Goal: Task Accomplishment & Management: Complete application form

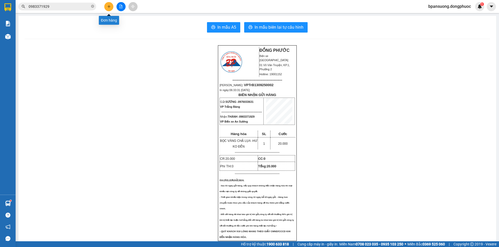
click at [109, 6] on icon "plus" at bounding box center [109, 7] width 4 height 4
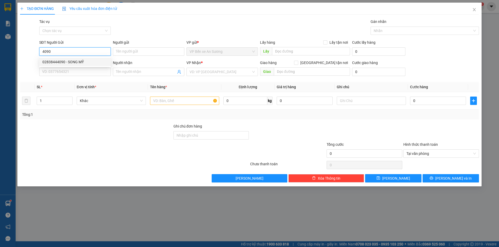
click at [75, 62] on div "02838444090 - SONG MỸ" at bounding box center [74, 62] width 65 height 6
type input "02838444090"
type input "SONG MỸ"
type input "0338509378"
type input "CHÚ PHONG"
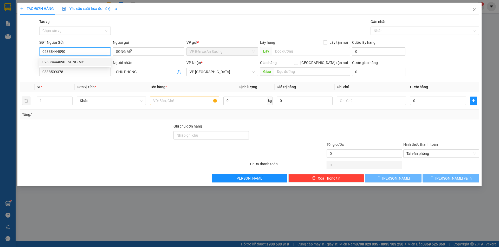
type input "20.000"
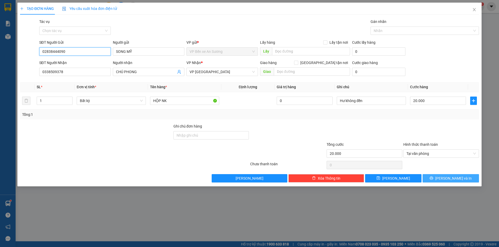
type input "02838444090"
click at [450, 177] on span "[PERSON_NAME] và In" at bounding box center [453, 178] width 36 height 6
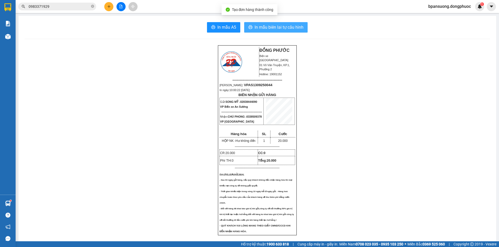
click at [284, 27] on span "In mẫu biên lai tự cấu hình" at bounding box center [278, 27] width 49 height 6
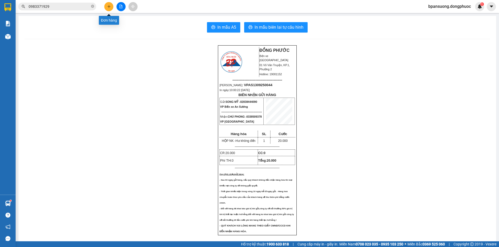
click at [108, 10] on button at bounding box center [108, 6] width 9 height 9
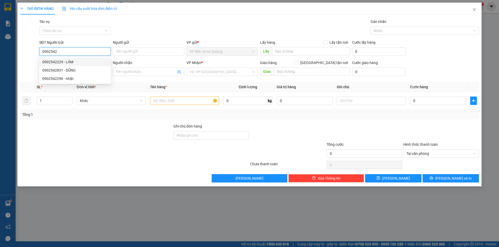
click at [75, 64] on div "0902542229 - LÂM" at bounding box center [74, 62] width 65 height 6
type input "0902542229"
type input "LÂM"
type input "0908682433"
type input "HẬU"
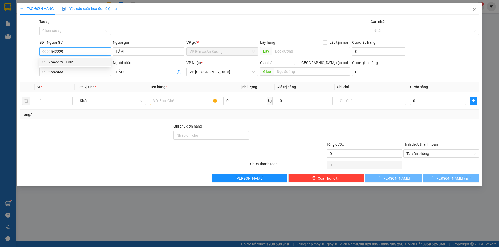
type input "145.000"
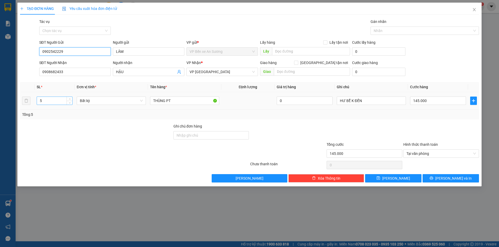
type input "0902542229"
click at [48, 101] on input "5" at bounding box center [54, 101] width 35 height 8
click at [69, 103] on icon "down" at bounding box center [70, 102] width 2 height 2
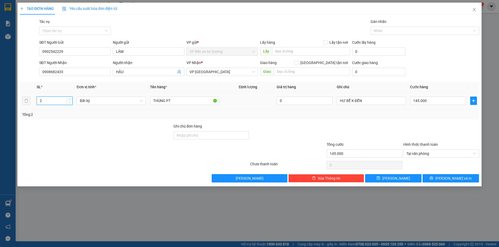
type input "1"
click at [69, 103] on icon "down" at bounding box center [70, 102] width 2 height 2
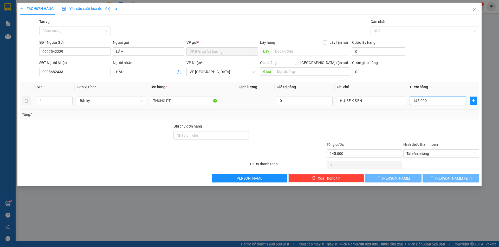
click at [454, 100] on input "145.000" at bounding box center [438, 100] width 56 height 8
type input "0"
type input "3"
type input "03"
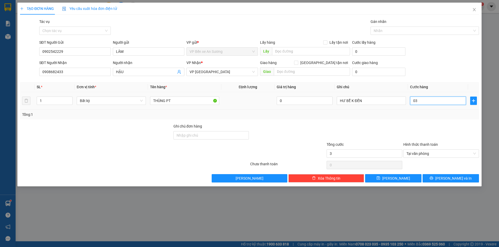
type input "35"
type input "035"
click at [430, 131] on div at bounding box center [441, 132] width 77 height 18
type input "35.000"
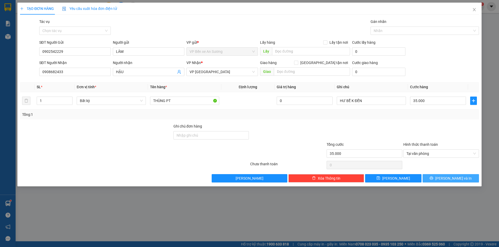
click at [439, 179] on button "[PERSON_NAME] và In" at bounding box center [450, 178] width 56 height 8
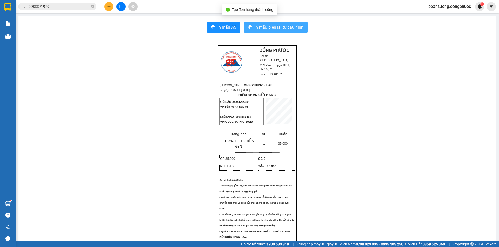
click at [283, 29] on span "In mẫu biên lai tự cấu hình" at bounding box center [278, 27] width 49 height 6
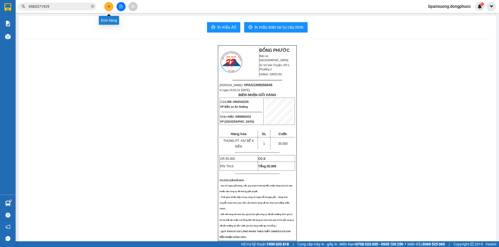
click at [109, 7] on icon "plus" at bounding box center [109, 7] width 4 height 4
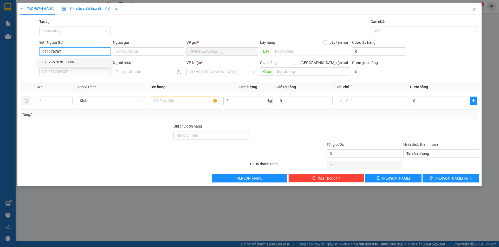
click at [51, 60] on div "0702767676 - TÙNG" at bounding box center [74, 62] width 65 height 6
type input "0702767676"
type input "TÙNG"
type input "0787557787"
type input "BÌNH"
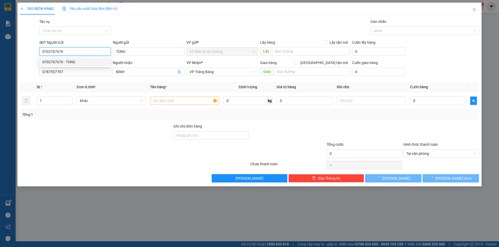
type input "25.000"
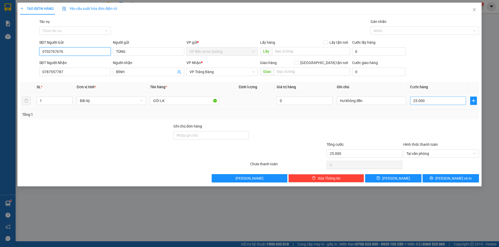
type input "0702767676"
click at [433, 101] on input "25.000" at bounding box center [438, 100] width 56 height 8
type input "2"
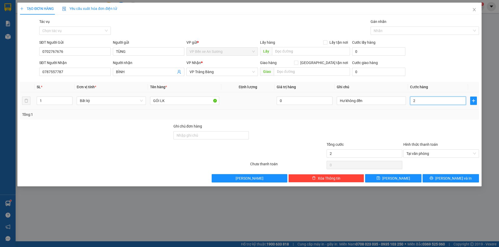
type input "20"
click at [436, 120] on div "Transit Pickup Surcharge Ids Transit Deliver Surcharge Ids Transit Deliver Surc…" at bounding box center [249, 100] width 459 height 163
type input "20.000"
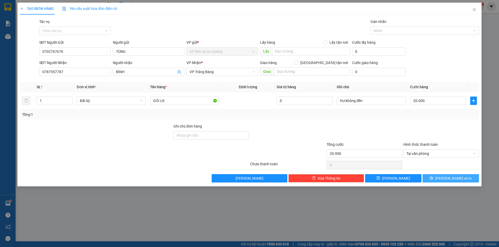
click at [453, 175] on span "[PERSON_NAME] và In" at bounding box center [453, 178] width 36 height 6
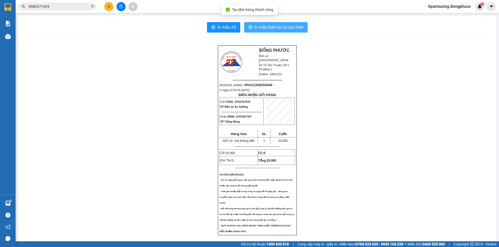
click at [278, 27] on span "In mẫu biên lai tự cấu hình" at bounding box center [278, 27] width 49 height 6
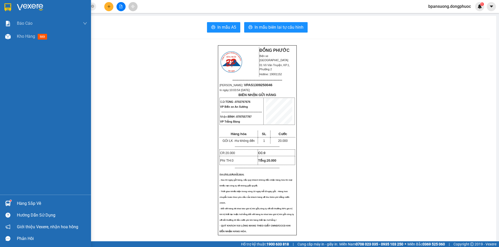
click at [11, 203] on div at bounding box center [7, 203] width 9 height 9
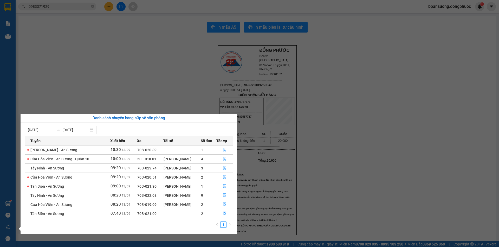
click at [349, 173] on section "Kết quả tìm kiếm ( 9 ) Bộ lọc Mã ĐH Trạng thái Món hàng Tổng cước Chưa cước Nhã…" at bounding box center [249, 123] width 499 height 247
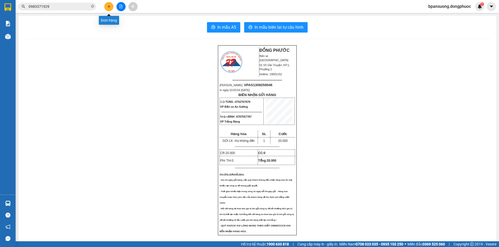
click at [111, 7] on button at bounding box center [108, 6] width 9 height 9
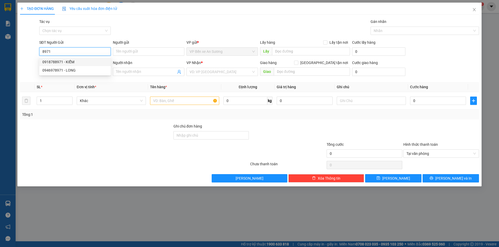
click at [75, 62] on div "0918788971 - KIỂM" at bounding box center [74, 62] width 65 height 6
type input "0918788971"
type input "KIỂM"
type input "0911197411"
type input "ĐẠT"
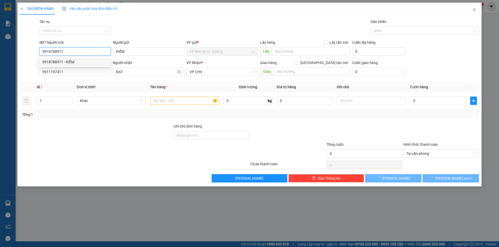
type input "20.000"
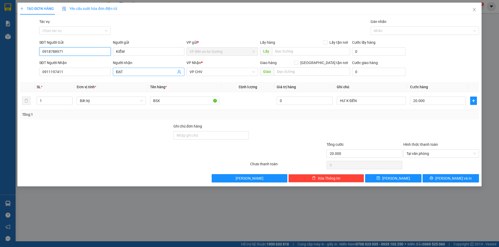
type input "0918788971"
click at [179, 74] on span at bounding box center [179, 72] width 4 height 6
click at [178, 71] on icon "user-add" at bounding box center [179, 72] width 4 height 4
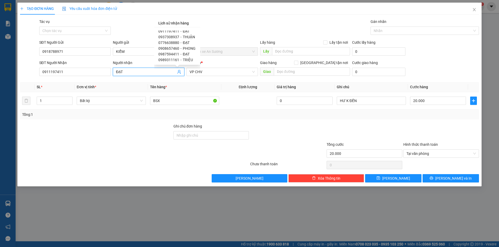
scroll to position [3, 0]
click at [84, 76] on input "0911197411" at bounding box center [74, 72] width 71 height 8
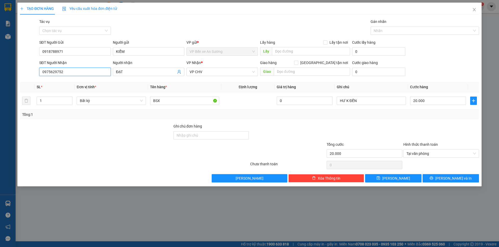
click at [69, 73] on input "0975629752" at bounding box center [74, 72] width 71 height 8
type input "0975629752"
click at [130, 71] on input "ĐẠT" at bounding box center [146, 72] width 60 height 6
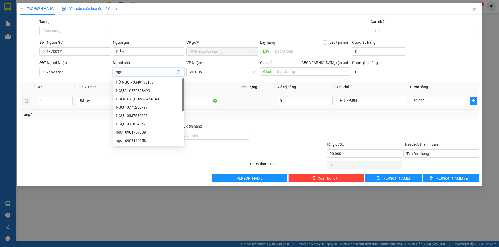
type input "ngự"
click at [210, 81] on div "Transit Pickup Surcharge Ids Transit Deliver Surcharge Ids Transit Deliver Surc…" at bounding box center [249, 100] width 459 height 163
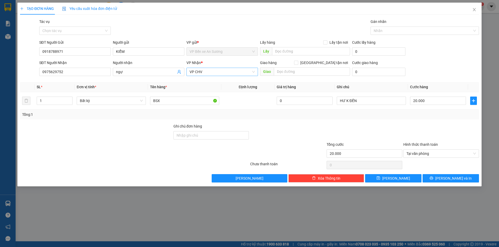
click at [216, 73] on span "VP CHV" at bounding box center [221, 72] width 65 height 8
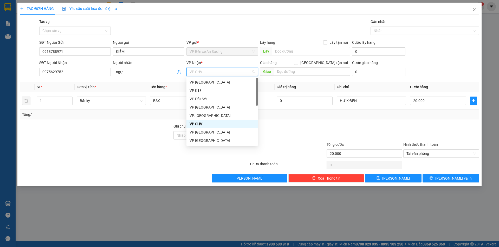
click at [216, 73] on span "VP CHV" at bounding box center [221, 72] width 65 height 8
type input "tr"
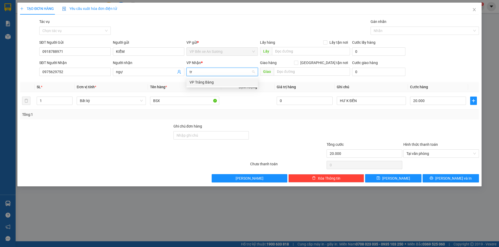
click at [207, 82] on div "VP Trảng Bàng" at bounding box center [221, 82] width 65 height 6
click at [453, 180] on span "[PERSON_NAME] và In" at bounding box center [453, 178] width 36 height 6
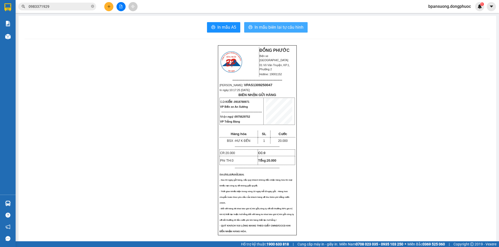
click at [286, 31] on button "In mẫu biên lai tự cấu hình" at bounding box center [275, 27] width 63 height 10
click at [108, 8] on icon "plus" at bounding box center [109, 7] width 4 height 4
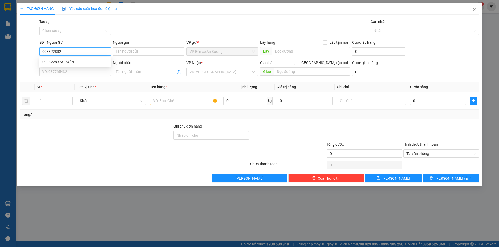
type input "0938228323"
click at [84, 62] on div "0938228323 - SƠN" at bounding box center [74, 62] width 65 height 6
type input "SƠN"
type input "0983224556"
type input "TÂM"
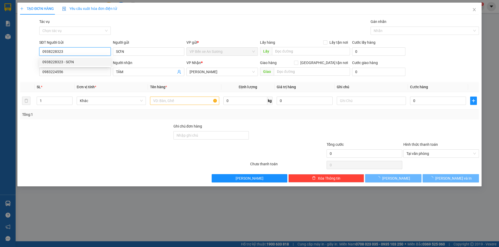
type input "20.000"
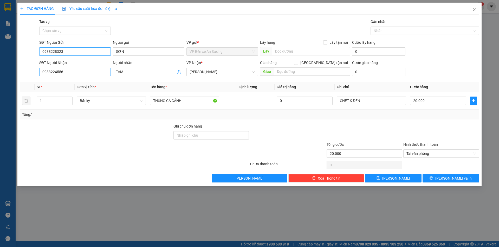
type input "0938228323"
click at [95, 70] on input "0983224556" at bounding box center [74, 72] width 71 height 8
type input "0919542330"
click at [130, 71] on input "TÂM" at bounding box center [146, 72] width 60 height 6
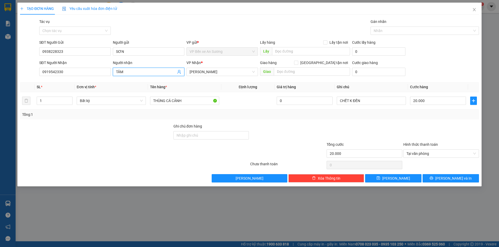
click at [130, 71] on input "TÂM" at bounding box center [146, 72] width 60 height 6
click at [207, 72] on span "[PERSON_NAME]" at bounding box center [221, 72] width 65 height 8
type input "kaboom"
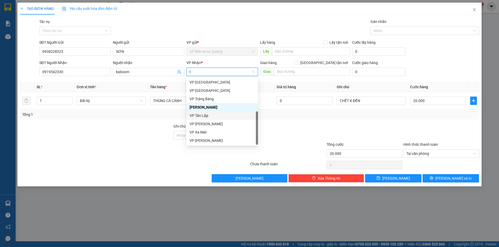
type input "ta"
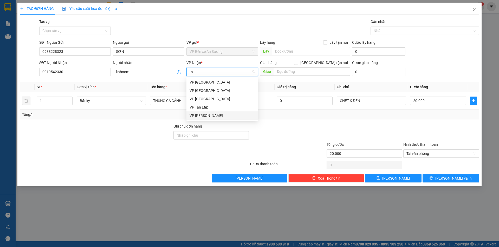
scroll to position [0, 0]
click at [210, 94] on div "VP [GEOGRAPHIC_DATA]" at bounding box center [221, 90] width 71 height 8
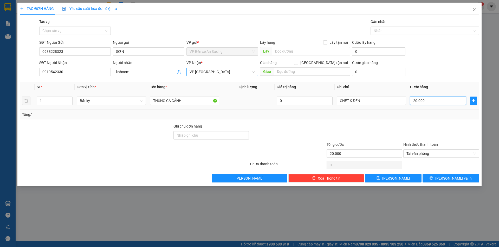
click at [434, 102] on input "20.000" at bounding box center [438, 100] width 56 height 8
type input "2"
type input "25"
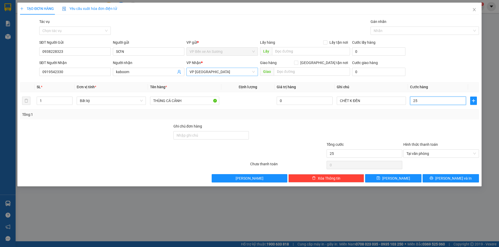
type input "25"
type input "25.000"
click at [419, 116] on div "Tổng: 1" at bounding box center [249, 114] width 454 height 6
click at [460, 176] on span "[PERSON_NAME] và In" at bounding box center [453, 178] width 36 height 6
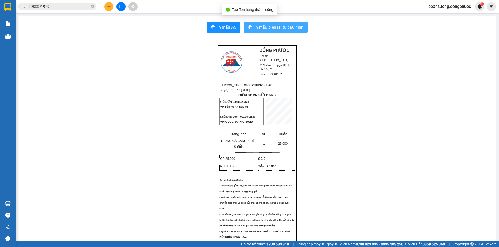
click at [295, 28] on span "In mẫu biên lai tự cấu hình" at bounding box center [278, 27] width 49 height 6
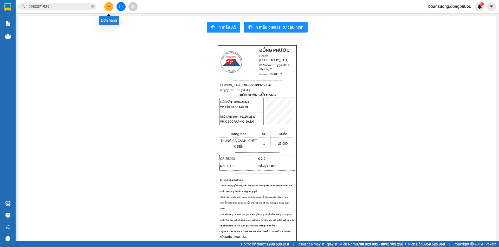
click at [109, 6] on icon "plus" at bounding box center [109, 7] width 4 height 4
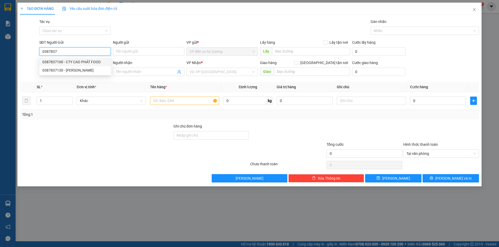
click at [91, 61] on div "0387837100 - CTY CAO PHÁT FOOD" at bounding box center [74, 62] width 65 height 6
type input "0387837100"
type input "CTY CAO PHÁT FOOD"
type input "0987422083"
type input "DIỄM"
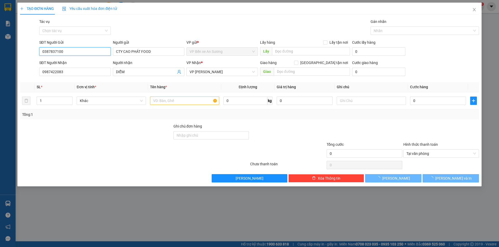
type input "115.000"
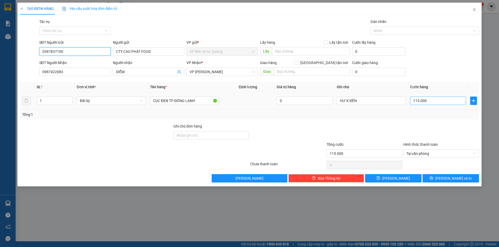
type input "0387837100"
click at [444, 102] on input "115.000" at bounding box center [438, 100] width 56 height 8
type input "6"
type input "65"
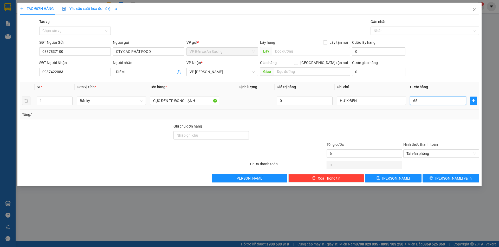
type input "65"
click at [357, 127] on div at bounding box center [364, 132] width 77 height 18
type input "65.000"
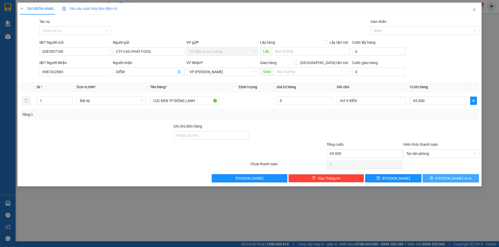
click at [446, 177] on button "[PERSON_NAME] và In" at bounding box center [450, 178] width 56 height 8
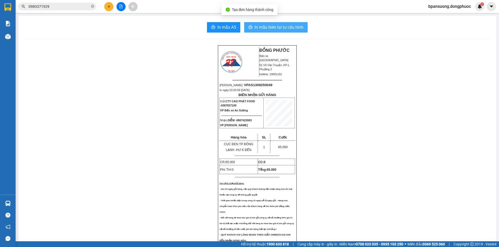
click at [289, 23] on button "In mẫu biên lai tự cấu hình" at bounding box center [275, 27] width 63 height 10
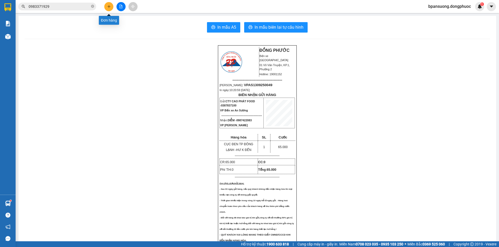
click at [111, 9] on button at bounding box center [108, 6] width 9 height 9
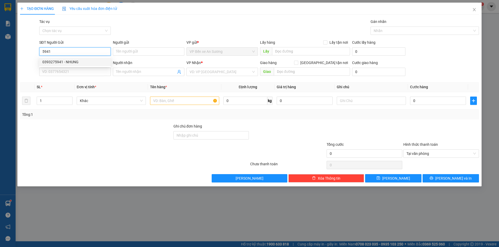
click at [75, 61] on div "0393275941 - NHUNG" at bounding box center [74, 62] width 65 height 6
type input "0393275941"
type input "NHUNG"
type input "0348630625"
type input "THANH"
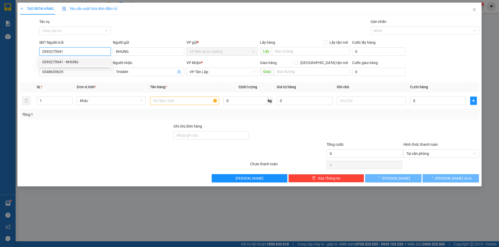
type input "35.000"
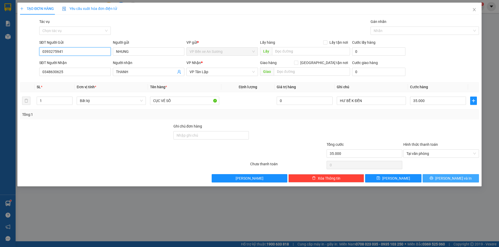
type input "0393275941"
click at [433, 177] on icon "printer" at bounding box center [431, 178] width 4 height 4
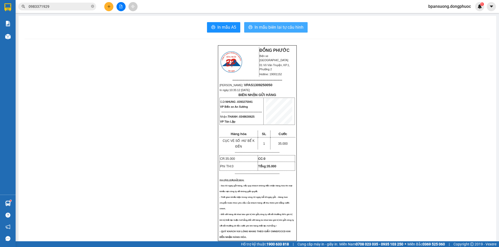
click at [284, 25] on span "In mẫu biên lai tự cấu hình" at bounding box center [278, 27] width 49 height 6
click at [108, 8] on icon "plus" at bounding box center [109, 7] width 4 height 4
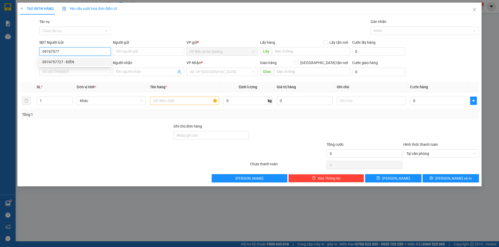
click at [55, 59] on div "0974757727 - ĐIỀN" at bounding box center [74, 62] width 65 height 6
type input "0974757727"
type input "ĐIỀN"
type input "0978697913"
type input "KHANH"
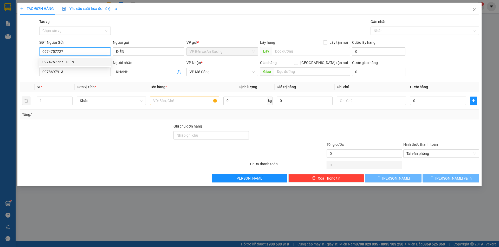
type input "80.000"
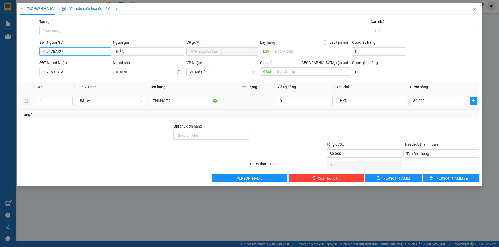
type input "0974757727"
click at [432, 103] on input "80.000" at bounding box center [438, 100] width 56 height 8
type input "1"
type input "13"
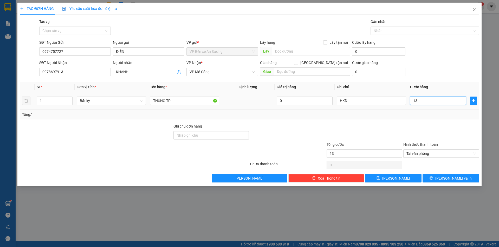
type input "135"
click at [418, 114] on div "Tổng: 1" at bounding box center [249, 114] width 454 height 6
type input "135.000"
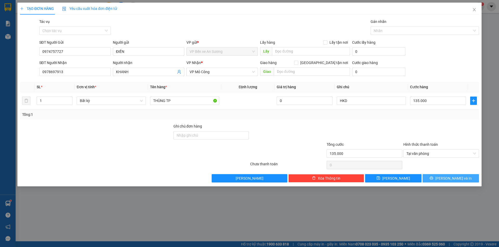
click at [435, 176] on button "[PERSON_NAME] và In" at bounding box center [450, 178] width 56 height 8
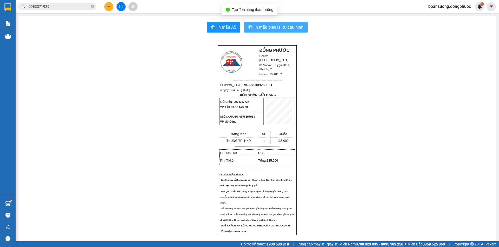
click at [286, 30] on span "In mẫu biên lai tự cấu hình" at bounding box center [278, 27] width 49 height 6
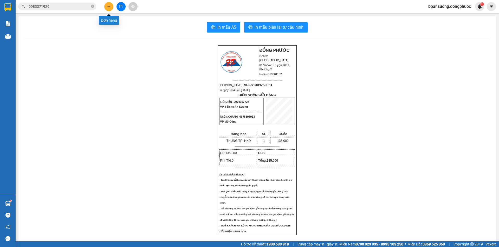
click at [108, 7] on icon "plus" at bounding box center [109, 7] width 4 height 4
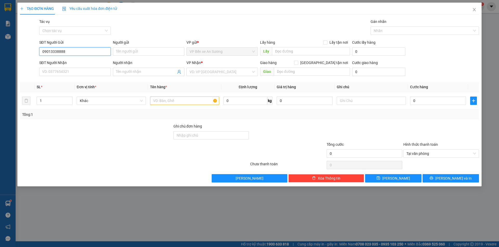
type input "0901333888"
click at [70, 63] on div "0901333888 - HÒA" at bounding box center [74, 62] width 65 height 6
type input "HÒA"
type input "0981641452"
type input "TIẾN"
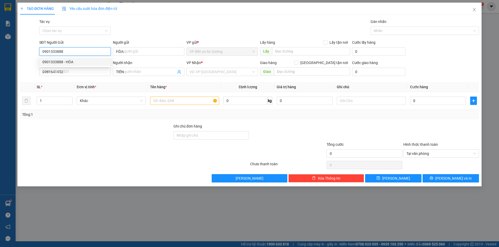
type input "40.000"
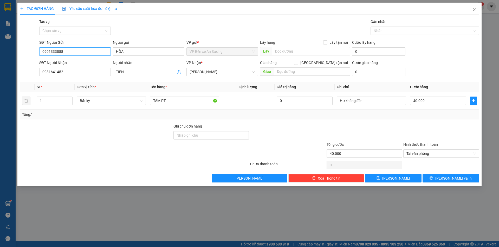
type input "0901333888"
click at [179, 72] on icon "user-add" at bounding box center [179, 72] width 4 height 4
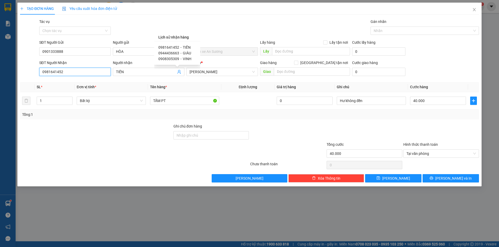
click at [93, 74] on input "0981641452" at bounding box center [74, 72] width 71 height 8
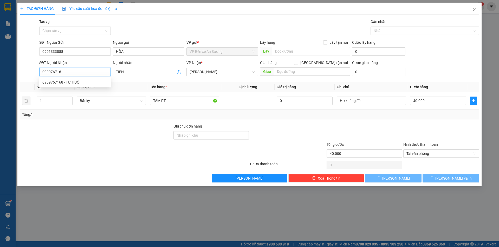
type input "0909767168"
click at [65, 84] on div "0909767168 - TƯ HUỘI" at bounding box center [74, 82] width 65 height 6
type input "TƯ HUỘI"
type input "25.000"
type input "0909767168"
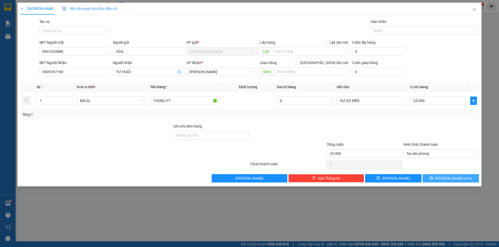
click at [433, 177] on icon "printer" at bounding box center [431, 177] width 3 height 3
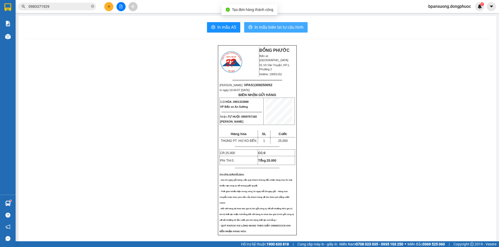
click at [290, 27] on span "In mẫu biên lai tự cấu hình" at bounding box center [278, 27] width 49 height 6
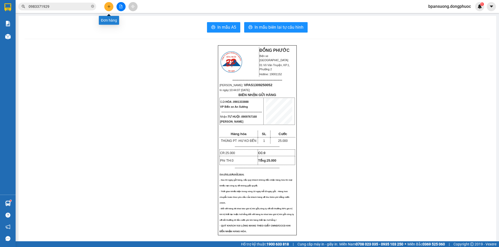
click at [109, 7] on icon "plus" at bounding box center [109, 7] width 4 height 4
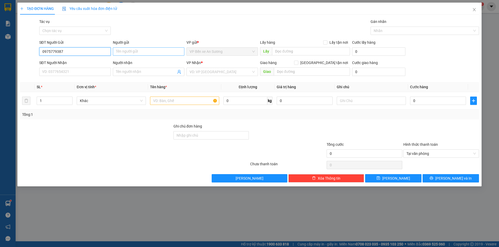
type input "0975779387"
click at [127, 50] on input "Người gửi" at bounding box center [148, 51] width 71 height 8
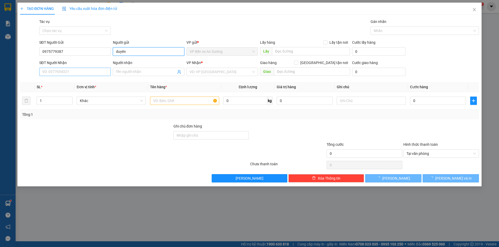
type input "duyên"
click at [89, 69] on input "SĐT Người Nhận" at bounding box center [74, 72] width 71 height 8
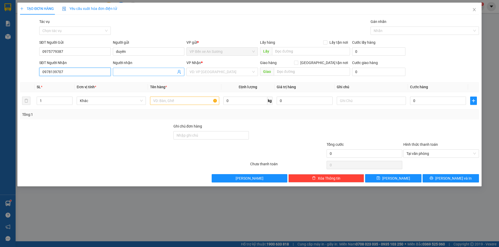
type input "0978139707"
click at [126, 73] on input "Người nhận" at bounding box center [146, 72] width 60 height 6
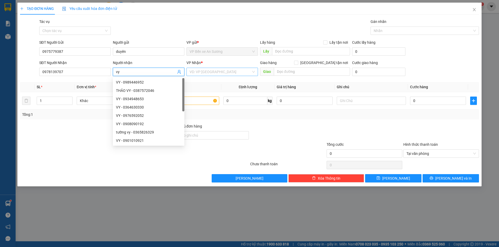
type input "vy"
click at [197, 71] on input "search" at bounding box center [220, 72] width 62 height 8
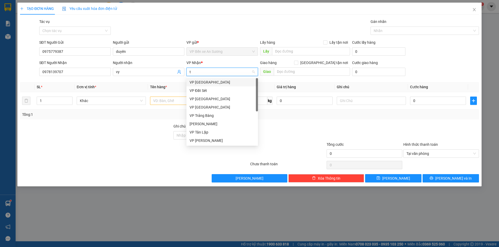
type input "ta"
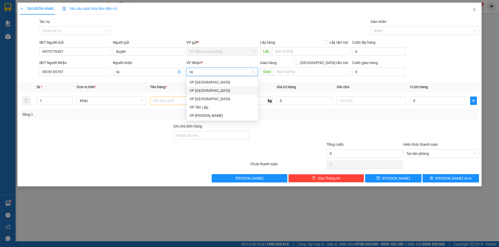
drag, startPoint x: 206, startPoint y: 91, endPoint x: 196, endPoint y: 90, distance: 9.6
click at [206, 91] on div "VP [GEOGRAPHIC_DATA]" at bounding box center [221, 91] width 65 height 6
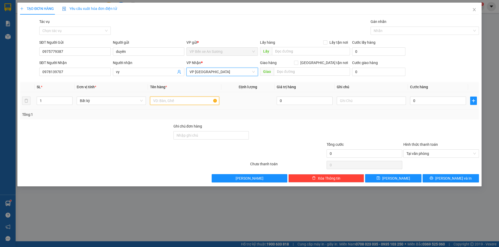
click at [195, 98] on input "text" at bounding box center [184, 100] width 69 height 8
type input "thùng tp khô"
click at [371, 103] on input "text" at bounding box center [371, 100] width 69 height 8
type input "hkd"
click at [416, 101] on input "0" at bounding box center [438, 100] width 56 height 8
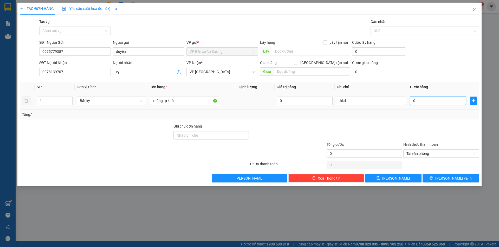
type input "2"
type input "25"
click at [432, 128] on div at bounding box center [441, 132] width 77 height 18
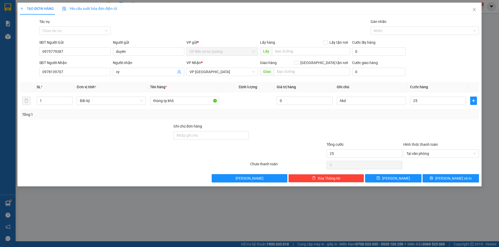
type input "25.000"
click at [447, 178] on span "[PERSON_NAME] và In" at bounding box center [453, 178] width 36 height 6
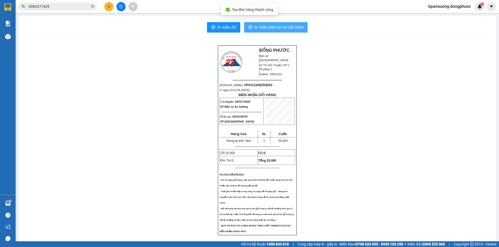
click at [291, 31] on button "In mẫu biên lai tự cấu hình" at bounding box center [275, 27] width 63 height 10
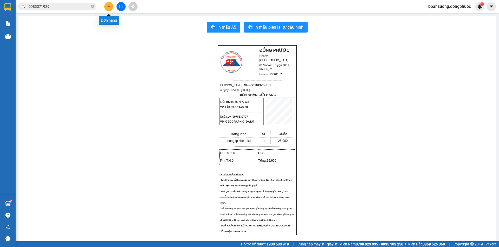
click at [109, 6] on icon "plus" at bounding box center [109, 7] width 4 height 4
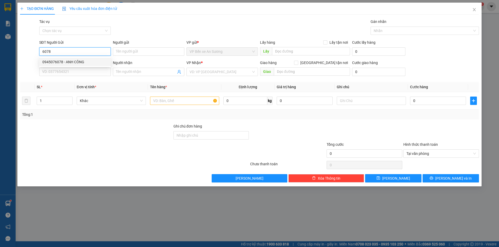
click at [61, 61] on div "0945076078 - ANH CÔNG" at bounding box center [74, 62] width 65 height 6
type input "0945076078"
type input "ANH CÔNG"
type input "0909149443"
type input "DƯ"
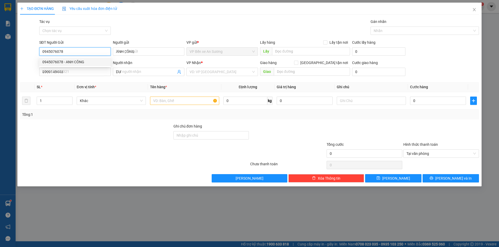
type input "20.000"
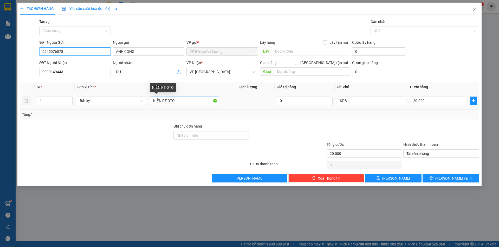
type input "0945076078"
click at [165, 102] on input "KIỆN PT OTO" at bounding box center [184, 100] width 69 height 8
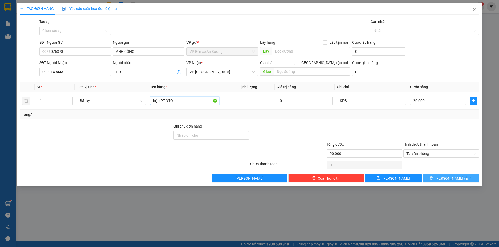
type input "hộp PT OTO"
click at [445, 181] on button "[PERSON_NAME] và In" at bounding box center [450, 178] width 56 height 8
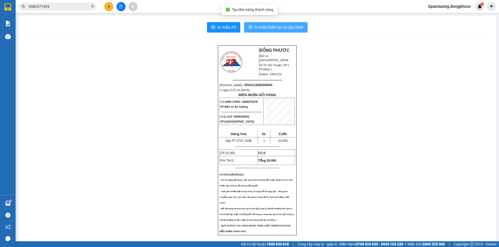
click at [285, 27] on span "In mẫu biên lai tự cấu hình" at bounding box center [278, 27] width 49 height 6
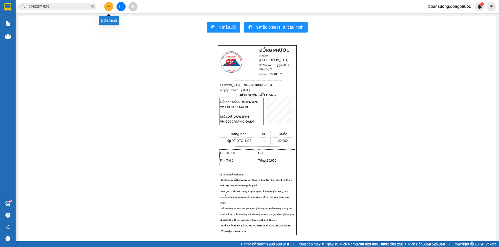
click at [108, 8] on icon "plus" at bounding box center [109, 7] width 4 height 4
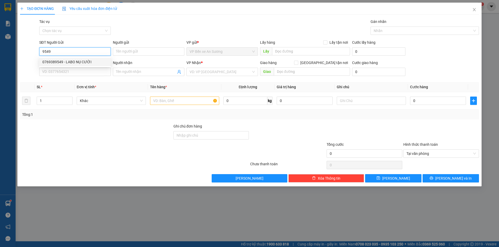
click at [84, 62] on div "0769389549 - LABO NỤ CƯỜI" at bounding box center [74, 62] width 65 height 6
type input "0769389549"
type input "LABO NỤ CƯỜI"
type input "0898982424"
type input "MỸ ANH 2"
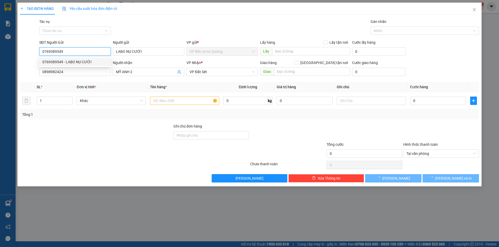
type input "20.000"
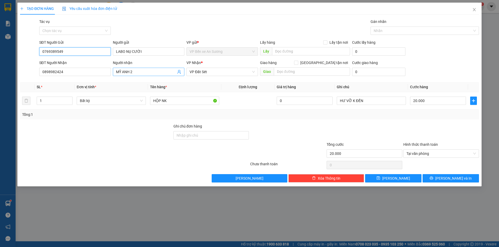
type input "0769389549"
click at [179, 73] on icon "user-add" at bounding box center [179, 72] width 4 height 4
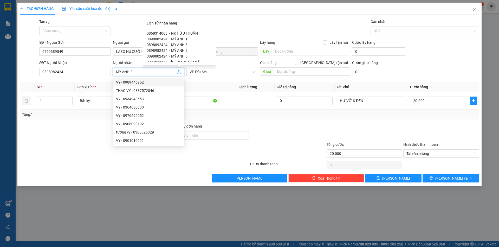
click at [164, 39] on span "0898082424" at bounding box center [157, 39] width 21 height 4
type input "0898082424"
type input "MỸ ANH 1"
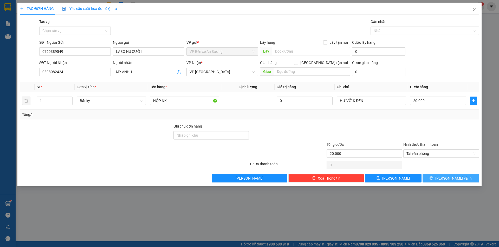
click at [455, 178] on span "[PERSON_NAME] và In" at bounding box center [453, 178] width 36 height 6
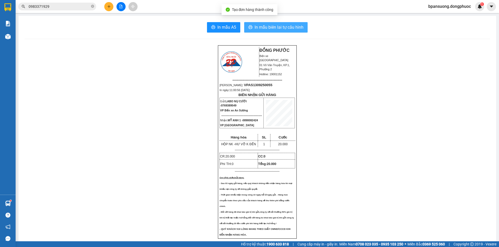
click at [271, 27] on span "In mẫu biên lai tự cấu hình" at bounding box center [278, 27] width 49 height 6
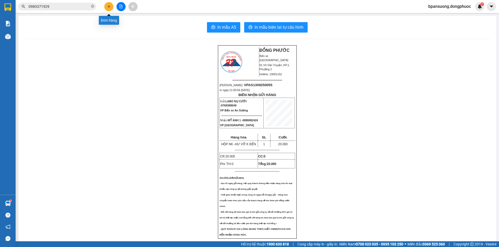
click at [107, 7] on icon "plus" at bounding box center [109, 7] width 4 height 4
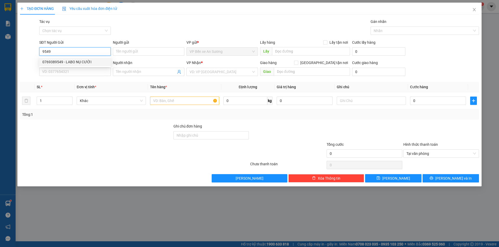
click at [75, 63] on div "0769389549 - LABO NỤ CƯỜI" at bounding box center [74, 62] width 65 height 6
type input "0769389549"
type input "LABO NỤ CƯỜI"
type input "0898082424"
type input "MỸ ANH 1"
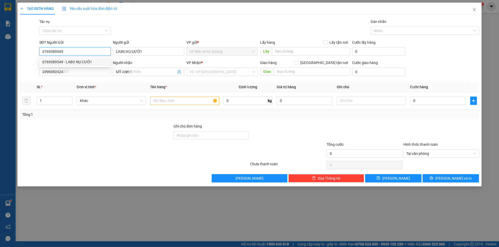
type input "20.000"
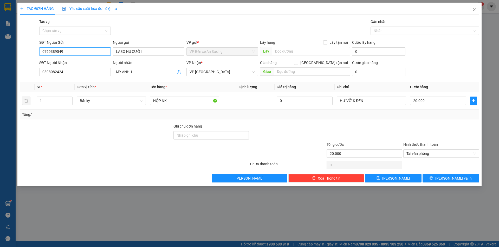
type input "0769389549"
click at [181, 72] on icon "user-add" at bounding box center [179, 72] width 4 height 4
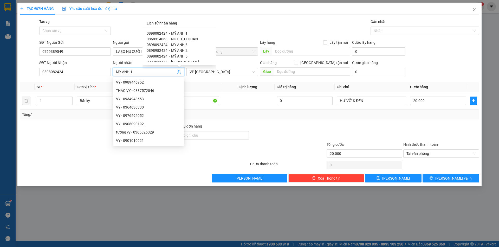
click at [182, 38] on span "NK HỮU THUẬN" at bounding box center [184, 39] width 27 height 4
type input "0868314068"
type input "NK HỮU THUẬN"
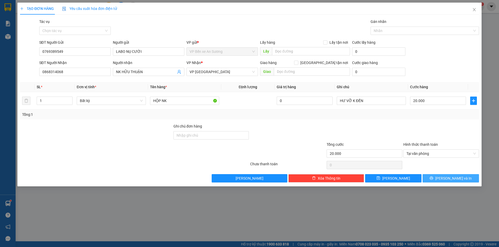
click at [451, 177] on span "[PERSON_NAME] và In" at bounding box center [453, 178] width 36 height 6
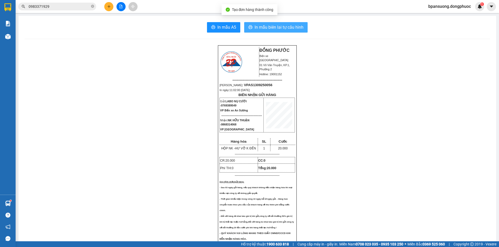
click at [263, 24] on span "In mẫu biên lai tự cấu hình" at bounding box center [278, 27] width 49 height 6
click at [108, 8] on icon "plus" at bounding box center [109, 7] width 4 height 4
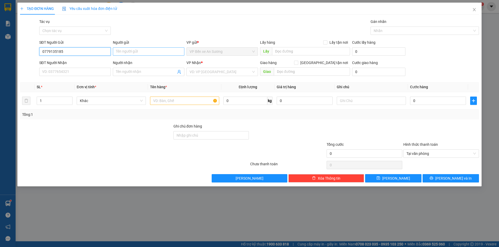
type input "0779135185"
click at [159, 51] on input "Người gửi" at bounding box center [148, 51] width 71 height 8
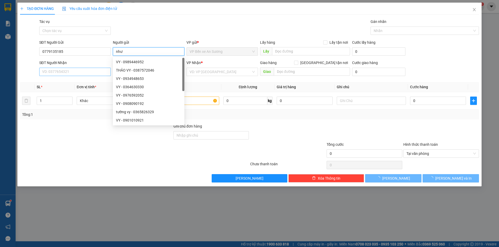
type input "như"
click at [73, 69] on input "SĐT Người Nhận" at bounding box center [74, 72] width 71 height 8
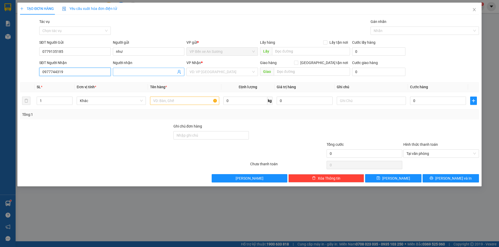
type input "0977744319"
click at [157, 70] on input "Người nhận" at bounding box center [146, 72] width 60 height 6
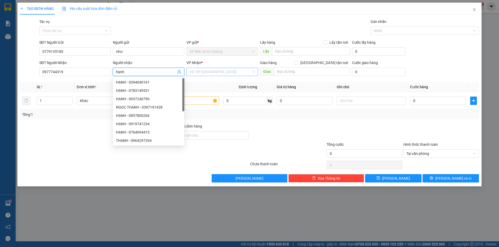
type input "hạnh"
click at [208, 72] on input "search" at bounding box center [220, 72] width 62 height 8
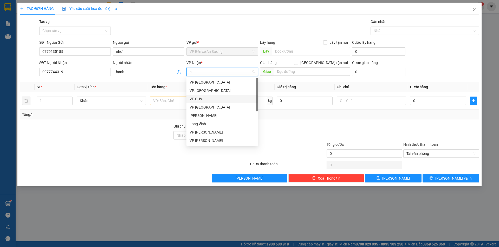
type input "ho"
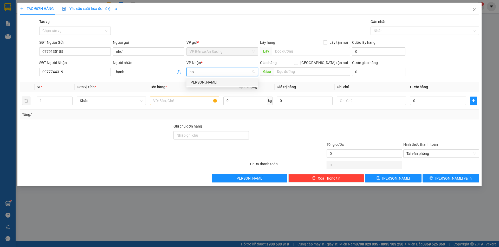
click at [210, 82] on div "[PERSON_NAME]" at bounding box center [221, 82] width 65 height 6
click at [202, 104] on input "text" at bounding box center [184, 100] width 69 height 8
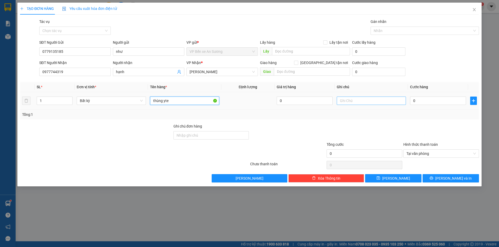
type input "thùng yte"
click at [360, 100] on input "text" at bounding box center [371, 100] width 69 height 8
type input "("
type input "hkd ( nhờ xe ôm giao bệnh viện Hồng Hưng)"
click at [423, 101] on input "0" at bounding box center [438, 100] width 56 height 8
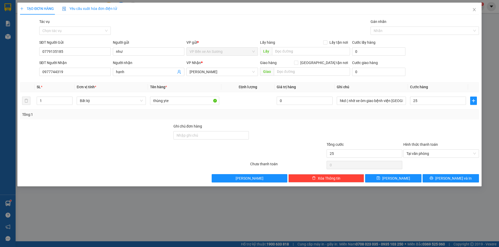
click at [408, 128] on div at bounding box center [441, 132] width 77 height 18
click at [456, 179] on span "[PERSON_NAME] và In" at bounding box center [453, 178] width 36 height 6
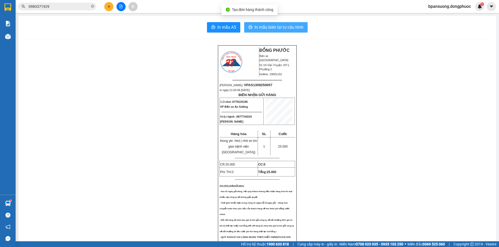
click at [285, 26] on span "In mẫu biên lai tự cấu hình" at bounding box center [278, 27] width 49 height 6
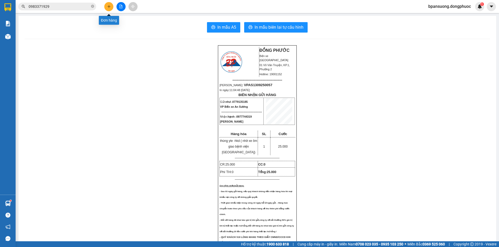
click at [110, 9] on button at bounding box center [108, 6] width 9 height 9
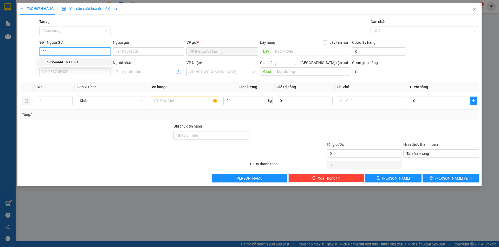
click at [90, 60] on div "0869854444 - NT LAB" at bounding box center [74, 62] width 65 height 6
type input "0869854444"
type input "NT LAB"
type input "0935602292"
type input "NK SAM SMILE"
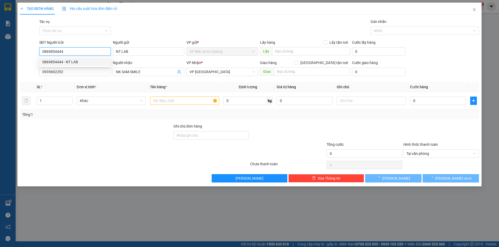
type input "20.000"
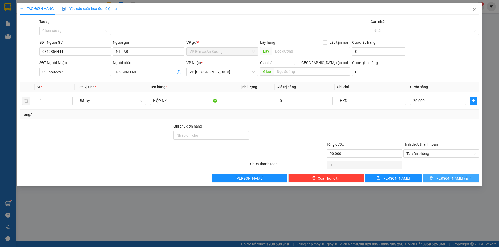
click at [452, 178] on span "[PERSON_NAME] và In" at bounding box center [453, 178] width 36 height 6
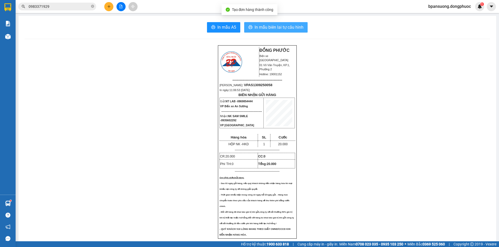
click at [266, 27] on span "In mẫu biên lai tự cấu hình" at bounding box center [278, 27] width 49 height 6
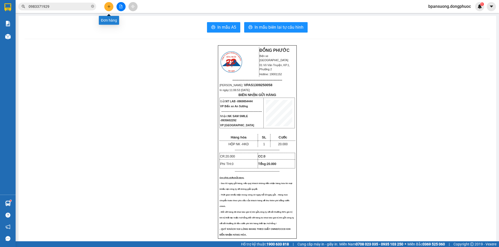
click at [109, 9] on button at bounding box center [108, 6] width 9 height 9
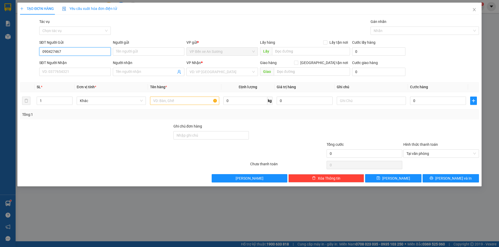
type input "0904274679"
click at [80, 61] on div "0904274679 - NAM" at bounding box center [74, 62] width 65 height 6
type input "NAM"
type input "0914009435"
type input "ĐỊNH"
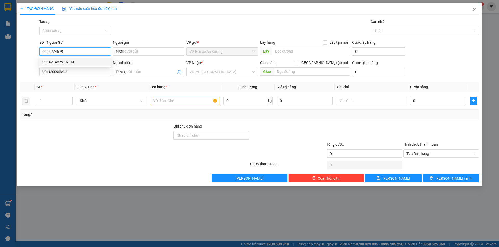
type input "20.000"
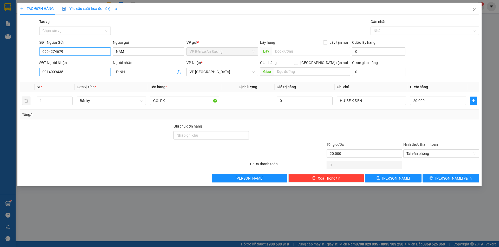
type input "0904274679"
click at [100, 72] on input "0914009435" at bounding box center [74, 72] width 71 height 8
click at [73, 81] on div "0868284288 - CHÂU" at bounding box center [74, 82] width 65 height 6
type input "0868284288"
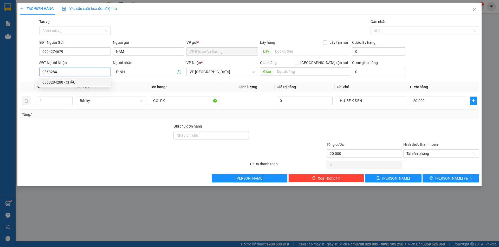
type input "CHÂU"
type input "30.000"
type input "0868284288"
click at [437, 101] on input "30.000" at bounding box center [438, 100] width 56 height 8
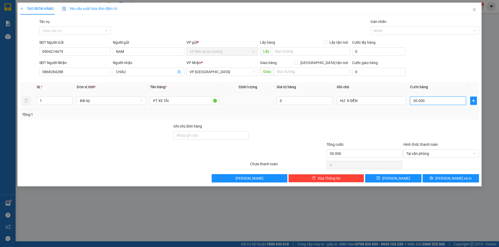
type input "2"
type input "20"
click at [440, 120] on div "Transit Pickup Surcharge Ids Transit Deliver Surcharge Ids Transit Deliver Surc…" at bounding box center [249, 100] width 459 height 163
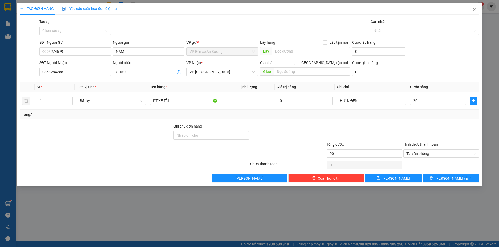
type input "20.000"
click at [458, 180] on span "[PERSON_NAME] và In" at bounding box center [453, 178] width 36 height 6
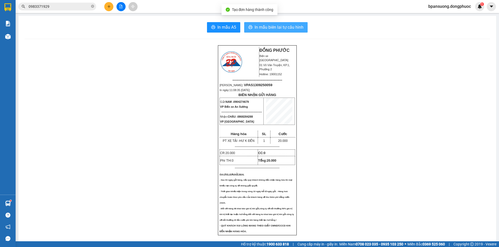
click at [288, 27] on span "In mẫu biên lai tự cấu hình" at bounding box center [278, 27] width 49 height 6
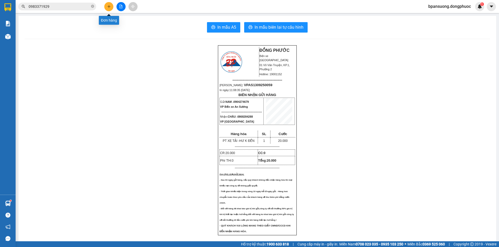
click at [111, 9] on button at bounding box center [108, 6] width 9 height 9
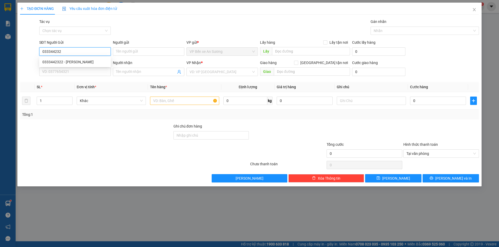
type input "0333442322"
click at [78, 63] on div "0333442322 - CƯƠNG VŨ" at bounding box center [74, 62] width 65 height 6
type input "CƯƠNG VŨ"
type input "0974467179"
type input "KHÁNH"
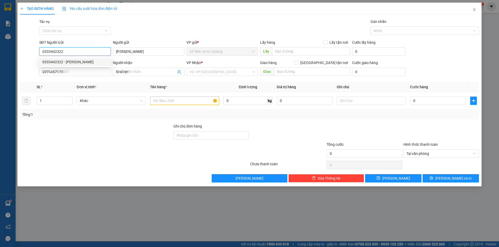
type input "120.000"
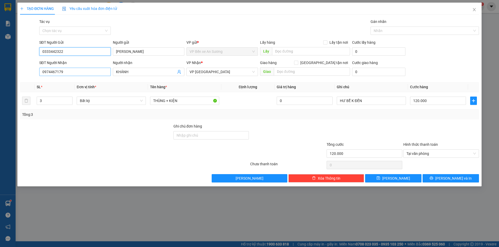
type input "0333442322"
click at [102, 75] on input "0974467179" at bounding box center [74, 72] width 71 height 8
type input "0386880662"
click at [156, 70] on input "KHÁNH" at bounding box center [146, 72] width 60 height 6
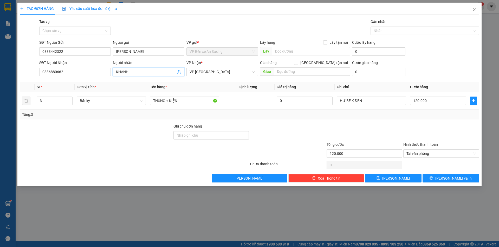
click at [156, 70] on input "KHÁNH" at bounding box center [146, 72] width 60 height 6
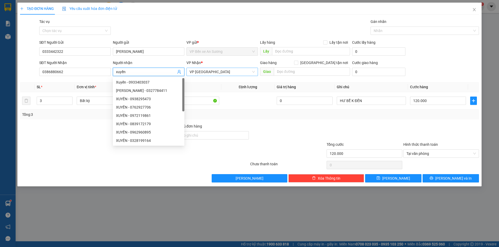
click at [226, 70] on span "VP [GEOGRAPHIC_DATA]" at bounding box center [221, 72] width 65 height 8
type input "xuyến"
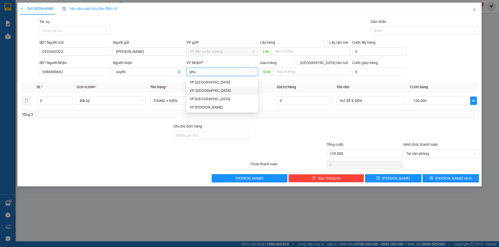
type input "phuo"
click at [214, 83] on div "VP [GEOGRAPHIC_DATA]" at bounding box center [221, 82] width 65 height 6
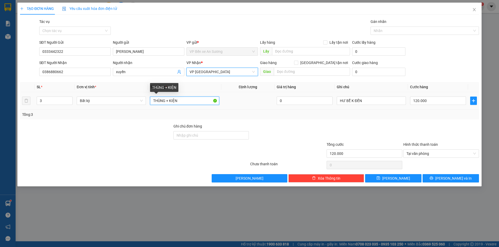
click at [192, 99] on input "THÙNG + KIỆN" at bounding box center [184, 100] width 69 height 8
type input "kiện lòng đèn"
click at [445, 101] on input "120.000" at bounding box center [438, 100] width 56 height 8
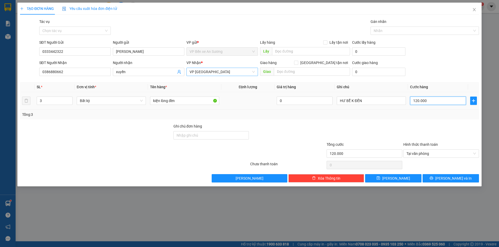
click at [445, 101] on input "120.000" at bounding box center [438, 100] width 56 height 8
type input "9"
type input "95"
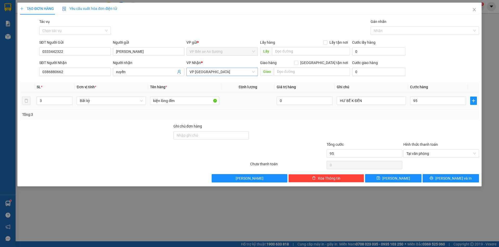
type input "95.000"
click at [439, 109] on td "95.000" at bounding box center [438, 100] width 60 height 17
click at [163, 100] on input "kiện lòng đèn" at bounding box center [184, 100] width 69 height 8
click at [250, 121] on div "Transit Pickup Surcharge Ids Transit Deliver Surcharge Ids Transit Deliver Surc…" at bounding box center [249, 100] width 459 height 163
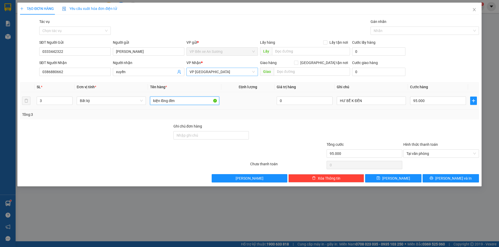
click at [195, 100] on input "kiện lồng đèn" at bounding box center [184, 100] width 69 height 8
type input "kiện lồng đèn s"
click at [239, 113] on div "Tổng: 3" at bounding box center [249, 114] width 454 height 6
click at [456, 179] on span "[PERSON_NAME] và In" at bounding box center [453, 178] width 36 height 6
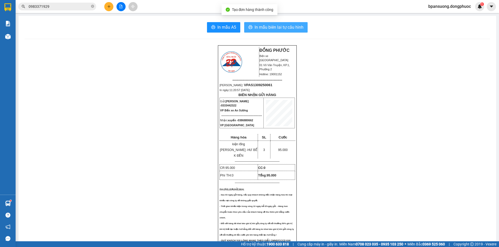
click at [269, 28] on span "In mẫu biên lai tự cấu hình" at bounding box center [278, 27] width 49 height 6
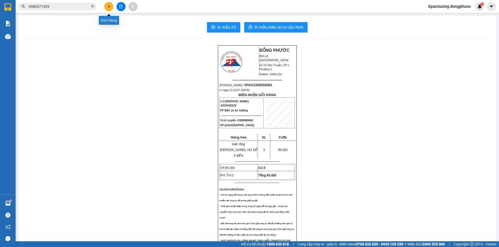
click at [111, 8] on button at bounding box center [108, 6] width 9 height 9
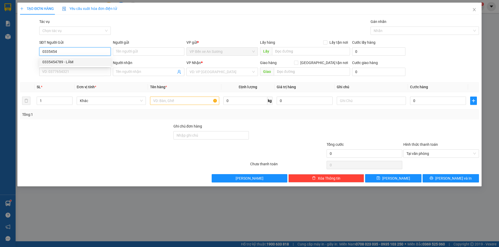
click at [93, 64] on div "0335454789 - LÂM" at bounding box center [74, 62] width 65 height 6
type input "0335454789"
type input "LÂM"
type input "0918610509"
type input "TÝ"
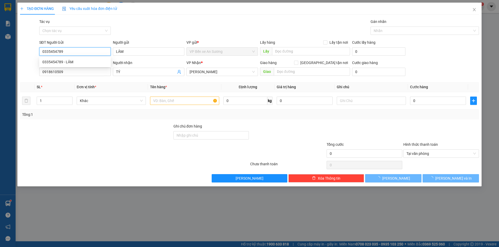
type input "20.000"
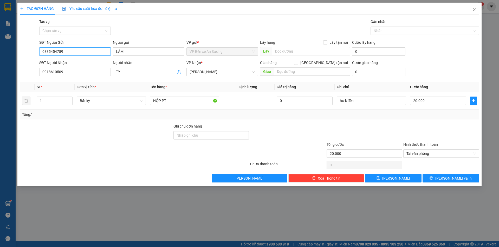
type input "0335454789"
click at [179, 72] on icon "user-add" at bounding box center [179, 72] width 4 height 4
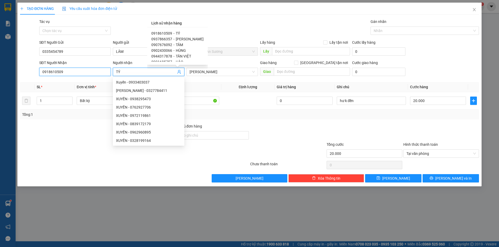
click at [97, 75] on input "0918610509" at bounding box center [74, 72] width 71 height 8
click at [96, 75] on input "0918610509" at bounding box center [74, 72] width 71 height 8
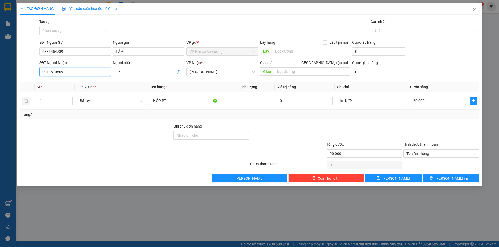
click at [99, 72] on input "0918610509" at bounding box center [74, 72] width 71 height 8
click at [98, 72] on input "0918610509" at bounding box center [74, 72] width 71 height 8
type input "0358794981"
click at [127, 76] on span "TÝ" at bounding box center [148, 72] width 71 height 8
click at [130, 71] on input "TÝ" at bounding box center [146, 72] width 60 height 6
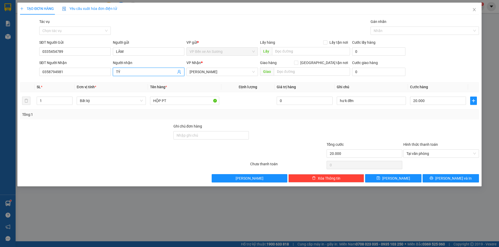
click at [130, 71] on input "TÝ" at bounding box center [146, 72] width 60 height 6
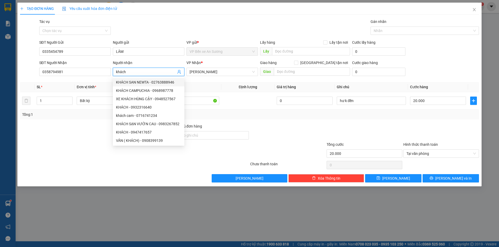
type input "khách"
click at [202, 87] on th "Tên hàng *" at bounding box center [184, 87] width 73 height 10
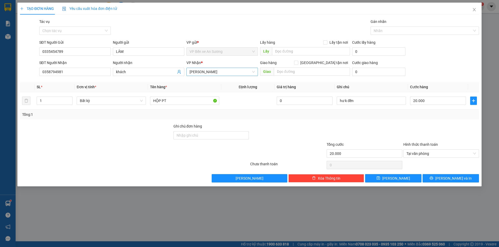
click at [215, 70] on span "[PERSON_NAME]" at bounding box center [221, 72] width 65 height 8
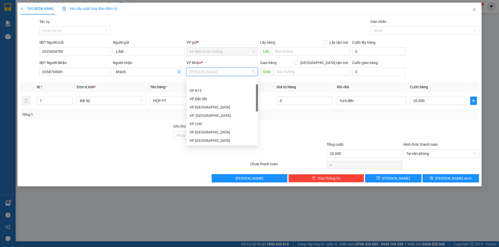
click at [215, 70] on span "[PERSON_NAME]" at bounding box center [221, 72] width 65 height 8
type input "ta"
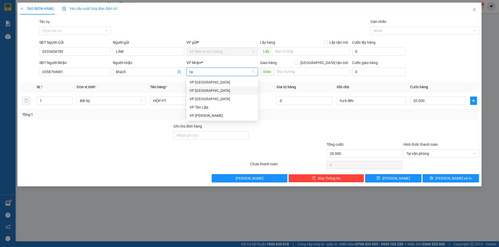
click at [208, 89] on div "VP [GEOGRAPHIC_DATA]" at bounding box center [221, 91] width 65 height 6
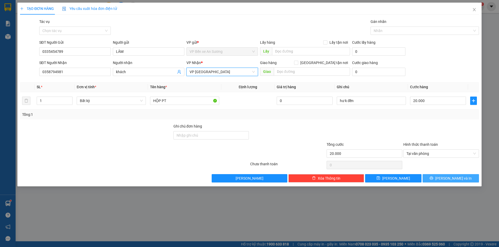
click at [455, 178] on span "[PERSON_NAME] và In" at bounding box center [453, 178] width 36 height 6
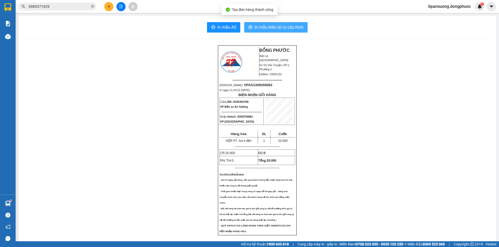
click at [292, 27] on span "In mẫu biên lai tự cấu hình" at bounding box center [278, 27] width 49 height 6
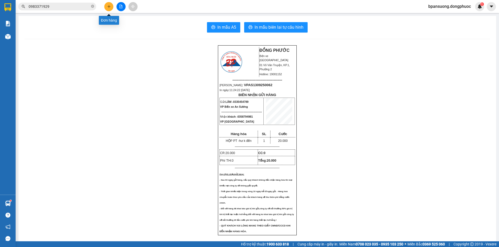
click at [107, 7] on icon "plus" at bounding box center [109, 7] width 4 height 4
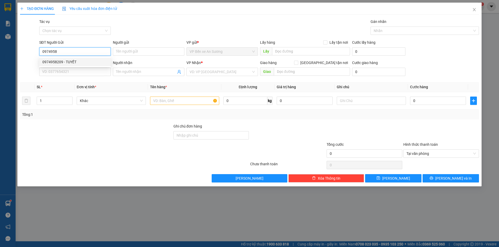
click at [66, 61] on div "0974958209 - TUYẾT" at bounding box center [74, 62] width 65 height 6
type input "0974958209"
type input "TUYẾT"
type input "0355518656"
type input "HẢI"
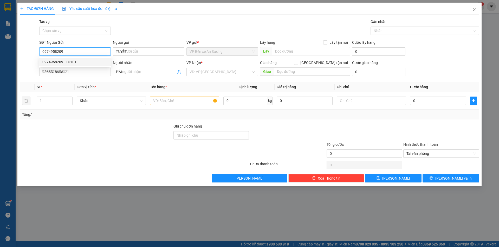
type input "25.000"
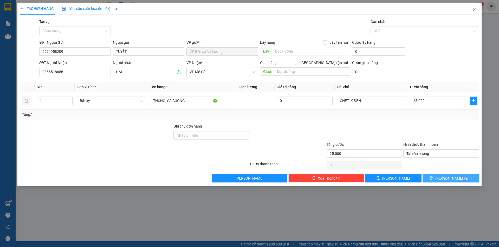
click at [433, 179] on icon "printer" at bounding box center [431, 178] width 4 height 4
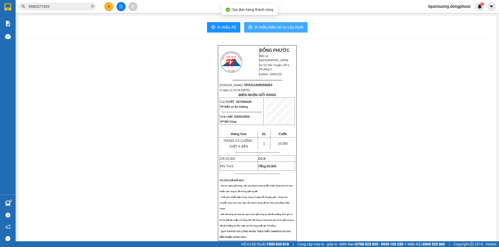
click at [281, 26] on span "In mẫu biên lai tự cấu hình" at bounding box center [278, 27] width 49 height 6
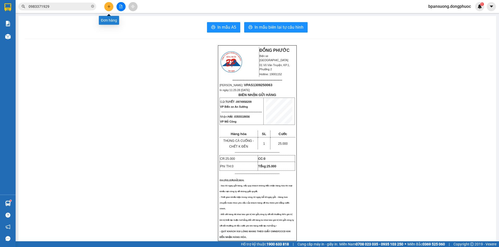
click at [109, 7] on icon "plus" at bounding box center [109, 7] width 4 height 4
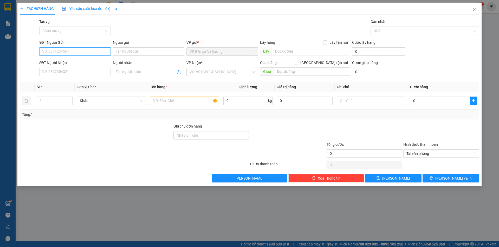
type input "6"
click at [81, 72] on div "02835163874 - HÓA MỸ" at bounding box center [76, 70] width 69 height 6
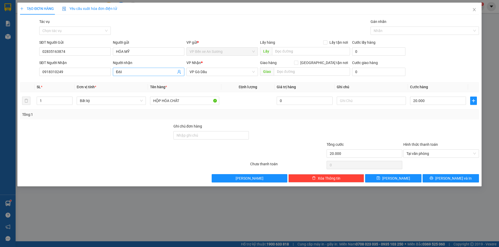
click at [179, 72] on icon "user-add" at bounding box center [179, 72] width 4 height 4
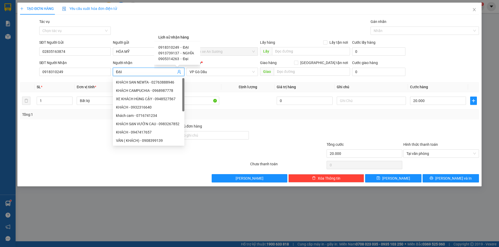
click at [184, 53] on span "NGHĨA" at bounding box center [188, 53] width 11 height 4
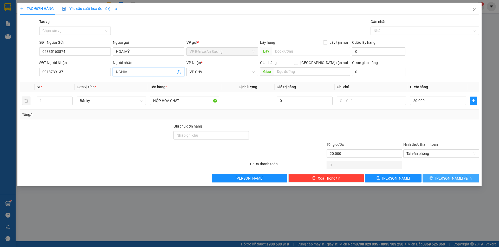
click at [433, 178] on icon "printer" at bounding box center [431, 178] width 4 height 4
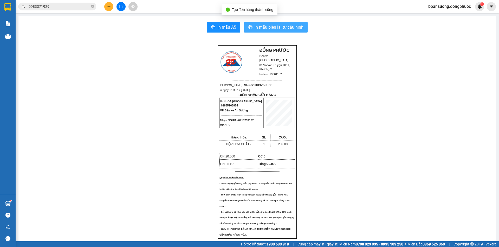
click at [276, 29] on span "In mẫu biên lai tự cấu hình" at bounding box center [278, 27] width 49 height 6
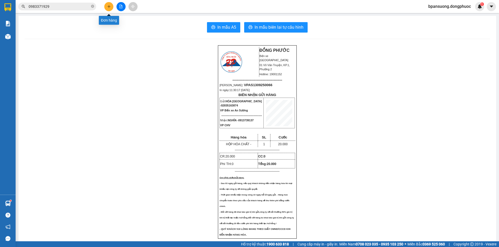
click at [109, 9] on button at bounding box center [108, 6] width 9 height 9
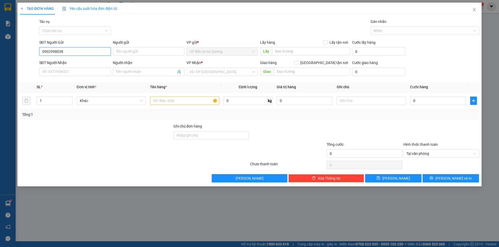
click at [76, 51] on input "0902998038" at bounding box center [74, 51] width 71 height 8
click at [131, 52] on input "Người gửi" at bounding box center [148, 51] width 71 height 8
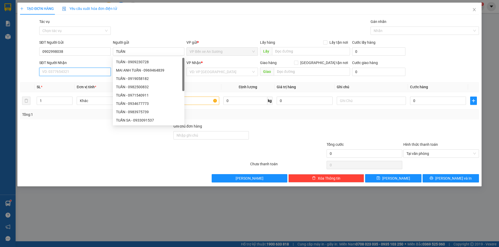
click at [104, 71] on input "SĐT Người Nhận" at bounding box center [74, 72] width 71 height 8
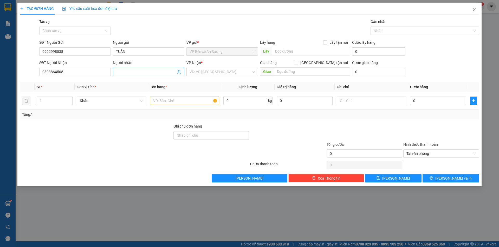
click at [122, 70] on input "Người nhận" at bounding box center [146, 72] width 60 height 6
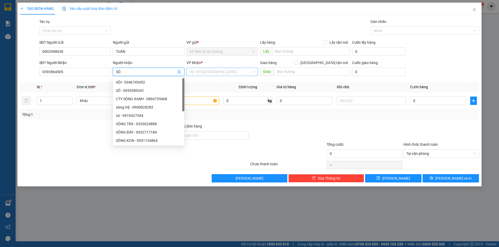
click at [209, 74] on input "search" at bounding box center [220, 72] width 62 height 8
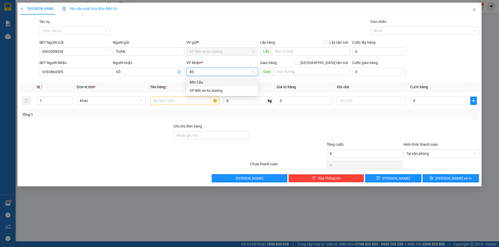
click at [201, 83] on div "Bến Cầu" at bounding box center [221, 82] width 65 height 6
click at [190, 102] on input "text" at bounding box center [184, 100] width 69 height 8
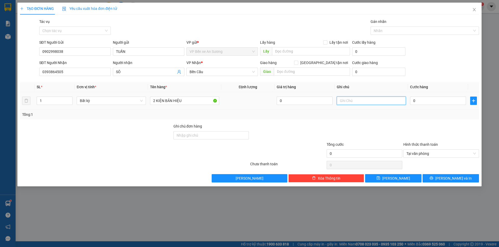
click at [360, 101] on input "text" at bounding box center [371, 100] width 69 height 8
click at [429, 96] on div "0" at bounding box center [438, 100] width 56 height 10
click at [429, 101] on input "0" at bounding box center [438, 100] width 56 height 8
click at [412, 121] on div "Transit Pickup Surcharge Ids Transit Deliver Surcharge Ids Transit Deliver Surc…" at bounding box center [249, 100] width 459 height 163
click at [465, 178] on button "[PERSON_NAME] và In" at bounding box center [450, 178] width 56 height 8
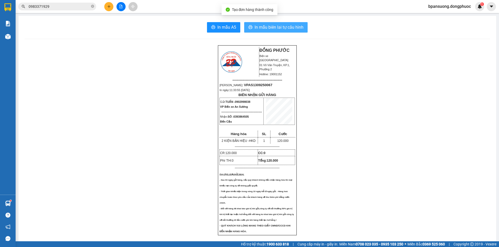
click at [293, 26] on span "In mẫu biên lai tự cấu hình" at bounding box center [278, 27] width 49 height 6
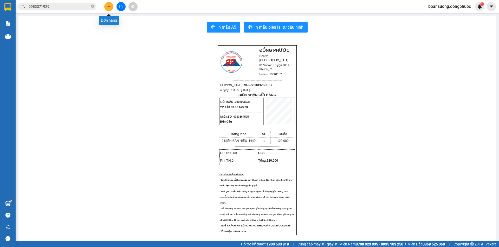
click at [110, 8] on icon "plus" at bounding box center [109, 7] width 4 height 4
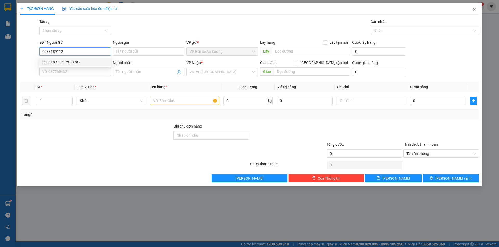
click at [73, 65] on div "0983189112 - VƯƠNG" at bounding box center [74, 62] width 71 height 8
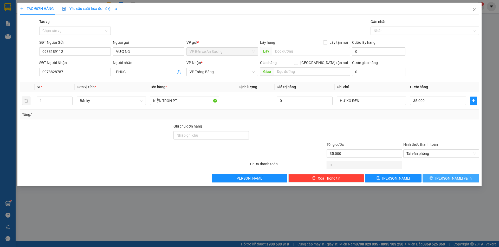
click at [448, 177] on span "[PERSON_NAME] và In" at bounding box center [453, 178] width 36 height 6
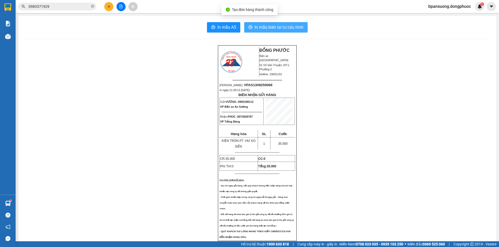
click at [292, 31] on button "In mẫu biên lai tự cấu hình" at bounding box center [275, 27] width 63 height 10
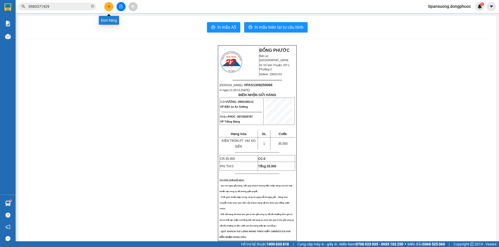
click at [109, 6] on icon "plus" at bounding box center [109, 7] width 4 height 4
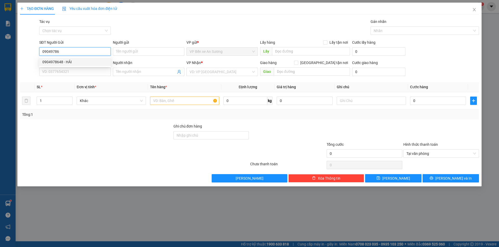
click at [60, 62] on div "0904978648 - HẢI" at bounding box center [74, 62] width 65 height 6
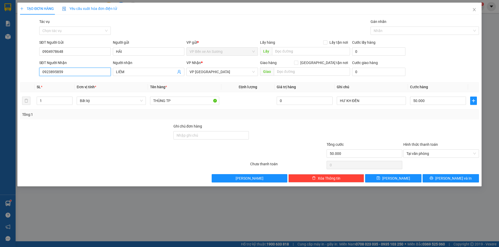
click at [91, 72] on input "0923895859" at bounding box center [74, 72] width 71 height 8
click at [87, 80] on div "0354976281 - HỒNG" at bounding box center [74, 82] width 65 height 6
click at [436, 101] on input "50.000" at bounding box center [438, 100] width 56 height 8
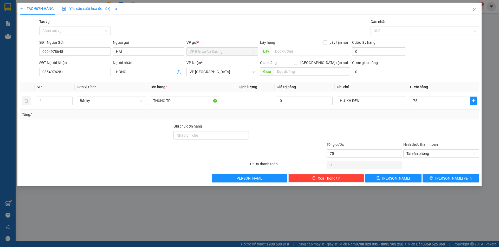
click at [422, 111] on div "Tổng: 1" at bounding box center [249, 114] width 459 height 10
click at [444, 176] on button "[PERSON_NAME] và In" at bounding box center [450, 178] width 56 height 8
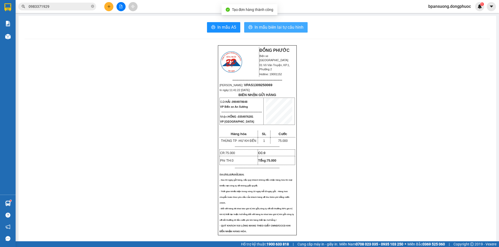
click at [299, 24] on button "In mẫu biên lai tự cấu hình" at bounding box center [275, 27] width 63 height 10
click at [109, 8] on icon "plus" at bounding box center [109, 7] width 4 height 4
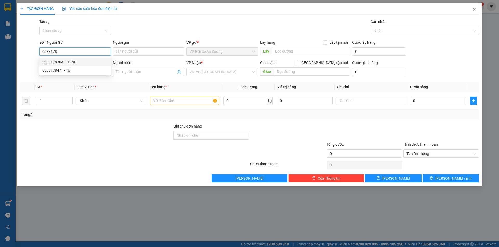
click at [74, 61] on div "0938178303 - THỈNH" at bounding box center [74, 62] width 65 height 6
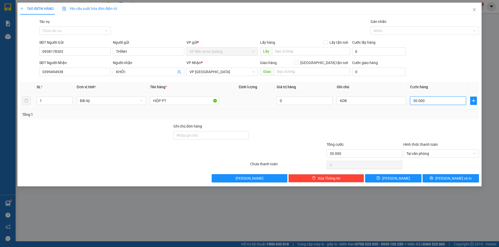
click at [428, 100] on input "30.000" at bounding box center [438, 100] width 56 height 8
click at [420, 125] on div at bounding box center [441, 132] width 77 height 18
click at [449, 174] on button "[PERSON_NAME] và In" at bounding box center [450, 178] width 56 height 8
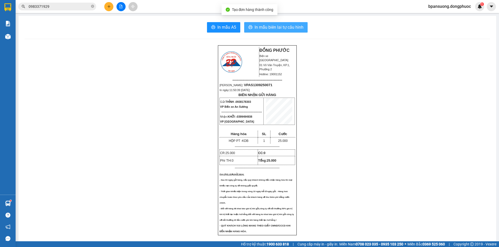
click at [282, 29] on span "In mẫu biên lai tự cấu hình" at bounding box center [278, 27] width 49 height 6
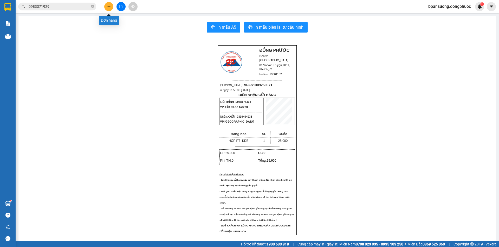
click at [107, 7] on button at bounding box center [108, 6] width 9 height 9
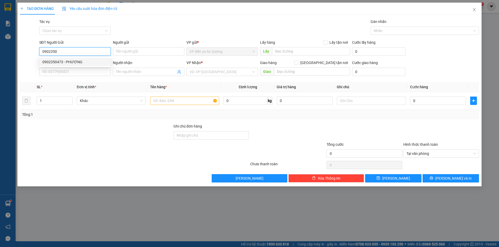
click at [65, 61] on div "0902350473 - PHƯƠNG" at bounding box center [74, 62] width 65 height 6
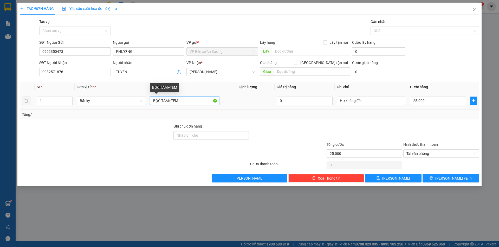
click at [186, 99] on input "BỌC TĂM+TEM" at bounding box center [184, 100] width 69 height 8
click at [187, 99] on input "BỌC TĂM+TEM" at bounding box center [184, 100] width 69 height 8
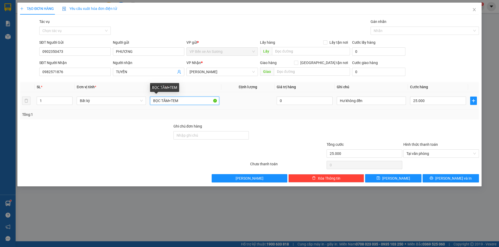
click at [187, 99] on input "BỌC TĂM+TEM" at bounding box center [184, 100] width 69 height 8
click at [156, 112] on div "Tổng: 1" at bounding box center [107, 114] width 170 height 6
click at [166, 103] on input "20" at bounding box center [184, 100] width 69 height 8
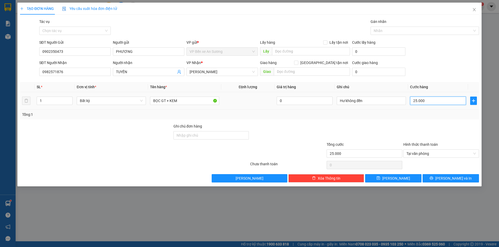
click at [444, 102] on input "25.000" at bounding box center [438, 100] width 56 height 8
click at [438, 127] on div at bounding box center [441, 132] width 77 height 18
click at [456, 176] on span "[PERSON_NAME] và In" at bounding box center [453, 178] width 36 height 6
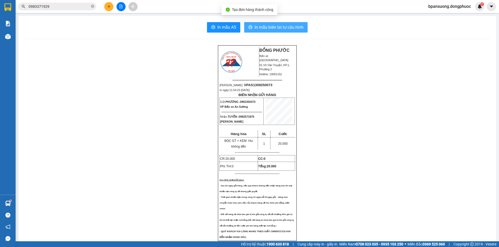
click at [280, 27] on span "In mẫu biên lai tự cấu hình" at bounding box center [278, 27] width 49 height 6
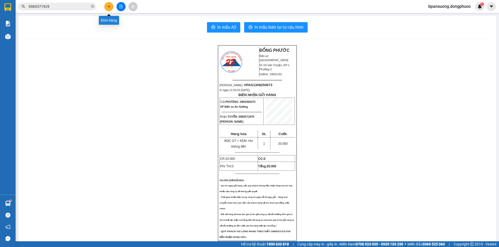
click at [110, 8] on icon "plus" at bounding box center [109, 7] width 4 height 4
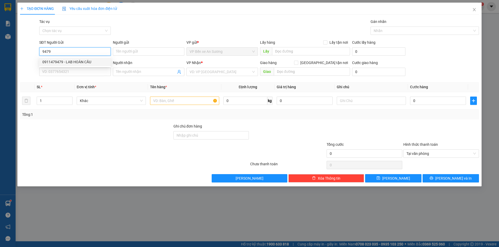
click at [81, 63] on div "0911479479 - LAB HOÀN CẦU" at bounding box center [74, 62] width 65 height 6
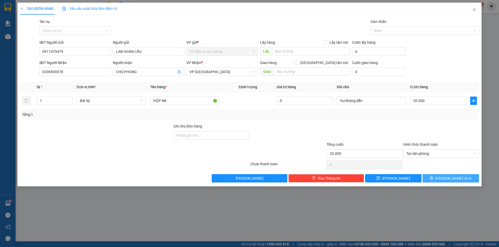
click at [460, 178] on span "[PERSON_NAME] và In" at bounding box center [453, 178] width 36 height 6
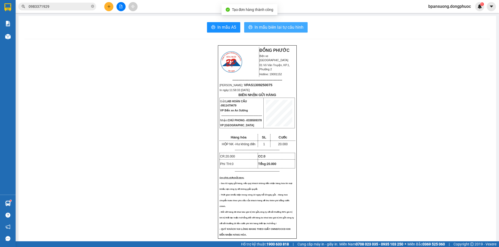
click at [265, 27] on span "In mẫu biên lai tự cấu hình" at bounding box center [278, 27] width 49 height 6
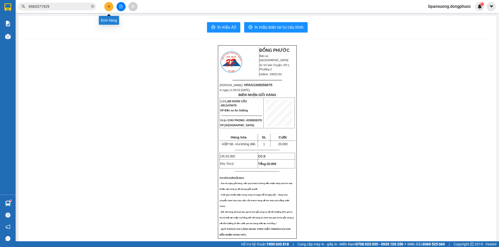
click at [107, 6] on icon "plus" at bounding box center [109, 7] width 4 height 4
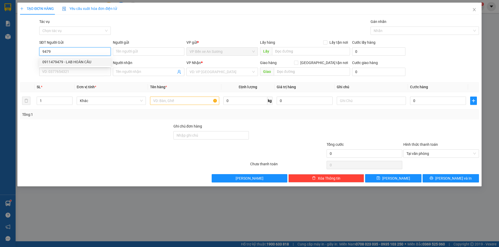
click at [87, 63] on div "0911479479 - LAB HOÀN CẦU" at bounding box center [74, 62] width 65 height 6
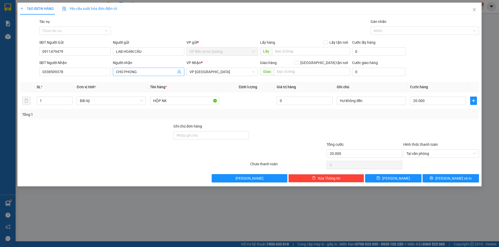
click at [179, 72] on icon "user-add" at bounding box center [178, 72] width 3 height 4
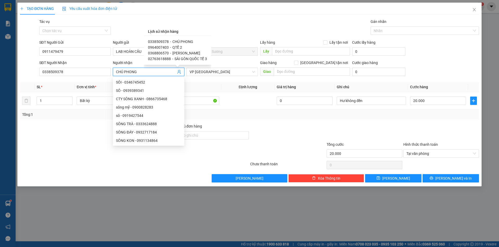
click at [183, 52] on span "MINH KHANG" at bounding box center [186, 53] width 28 height 4
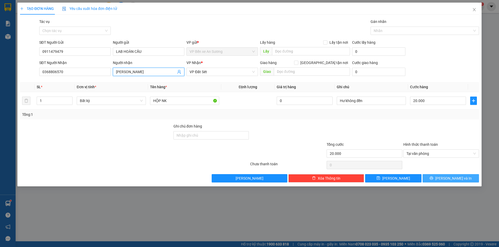
click at [448, 178] on span "[PERSON_NAME] và In" at bounding box center [453, 178] width 36 height 6
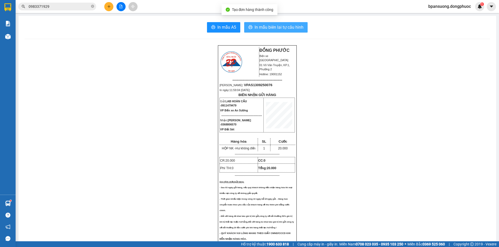
click at [274, 30] on span "In mẫu biên lai tự cấu hình" at bounding box center [278, 27] width 49 height 6
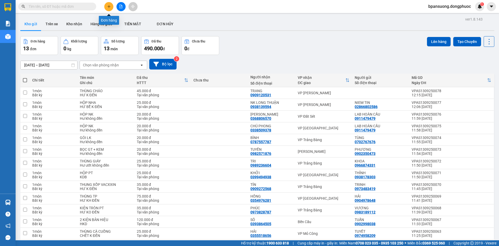
click at [110, 5] on icon "plus" at bounding box center [109, 7] width 4 height 4
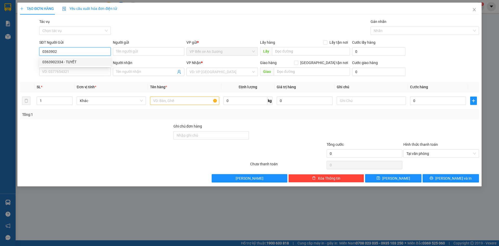
click at [76, 62] on div "0363902334 - TUYẾT" at bounding box center [74, 62] width 65 height 6
type input "0363902334"
type input "TUYẾT"
type input "0798440200"
type input "THANH"
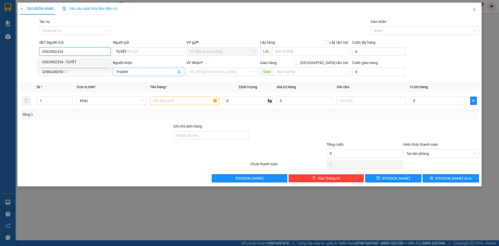
type input "40.000"
type input "0363902334"
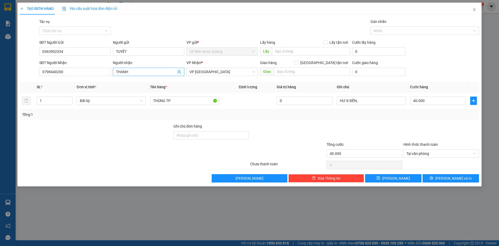
click at [179, 73] on icon "user-add" at bounding box center [179, 72] width 4 height 4
click at [187, 42] on span "TOÀN" at bounding box center [188, 41] width 10 height 4
type input "0939571078"
type input "TOÀN"
click at [437, 102] on input "40.000" at bounding box center [438, 100] width 56 height 8
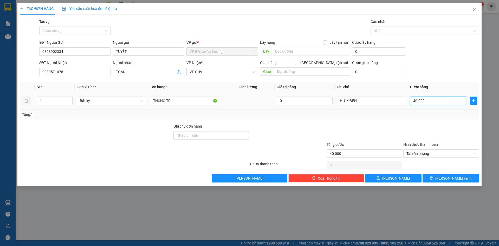
click at [437, 102] on input "40.000" at bounding box center [438, 100] width 56 height 8
type input "6"
type input "65"
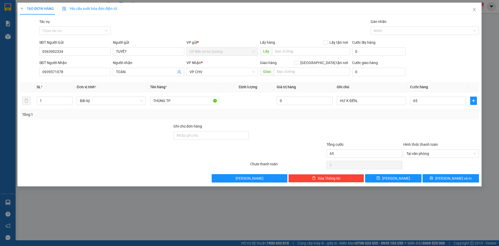
click at [426, 124] on div at bounding box center [441, 132] width 77 height 18
type input "65.000"
click at [451, 177] on span "[PERSON_NAME] và In" at bounding box center [453, 178] width 36 height 6
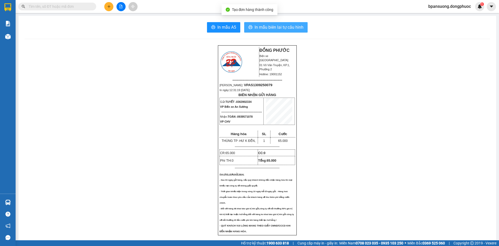
click at [278, 24] on span "In mẫu biên lai tự cấu hình" at bounding box center [278, 27] width 49 height 6
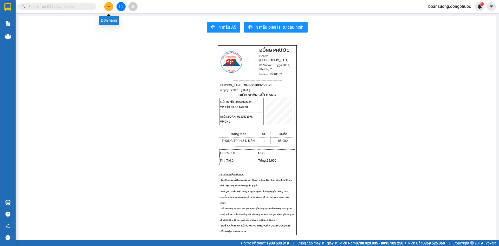
click at [110, 7] on icon "plus" at bounding box center [109, 7] width 4 height 4
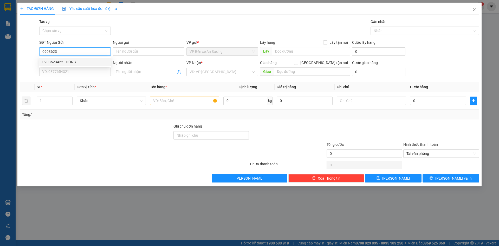
click at [51, 61] on div "0903623422 - HỒNG" at bounding box center [74, 62] width 65 height 6
type input "0903623422"
type input "HỒNG"
type input "0938270885"
type input "NAM"
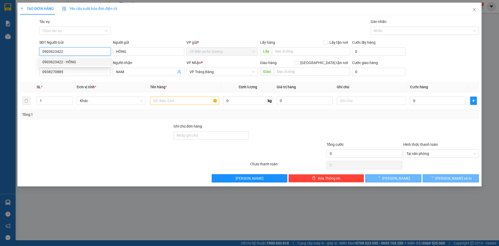
type input "20.000"
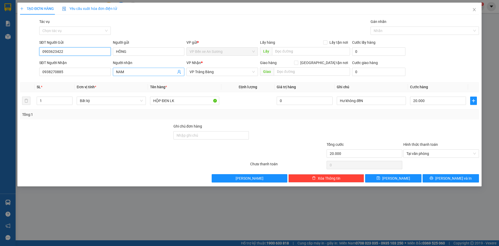
type input "0903623422"
click at [178, 71] on icon "user-add" at bounding box center [178, 72] width 3 height 4
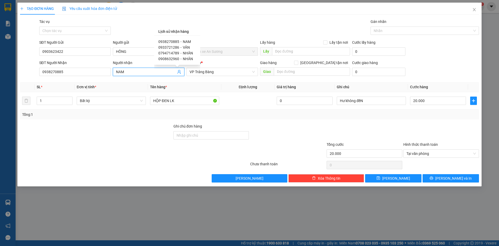
click at [185, 48] on span "VÂN" at bounding box center [186, 47] width 7 height 4
type input "0933721286"
type input "VÂN"
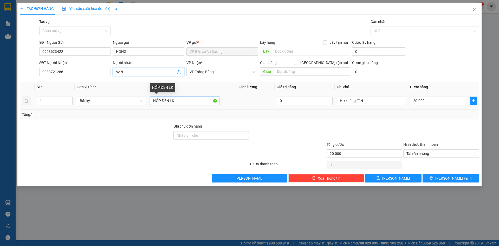
click at [168, 102] on input "HỘP ĐEN LK" at bounding box center [184, 100] width 69 height 8
type input "k"
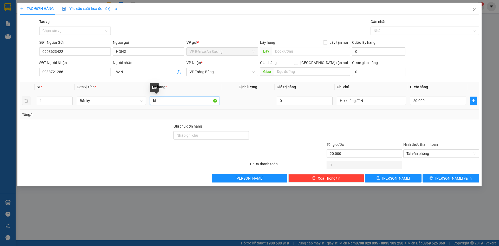
type input "k"
type input "KIỆN LK"
click at [462, 178] on button "[PERSON_NAME] và In" at bounding box center [450, 178] width 56 height 8
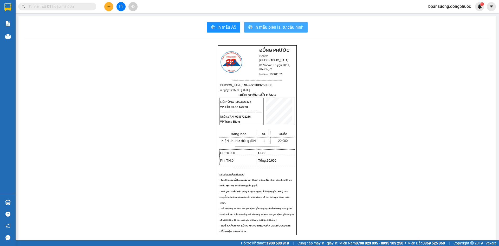
click at [281, 27] on span "In mẫu biên lai tự cấu hình" at bounding box center [278, 27] width 49 height 6
click at [108, 8] on icon "plus" at bounding box center [109, 7] width 4 height 4
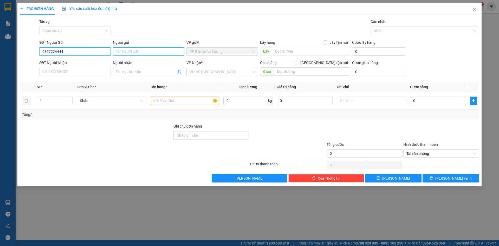
type input "0357224444"
click at [126, 51] on input "Người gửi" at bounding box center [148, 51] width 71 height 8
type input "D"
click at [138, 50] on input "DINH" at bounding box center [148, 51] width 71 height 8
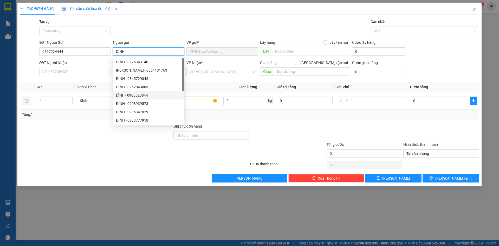
type input "D"
type input "ĐỊNH"
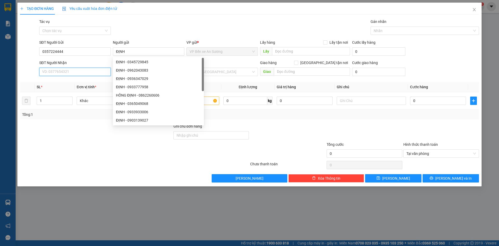
click at [75, 71] on input "SĐT Người Nhận" at bounding box center [74, 72] width 71 height 8
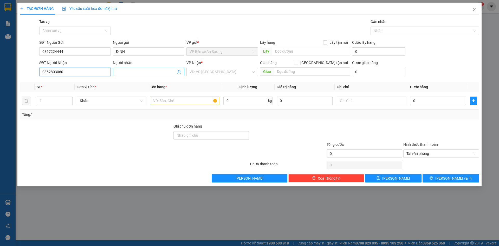
type input "0352803060"
click at [135, 74] on input "Người nhận" at bounding box center [146, 72] width 60 height 6
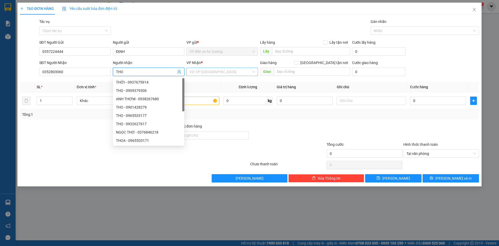
type input "THO"
click at [203, 70] on input "search" at bounding box center [220, 72] width 62 height 8
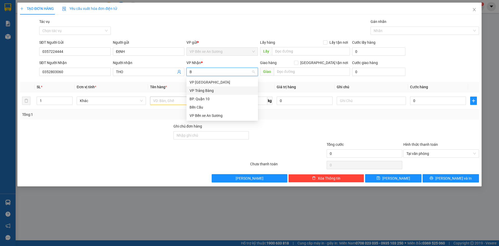
type input "BE"
drag, startPoint x: 213, startPoint y: 82, endPoint x: 208, endPoint y: 82, distance: 4.9
click at [213, 82] on div "Bến Cầu" at bounding box center [221, 82] width 65 height 6
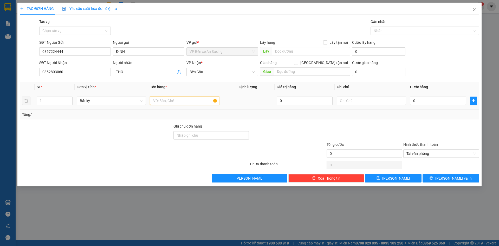
click at [174, 99] on input "text" at bounding box center [184, 100] width 69 height 8
type input "HỘP LK"
click at [361, 100] on input "text" at bounding box center [371, 100] width 69 height 8
type input "HKD"
click at [433, 105] on div "0" at bounding box center [438, 100] width 56 height 10
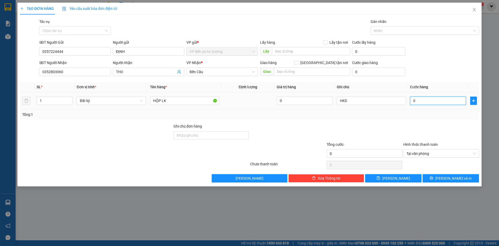
click at [434, 102] on input "0" at bounding box center [438, 100] width 56 height 8
type input "2"
type input "25"
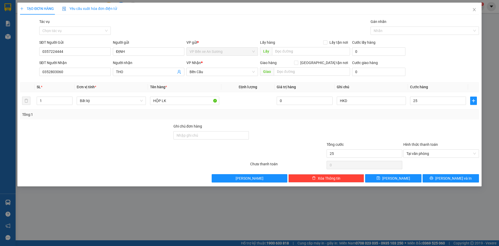
type input "25.000"
click at [424, 120] on div "Transit Pickup Surcharge Ids Transit Deliver Surcharge Ids Transit Deliver Surc…" at bounding box center [249, 100] width 459 height 163
click at [446, 177] on button "[PERSON_NAME] và In" at bounding box center [450, 178] width 56 height 8
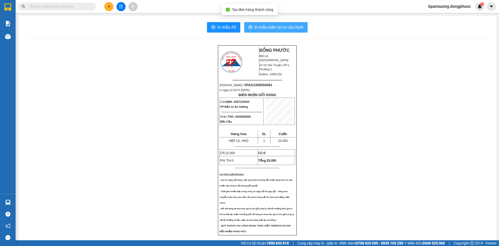
drag, startPoint x: 268, startPoint y: 24, endPoint x: 262, endPoint y: 18, distance: 8.3
click at [268, 24] on span "In mẫu biên lai tự cấu hình" at bounding box center [278, 27] width 49 height 6
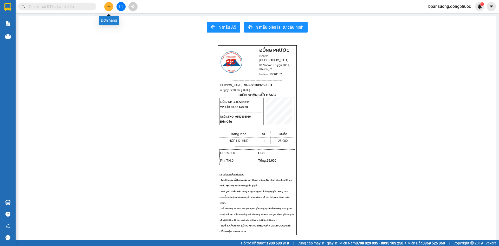
click at [107, 7] on icon "plus" at bounding box center [109, 7] width 4 height 4
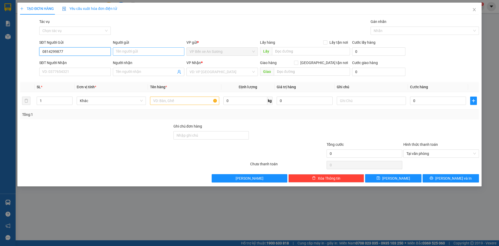
type input "0814299877"
click at [136, 55] on input "Người gửi" at bounding box center [148, 51] width 71 height 8
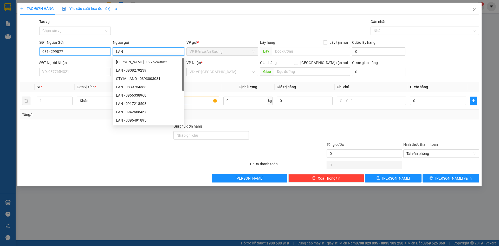
type input "LAN"
drag, startPoint x: 65, startPoint y: 53, endPoint x: 24, endPoint y: 58, distance: 41.6
click at [25, 58] on form "SĐT Người Gửi 0814299877 0814299877 Người gửi LAN VP gửi * VP Bến xe An Sương L…" at bounding box center [249, 58] width 459 height 38
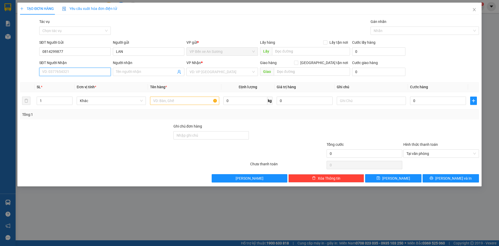
click at [59, 71] on input "SĐT Người Nhận" at bounding box center [74, 72] width 71 height 8
paste input "0814299877"
type input "0814299877"
click at [72, 72] on input "0814299877" at bounding box center [74, 72] width 71 height 8
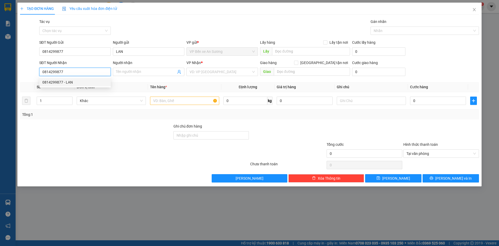
click at [65, 83] on div "0814299877 - LAN" at bounding box center [74, 82] width 65 height 6
type input "LAN"
type input "20.000"
type input "0814299877"
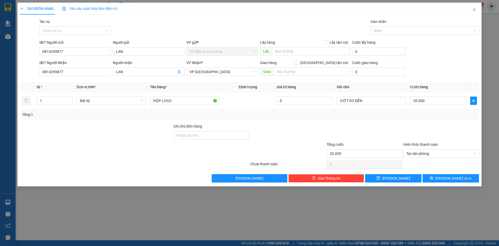
click at [82, 46] on div "SĐT Người Gửi" at bounding box center [74, 43] width 71 height 8
click at [77, 50] on input "0814299877" at bounding box center [74, 51] width 71 height 8
click at [70, 62] on div "0978747105 - TUẤN" at bounding box center [74, 62] width 65 height 6
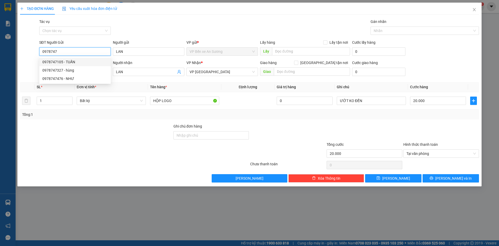
type input "0978747105"
type input "TUẤN"
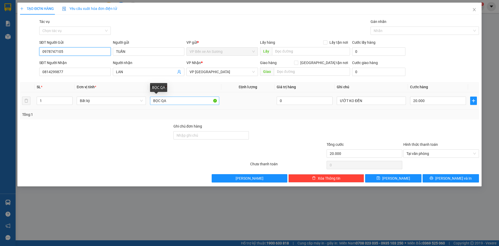
type input "0978747105"
click at [170, 100] on input "BỌC QA" at bounding box center [184, 100] width 69 height 8
type input "KIỆN QA"
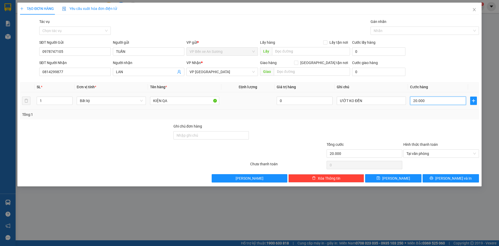
click at [424, 102] on input "20.000" at bounding box center [438, 100] width 56 height 8
type input "7"
type input "75"
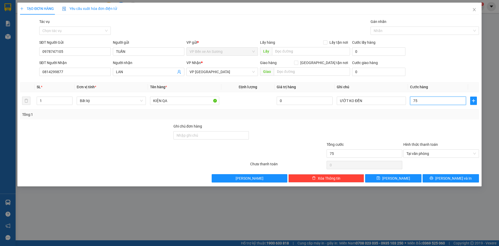
type input "75"
click at [403, 119] on div "Tổng: 1" at bounding box center [249, 114] width 459 height 10
type input "75.000"
click at [453, 178] on span "[PERSON_NAME] và In" at bounding box center [453, 178] width 36 height 6
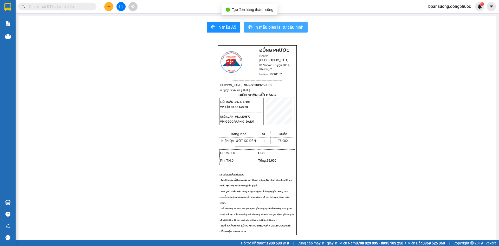
click at [288, 27] on span "In mẫu biên lai tự cấu hình" at bounding box center [278, 27] width 49 height 6
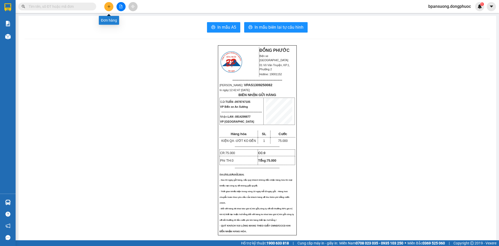
click at [111, 5] on button at bounding box center [108, 6] width 9 height 9
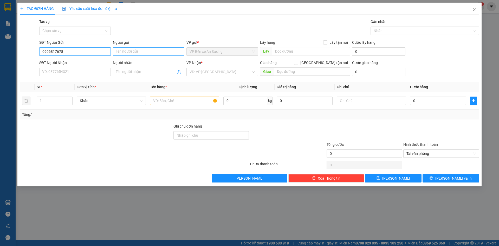
type input "0906817678"
click at [128, 52] on input "Người gửi" at bounding box center [148, 51] width 71 height 8
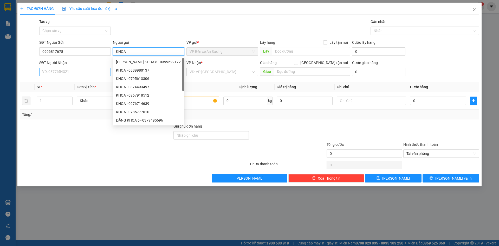
type input "KHOA"
click at [72, 73] on input "SĐT Người Nhận" at bounding box center [74, 72] width 71 height 8
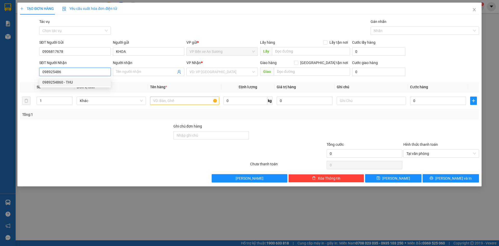
click at [63, 81] on div "0989254860 - THU" at bounding box center [74, 82] width 65 height 6
type input "0989254860"
type input "THU"
type input "30.000"
type input "0989254860"
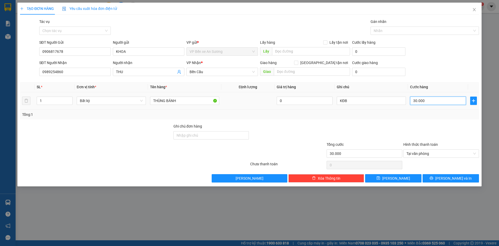
click at [426, 101] on input "30.000" at bounding box center [438, 100] width 56 height 8
type input "2"
type input "25"
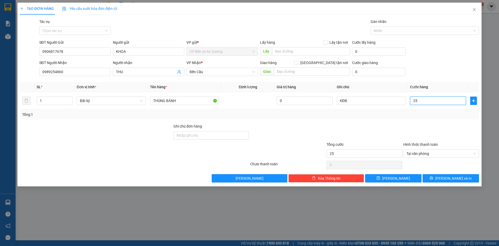
type input "25"
click at [416, 117] on div "Tổng: 1" at bounding box center [249, 114] width 459 height 10
type input "25.000"
click at [190, 104] on input "THÙNG BÁNH" at bounding box center [184, 100] width 69 height 8
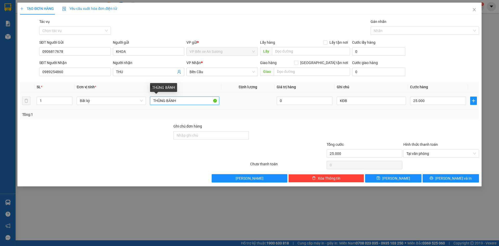
click at [190, 104] on input "THÙNG BÁNH" at bounding box center [184, 100] width 69 height 8
type input "HỘP THUỐC"
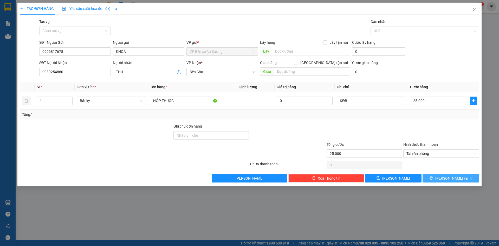
click at [438, 177] on button "[PERSON_NAME] và In" at bounding box center [450, 178] width 56 height 8
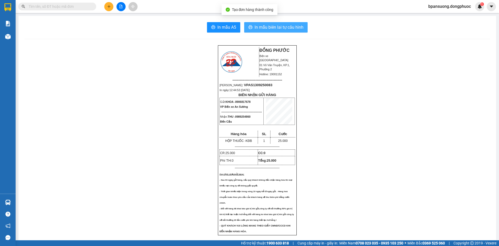
click at [262, 27] on span "In mẫu biên lai tự cấu hình" at bounding box center [278, 27] width 49 height 6
click at [111, 4] on button at bounding box center [108, 6] width 9 height 9
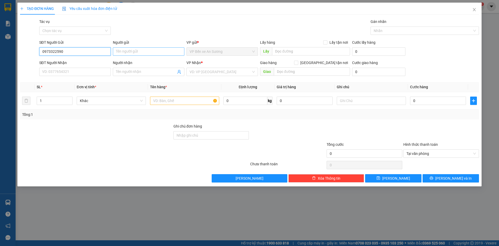
type input "0973322590"
click at [141, 50] on input "Người gửi" at bounding box center [148, 51] width 71 height 8
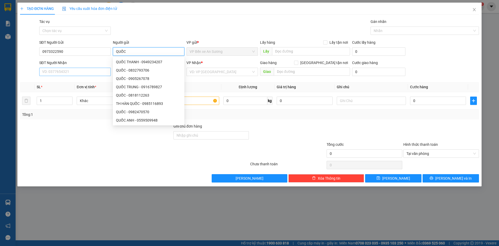
type input "QUỐC"
click at [90, 73] on input "SĐT Người Nhận" at bounding box center [74, 72] width 71 height 8
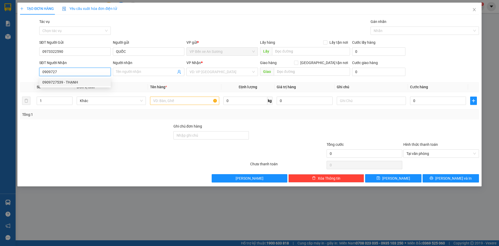
click at [77, 81] on div "0909727539 - THẠNH" at bounding box center [74, 82] width 65 height 6
type input "0909727539"
type input "THẠNH"
type input "60.000"
type input "0909727539"
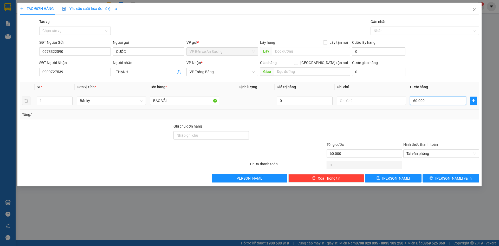
click at [428, 102] on input "60.000" at bounding box center [438, 100] width 56 height 8
type input "4"
type input "45"
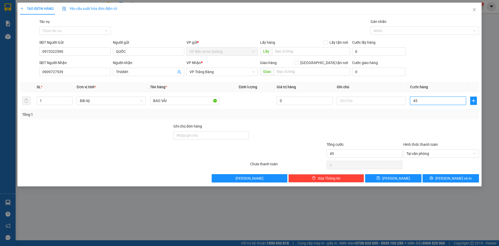
type input "45"
type input "45.000"
click at [371, 118] on div "Tổng: 1" at bounding box center [249, 114] width 459 height 10
click at [439, 176] on button "[PERSON_NAME] và In" at bounding box center [450, 178] width 56 height 8
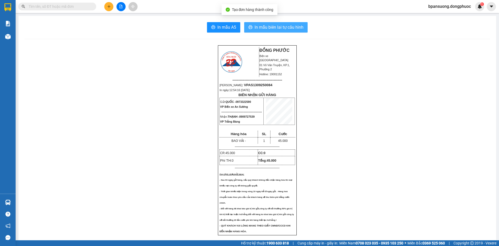
click at [273, 28] on span "In mẫu biên lai tự cấu hình" at bounding box center [278, 27] width 49 height 6
click at [109, 7] on icon "plus" at bounding box center [109, 7] width 4 height 4
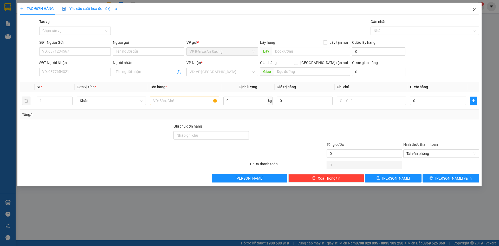
click at [475, 10] on icon "close" at bounding box center [474, 10] width 4 height 4
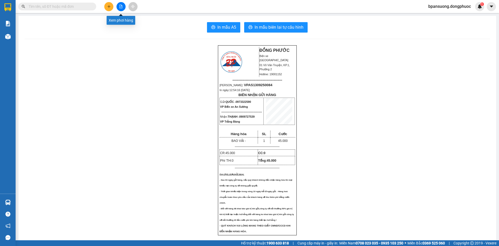
click at [118, 6] on button at bounding box center [120, 6] width 9 height 9
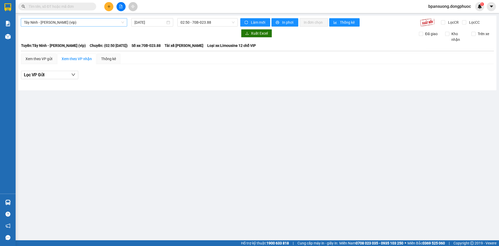
click at [107, 23] on span "Tây Ninh - Hồ Chí Minh (vip)" at bounding box center [74, 22] width 100 height 8
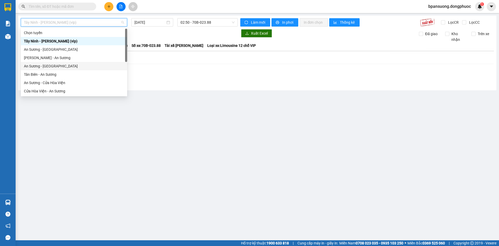
scroll to position [26, 0]
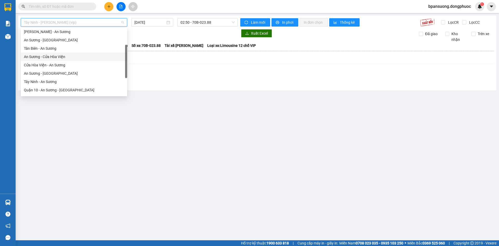
click at [44, 57] on div "An Sương - Cửa Hòa Viện" at bounding box center [74, 57] width 100 height 6
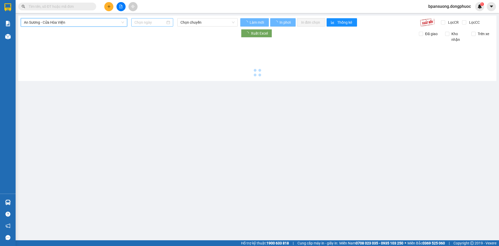
type input "13/09/2025"
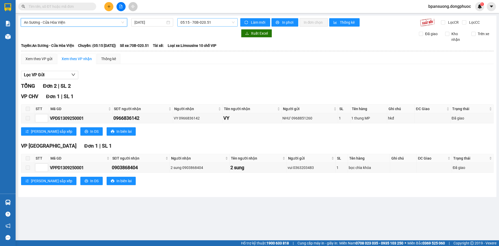
click at [192, 22] on span "05:15 - 70B-020.51" at bounding box center [207, 22] width 54 height 8
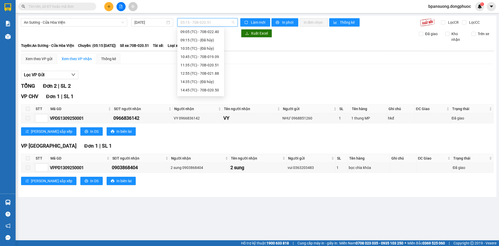
scroll to position [45, 0]
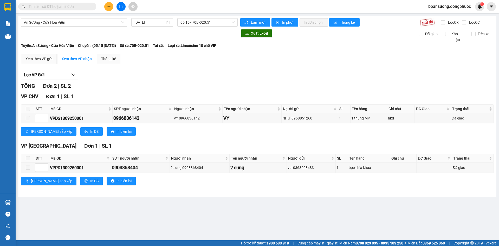
drag, startPoint x: 225, startPoint y: 67, endPoint x: 225, endPoint y: 70, distance: 2.6
click at [225, 70] on div "Xem theo VP gửi Xem theo VP nhận Thống kê Lọc VP Gửi TỔNG Đơn 2 | SL 2 VP CHV …" at bounding box center [257, 123] width 472 height 138
click at [107, 5] on icon "plus" at bounding box center [109, 7] width 4 height 4
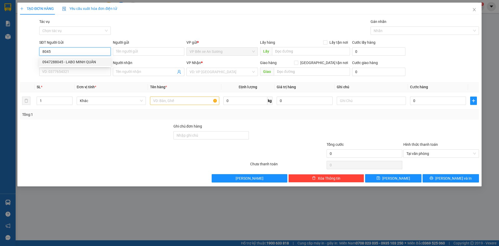
click at [77, 64] on div "0947288045 - LABO MINH QUÂN" at bounding box center [74, 62] width 65 height 6
type input "0947288045"
type input "LABO MINH QUÂN"
type input "0933017317"
type input "TÂM ĐỨC"
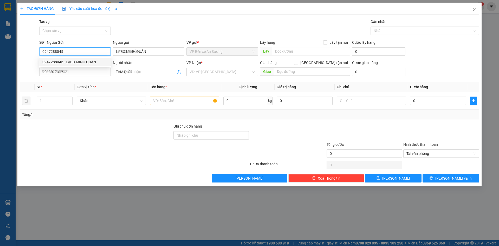
type input "20.000"
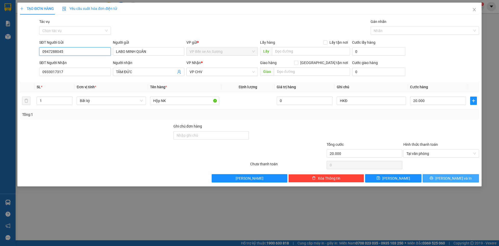
type input "0947288045"
click at [451, 177] on span "[PERSON_NAME] và In" at bounding box center [453, 178] width 36 height 6
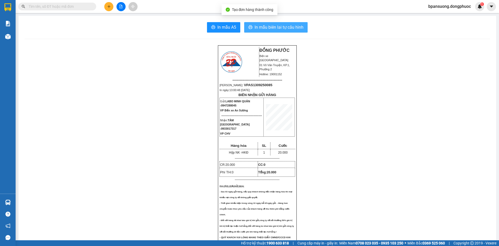
drag, startPoint x: 279, startPoint y: 26, endPoint x: 275, endPoint y: 27, distance: 4.6
click at [279, 26] on span "In mẫu biên lai tự cấu hình" at bounding box center [278, 27] width 49 height 6
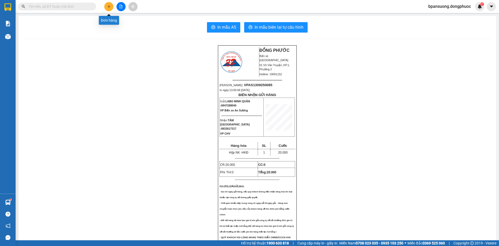
click at [109, 8] on icon "plus" at bounding box center [109, 6] width 0 height 3
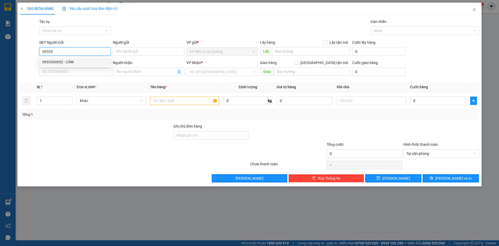
click at [60, 62] on div "0933360052 - CẢM" at bounding box center [74, 62] width 65 height 6
type input "0933360052"
type input "CẢM"
type input "0937988604"
type input "TÙNG"
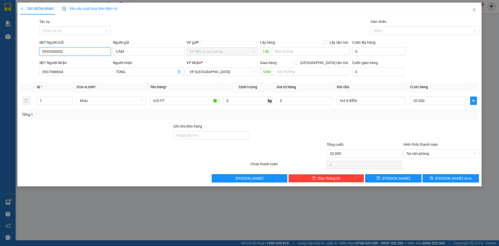
type input "20.000"
type input "0933360052"
click at [433, 177] on icon "printer" at bounding box center [431, 178] width 4 height 4
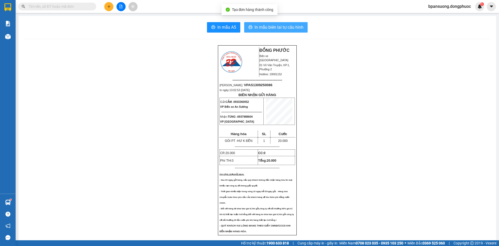
click at [285, 27] on span "In mẫu biên lai tự cấu hình" at bounding box center [278, 27] width 49 height 6
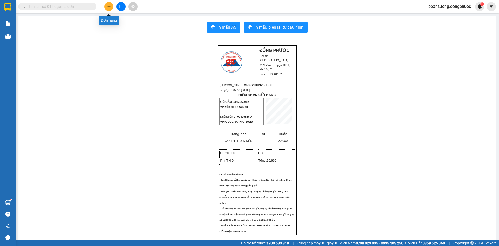
click at [105, 6] on button at bounding box center [108, 6] width 9 height 9
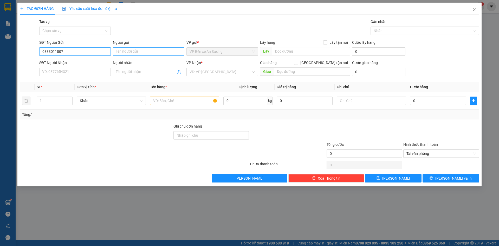
type input "0333011807"
click at [142, 49] on input "Người gửi" at bounding box center [148, 51] width 71 height 8
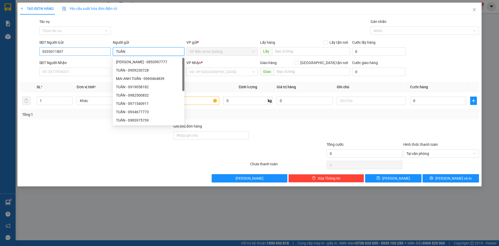
type input "TUẤN"
drag, startPoint x: 67, startPoint y: 51, endPoint x: 5, endPoint y: 53, distance: 61.9
click at [5, 53] on div "TẠO ĐƠN HÀNG Yêu cầu xuất hóa đơn điện tử Transit Pickup Surcharge Ids Transit …" at bounding box center [249, 123] width 499 height 246
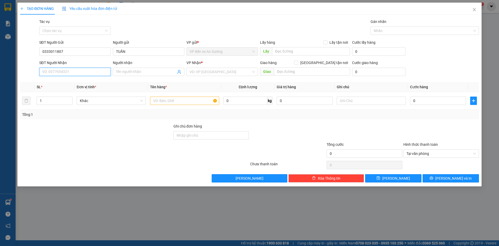
click at [60, 76] on input "SĐT Người Nhận" at bounding box center [74, 72] width 71 height 8
click at [59, 73] on input "SĐT Người Nhận" at bounding box center [74, 72] width 71 height 8
paste input "0333011807"
type input "0333011807"
drag, startPoint x: 128, startPoint y: 51, endPoint x: 97, endPoint y: 57, distance: 31.5
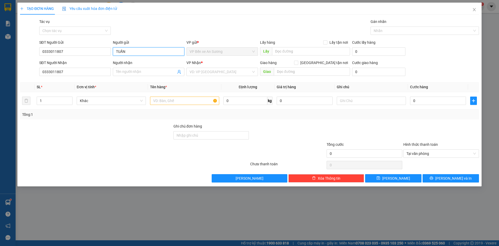
click at [99, 56] on div "SĐT Người Gửi 0333011807 Người gửi TUẤN TUẤN VP gửi * VP Bến xe An Sương Lấy hà…" at bounding box center [258, 48] width 441 height 18
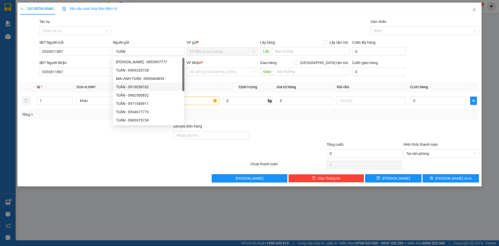
click at [102, 80] on div "Transit Pickup Surcharge Ids Transit Deliver Surcharge Ids Transit Deliver Surc…" at bounding box center [249, 100] width 459 height 163
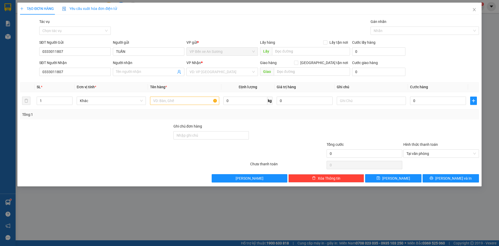
click at [95, 81] on div "Transit Pickup Surcharge Ids Transit Deliver Surcharge Ids Transit Deliver Surc…" at bounding box center [249, 100] width 459 height 163
click at [120, 74] on input "Người nhận" at bounding box center [146, 72] width 60 height 6
paste input "TUẤN"
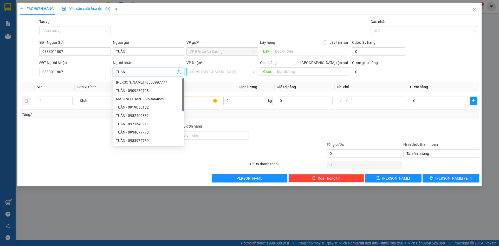
type input "TUẤN"
click at [209, 69] on input "search" at bounding box center [220, 72] width 62 height 8
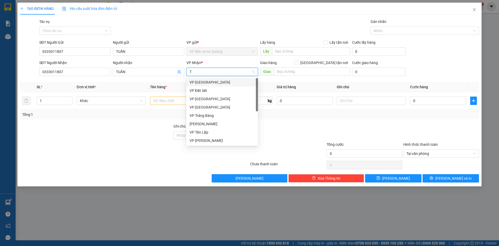
type input "TA"
click at [201, 83] on div "VP [GEOGRAPHIC_DATA]" at bounding box center [221, 82] width 65 height 6
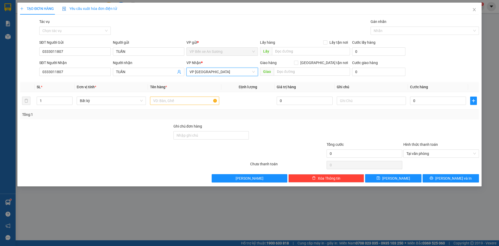
click at [208, 73] on span "VP [GEOGRAPHIC_DATA]" at bounding box center [221, 72] width 65 height 8
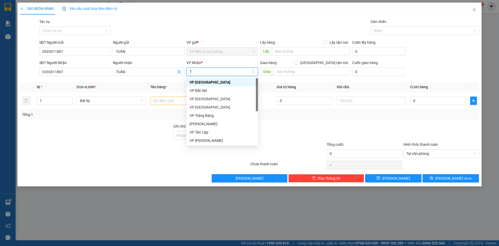
type input "TA"
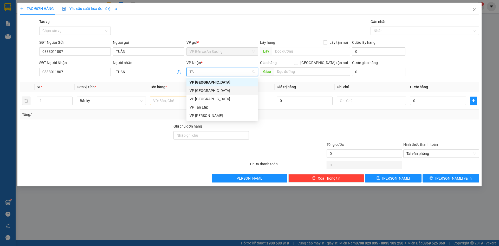
click at [205, 88] on div "VP [GEOGRAPHIC_DATA]" at bounding box center [221, 91] width 65 height 6
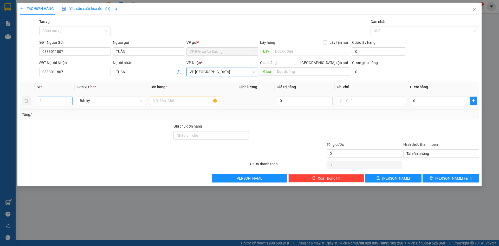
click at [43, 101] on input "1" at bounding box center [54, 101] width 35 height 8
type input "2"
click at [184, 99] on input "text" at bounding box center [184, 100] width 69 height 8
type input "BAO QA"
click at [359, 101] on input "text" at bounding box center [371, 100] width 69 height 8
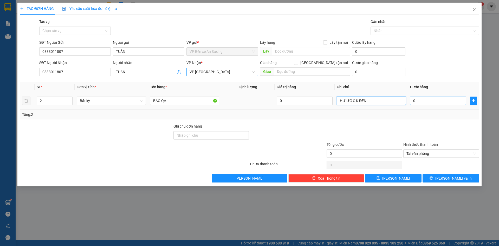
type input "HƯ ƯỚC K ĐỀN"
click at [421, 102] on input "0" at bounding box center [438, 100] width 56 height 8
type input "1"
type input "10"
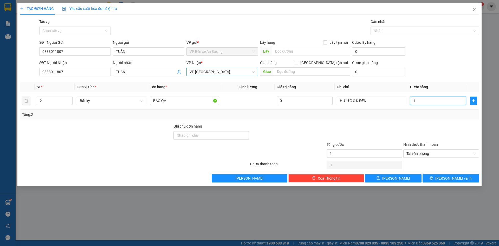
type input "10"
type input "100"
type input "100.000"
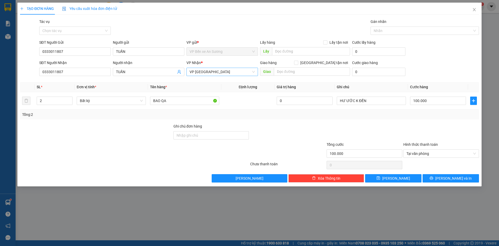
click at [441, 119] on div "Tổng: 2" at bounding box center [249, 114] width 459 height 10
click at [246, 119] on div "Tổng: 2" at bounding box center [249, 114] width 459 height 10
click at [460, 179] on span "[PERSON_NAME] và In" at bounding box center [453, 178] width 36 height 6
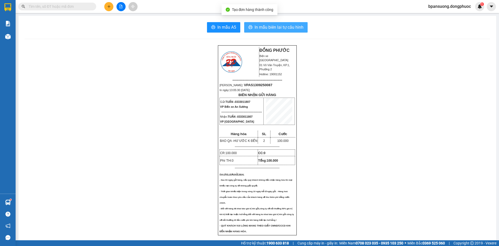
click at [291, 26] on span "In mẫu biên lai tự cấu hình" at bounding box center [278, 27] width 49 height 6
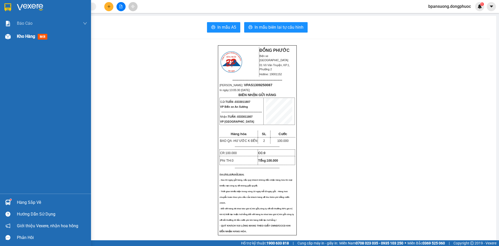
click at [37, 38] on div "Kho hàng mới" at bounding box center [33, 36] width 32 height 6
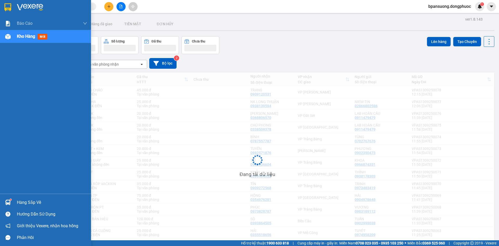
click at [21, 35] on span "Kho hàng" at bounding box center [26, 36] width 18 height 5
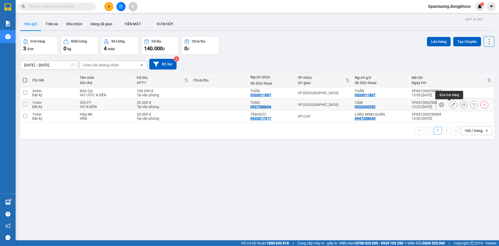
click at [451, 105] on icon at bounding box center [453, 105] width 4 height 4
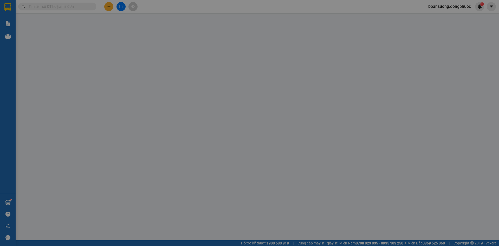
type input "0933360052"
type input "CẢM"
type input "0937988604"
type input "TÙNG"
type input "20.000"
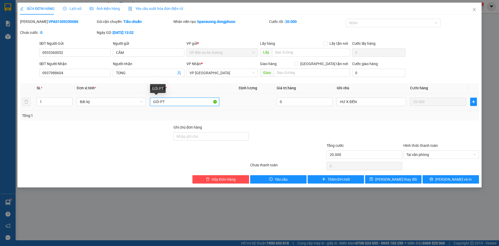
click at [190, 103] on input "GÓI PT" at bounding box center [184, 101] width 69 height 8
type input "THUNG PT"
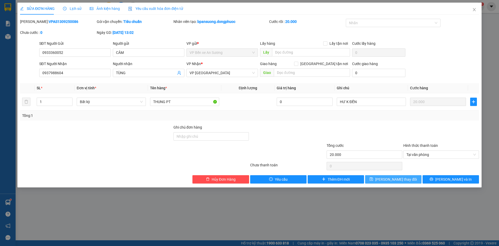
click at [401, 180] on span "Lưu thay đổi" at bounding box center [396, 179] width 42 height 6
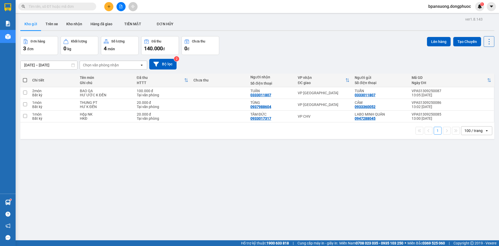
drag, startPoint x: 160, startPoint y: 146, endPoint x: 170, endPoint y: 161, distance: 17.9
click at [173, 158] on div "ver 1.8.143 Kho gửi Trên xe Kho nhận Hàng đã giao TIỀN MẶT ĐƠN HỦY Đơn hàng 3…" at bounding box center [257, 139] width 478 height 246
click at [153, 167] on div "ver 1.8.143 Kho gửi Trên xe Kho nhận Hàng đã giao TIỀN MẶT ĐƠN HỦY Đơn hàng 3…" at bounding box center [257, 139] width 478 height 246
click at [109, 7] on icon "plus" at bounding box center [109, 7] width 4 height 4
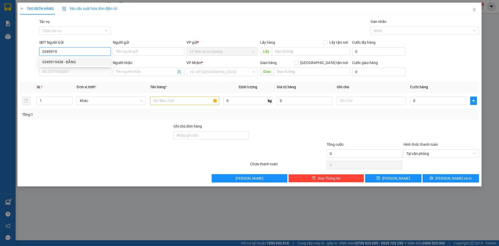
click at [97, 64] on div "0349919438 - BẰNG" at bounding box center [74, 62] width 65 height 6
type input "0349919438"
type input "BẰNG"
type input "0972819557"
type input "KHA"
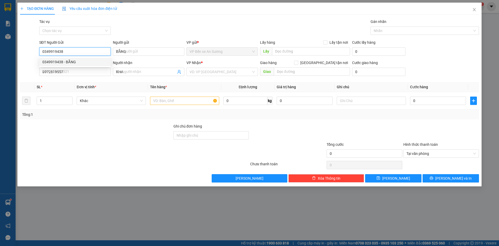
type input "20.000"
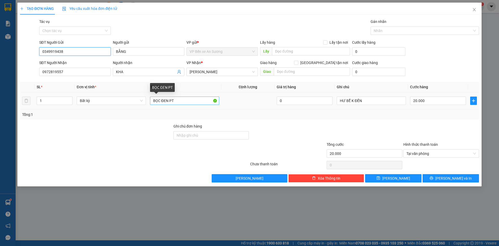
type input "0349919438"
click at [176, 101] on input "BỌC ĐEN PT" at bounding box center [184, 100] width 69 height 8
type input "BỌC PT"
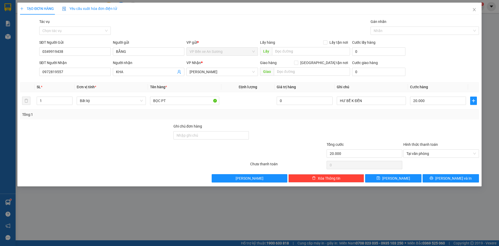
click at [371, 122] on div "Transit Pickup Surcharge Ids Transit Deliver Surcharge Ids Transit Deliver Surc…" at bounding box center [249, 100] width 459 height 163
click at [454, 180] on span "[PERSON_NAME] và In" at bounding box center [453, 178] width 36 height 6
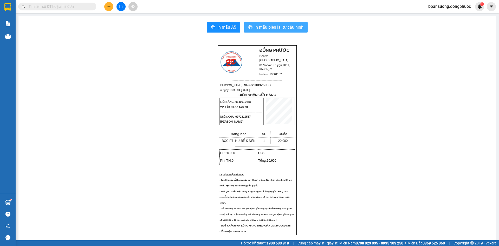
click at [259, 24] on span "In mẫu biên lai tự cấu hình" at bounding box center [278, 27] width 49 height 6
click at [109, 8] on button at bounding box center [108, 6] width 9 height 9
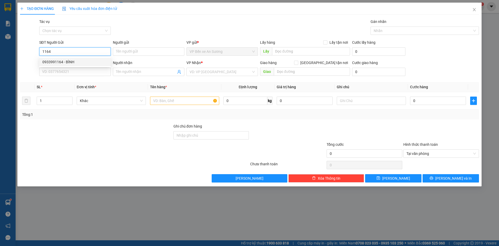
click at [81, 62] on div "0933991164 - BÌNH" at bounding box center [74, 62] width 65 height 6
type input "0933991164"
type input "BÌNH"
type input "0988442253"
type input "TÂM"
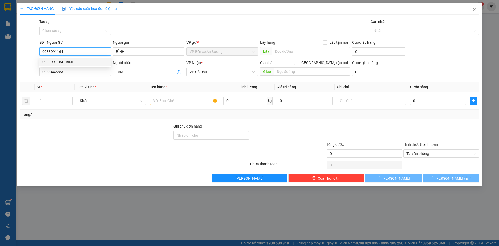
type input "50.000"
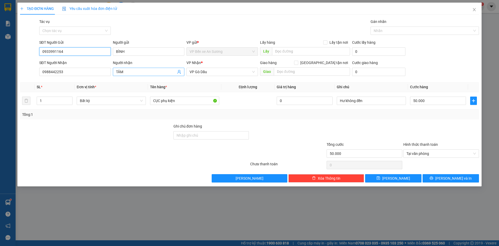
type input "0933991164"
click at [178, 72] on icon "user-add" at bounding box center [179, 72] width 4 height 4
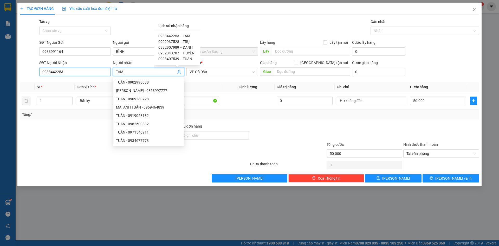
click at [91, 71] on input "0988442253" at bounding box center [74, 72] width 71 height 8
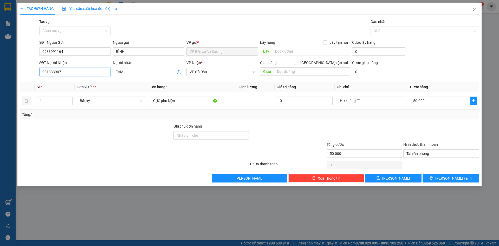
type input "0913339076"
click at [67, 82] on div "0913339076 - TUYẾT MAI" at bounding box center [74, 82] width 65 height 6
type input "TUYẾT MAI"
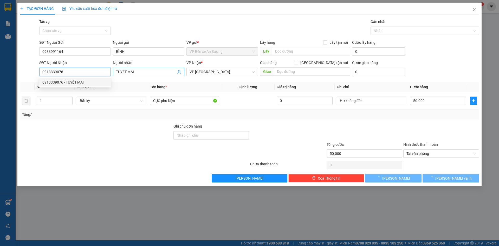
type input "130.000"
type input "0913339076"
click at [140, 72] on input "TUYẾT MAI" at bounding box center [146, 72] width 60 height 6
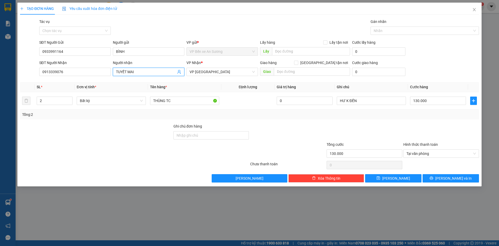
click at [140, 72] on input "TUYẾT MAI" at bounding box center [146, 72] width 60 height 6
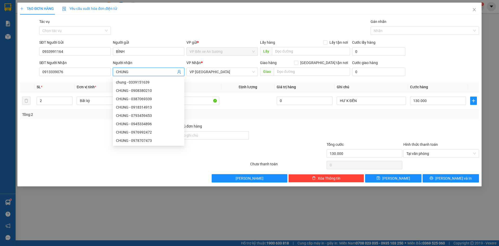
type input "CHUNG"
click at [206, 84] on th "Tên hàng *" at bounding box center [184, 87] width 73 height 10
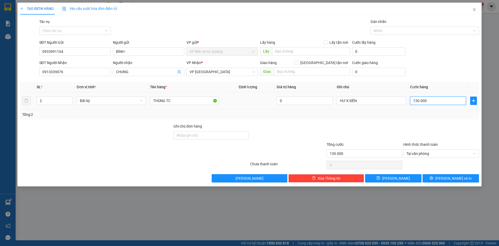
click at [438, 99] on input "130.000" at bounding box center [438, 100] width 56 height 8
type input "2"
type input "26"
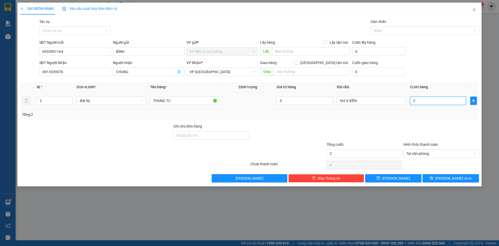
type input "26"
type input "265"
click at [407, 118] on div "Tổng: 2" at bounding box center [249, 114] width 459 height 10
type input "265.000"
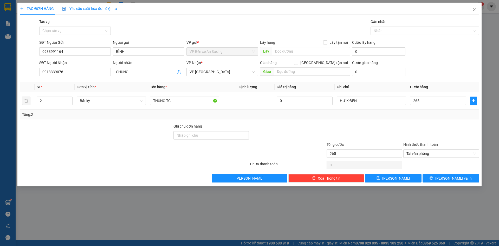
type input "265.000"
click at [66, 101] on input "2" at bounding box center [54, 101] width 35 height 8
click at [70, 98] on icon "up" at bounding box center [70, 99] width 2 height 2
type input "4"
click at [70, 98] on icon "up" at bounding box center [70, 99] width 2 height 2
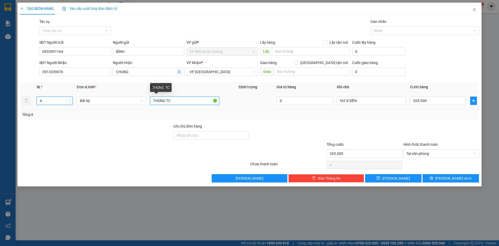
click at [174, 102] on input "THÙNG TC" at bounding box center [184, 100] width 69 height 8
type input "0"
type input "T"
type input "3 THUNG ĐIỆN +1 CUỘN ĐIỆN"
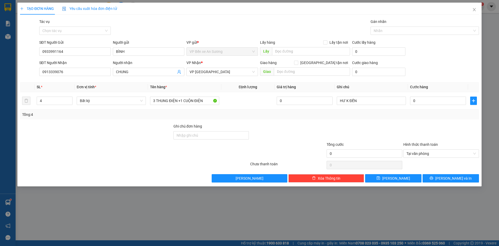
click at [78, 131] on div at bounding box center [95, 132] width 153 height 18
click at [424, 97] on input "0" at bounding box center [438, 100] width 56 height 8
type input "2"
type input "26"
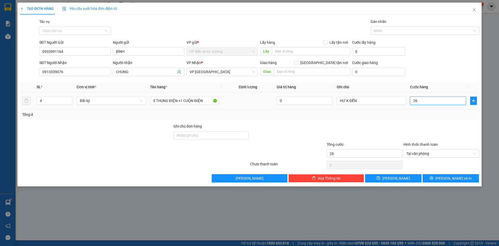
type input "265"
click at [411, 113] on div "Tổng: 4" at bounding box center [249, 114] width 454 height 6
type input "265.000"
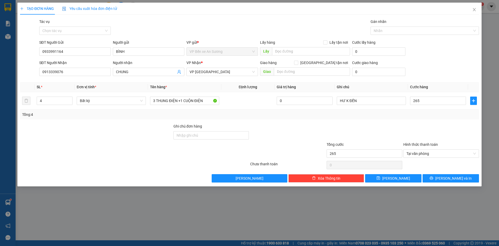
type input "265.000"
click at [436, 177] on button "[PERSON_NAME] và In" at bounding box center [450, 178] width 56 height 8
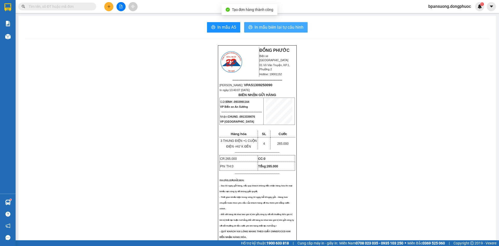
click at [292, 28] on span "In mẫu biên lai tự cấu hình" at bounding box center [278, 27] width 49 height 6
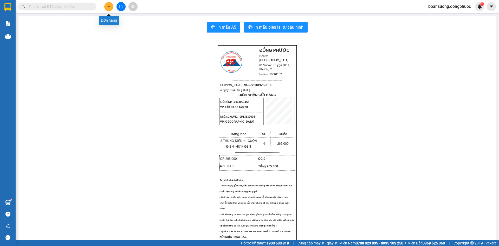
click at [110, 9] on button at bounding box center [108, 6] width 9 height 9
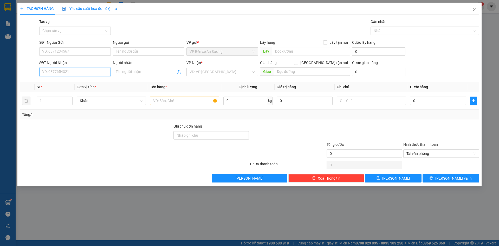
click at [69, 69] on input "SĐT Người Nhận" at bounding box center [74, 72] width 71 height 8
click at [67, 71] on input "5552" at bounding box center [74, 72] width 71 height 8
click at [93, 72] on input "5552" at bounding box center [74, 72] width 71 height 8
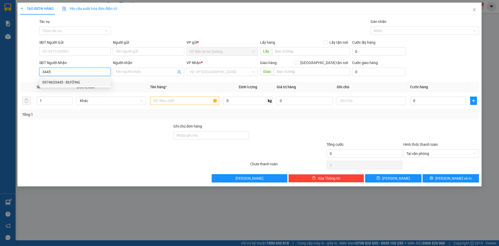
click at [89, 82] on div "0974633445 - ĐƯỜNG" at bounding box center [74, 82] width 65 height 6
type input "0974633445"
type input "ĐƯỜNG"
type input "85.000"
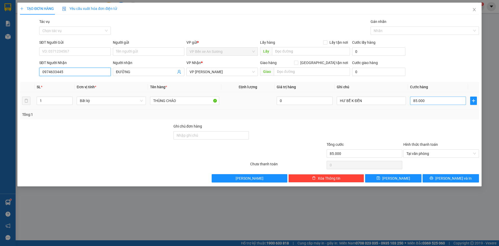
type input "0974633445"
click at [437, 102] on input "85.000" at bounding box center [438, 100] width 56 height 8
type input "4"
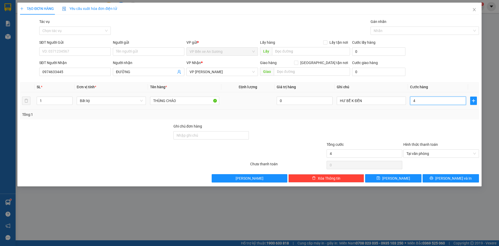
type input "45"
click at [418, 125] on div at bounding box center [441, 132] width 77 height 18
type input "45.000"
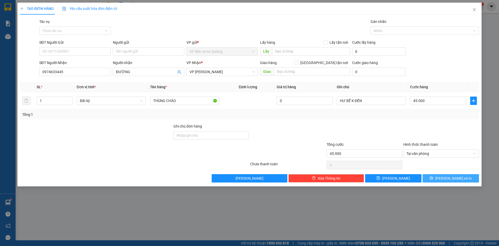
click at [440, 177] on button "[PERSON_NAME] và In" at bounding box center [450, 178] width 56 height 8
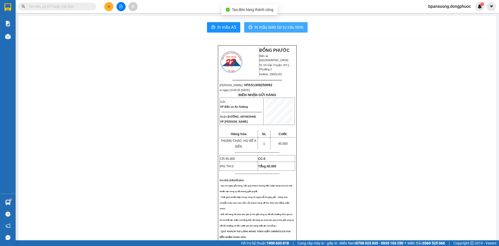
click at [287, 28] on span "In mẫu biên lai tự cấu hình" at bounding box center [278, 27] width 49 height 6
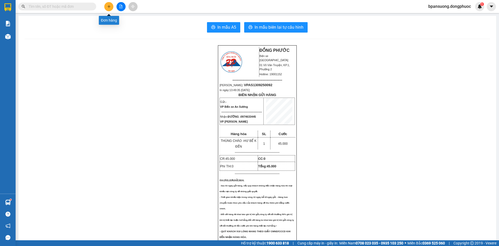
click at [109, 7] on icon "plus" at bounding box center [109, 7] width 4 height 4
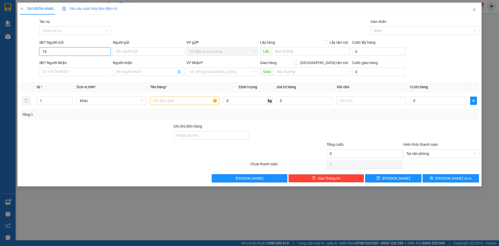
type input "7"
click at [94, 72] on input "SĐT Người Nhận" at bounding box center [74, 72] width 71 height 8
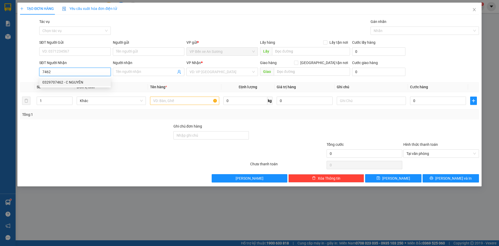
click at [80, 80] on div "0329707462 - C NGUYÊN" at bounding box center [74, 82] width 65 height 6
type input "0329707462"
type input "C NGUYÊN"
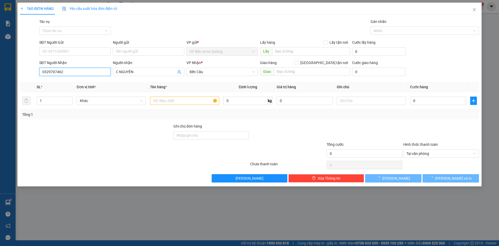
type input "125.000"
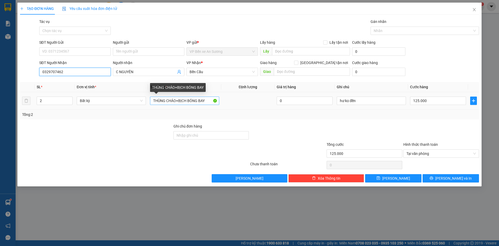
type input "0329707462"
click at [206, 104] on input "THÙNG CHÁO+BỊCH BÓNG BAY" at bounding box center [184, 100] width 69 height 8
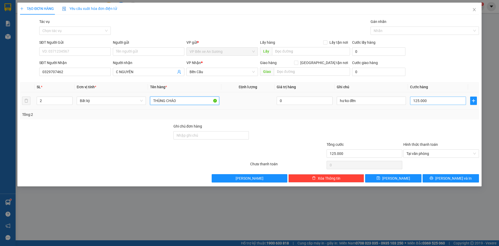
type input "THÙNG CHÁO"
click at [430, 99] on input "125.000" at bounding box center [438, 100] width 56 height 8
click at [142, 70] on input "C NGUYÊN" at bounding box center [146, 72] width 60 height 6
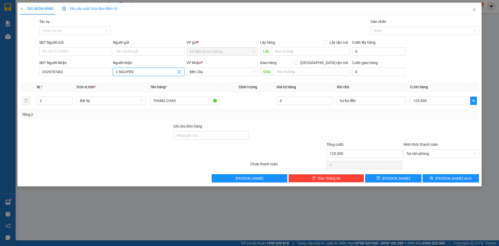
click at [142, 70] on input "C NGUYÊN" at bounding box center [146, 72] width 60 height 6
type input "CUA HANG PHÚ NHUẬN"
click at [223, 89] on th "Định lượng" at bounding box center [247, 87] width 53 height 10
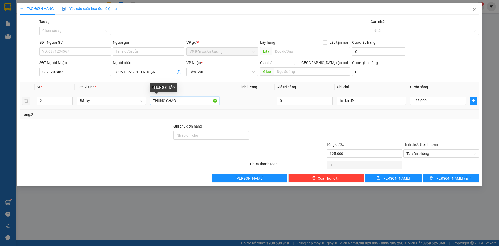
click at [189, 102] on input "THÙNG CHÁO" at bounding box center [184, 100] width 69 height 8
type input "KIỆN QUE"
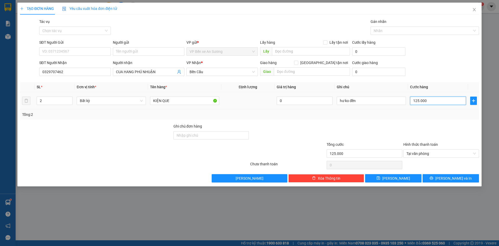
click at [443, 103] on input "125.000" at bounding box center [438, 100] width 56 height 8
click at [447, 103] on input "125.000" at bounding box center [438, 100] width 56 height 8
type input "1.250.002"
type input "12.500.025"
type input "1.250.002"
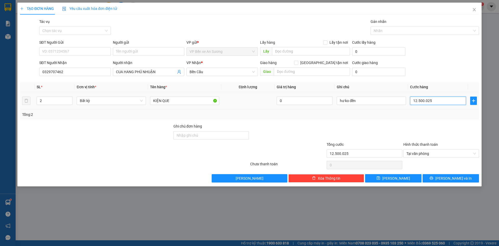
type input "1.250.002"
type input "125.000"
type input "12.500"
type input "0"
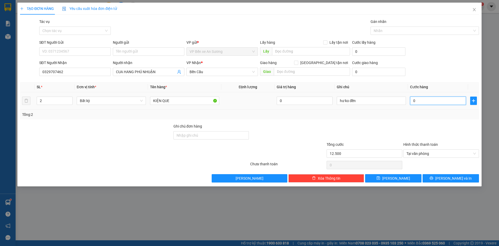
type input "0"
type input "2"
type input "02"
type input "25"
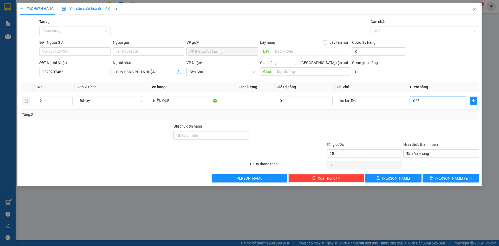
type input "025"
click at [425, 130] on div at bounding box center [441, 132] width 77 height 18
type input "25.000"
click at [456, 179] on span "[PERSON_NAME] và In" at bounding box center [453, 178] width 36 height 6
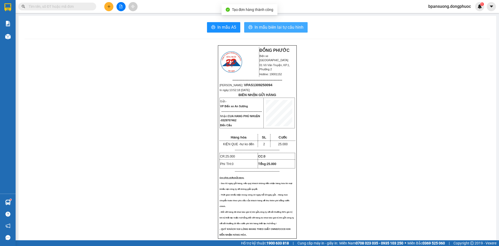
click at [288, 26] on span "In mẫu biên lai tự cấu hình" at bounding box center [278, 27] width 49 height 6
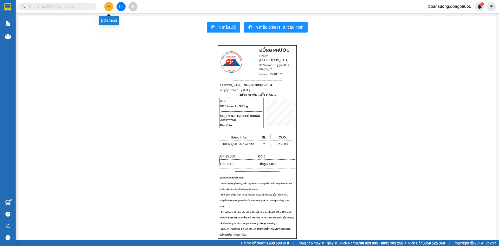
click at [109, 5] on button at bounding box center [108, 6] width 9 height 9
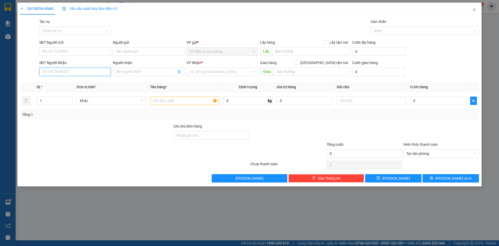
click at [73, 72] on input "SĐT Người Nhận" at bounding box center [74, 72] width 71 height 8
click at [75, 72] on input "5552" at bounding box center [74, 72] width 71 height 8
click at [66, 70] on input "5552" at bounding box center [74, 72] width 71 height 8
click at [45, 72] on input "5552" at bounding box center [74, 72] width 71 height 8
click at [56, 69] on input "5552" at bounding box center [74, 72] width 71 height 8
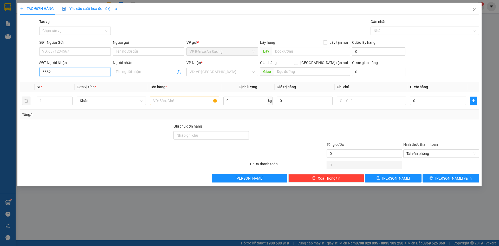
click at [56, 69] on input "5552" at bounding box center [74, 72] width 71 height 8
type input "0366375552"
click at [77, 82] on div "0366375552 - BÌNH PHONG" at bounding box center [74, 82] width 65 height 6
type input "BÌNH PHONG"
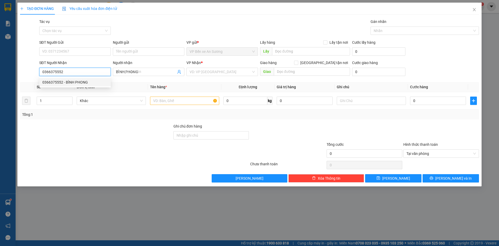
type input "25.000"
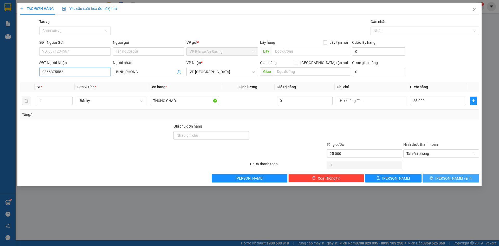
type input "0366375552"
click at [451, 178] on span "[PERSON_NAME] và In" at bounding box center [453, 178] width 36 height 6
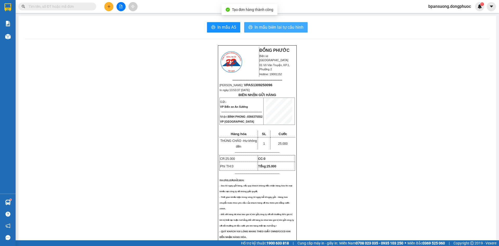
click at [284, 26] on span "In mẫu biên lai tự cấu hình" at bounding box center [278, 27] width 49 height 6
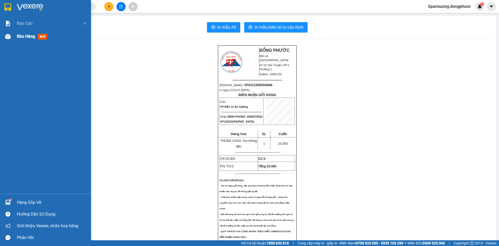
click at [24, 40] on div "Kho hàng mới" at bounding box center [52, 36] width 70 height 13
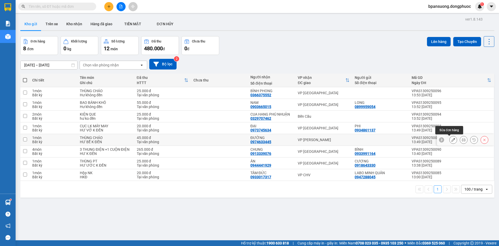
click at [451, 141] on icon at bounding box center [453, 140] width 4 height 4
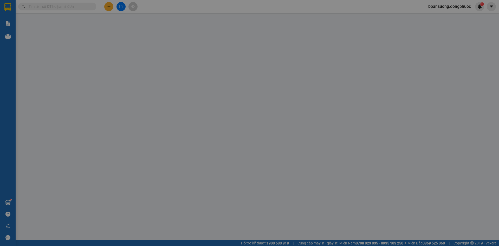
type input "0974633445"
type input "ĐƯỜNG"
type input "45.000"
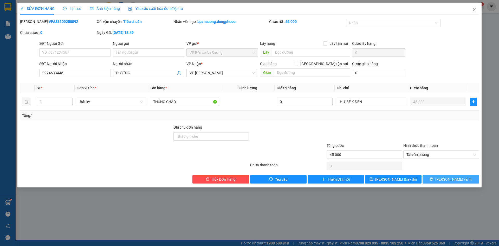
drag, startPoint x: 446, startPoint y: 179, endPoint x: 444, endPoint y: 177, distance: 3.3
click at [446, 179] on span "[PERSON_NAME] và In" at bounding box center [453, 179] width 36 height 6
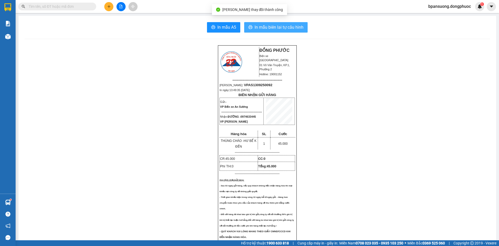
click at [279, 29] on span "In mẫu biên lai tự cấu hình" at bounding box center [278, 27] width 49 height 6
click at [76, 7] on input "text" at bounding box center [59, 7] width 61 height 6
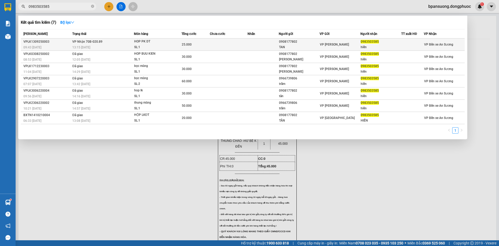
click at [173, 44] on span "HOP PK DT SL: 1" at bounding box center [157, 44] width 47 height 11
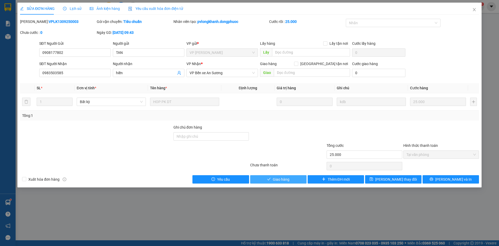
click at [274, 178] on span "Giao hàng" at bounding box center [281, 179] width 17 height 6
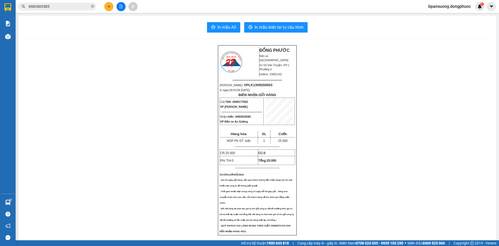
click at [80, 7] on input "0983503585" at bounding box center [59, 7] width 61 height 6
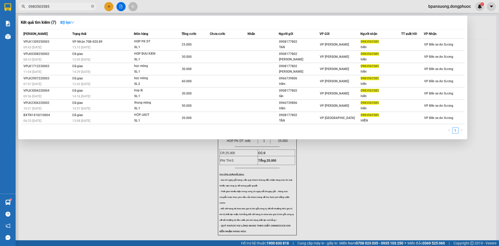
click at [80, 7] on input "0983503585" at bounding box center [59, 7] width 61 height 6
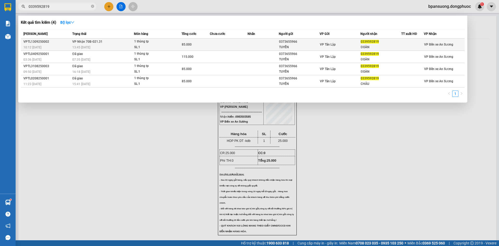
click at [113, 47] on div "13:45 - 13/09" at bounding box center [102, 47] width 61 height 6
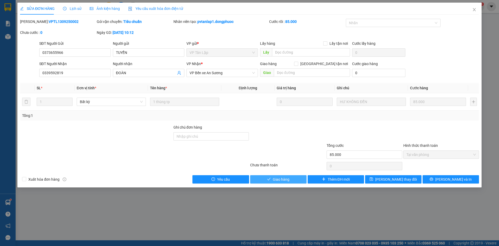
click at [278, 180] on span "Giao hàng" at bounding box center [281, 179] width 17 height 6
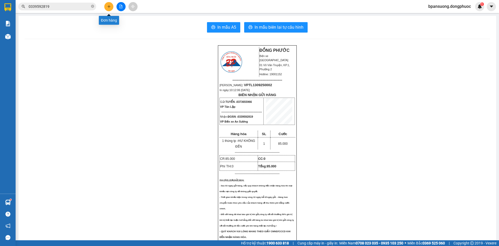
click at [108, 7] on icon "plus" at bounding box center [109, 7] width 4 height 4
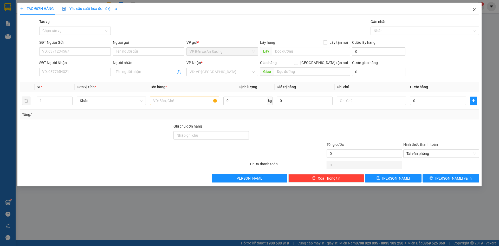
click at [474, 9] on icon "close" at bounding box center [473, 9] width 3 height 3
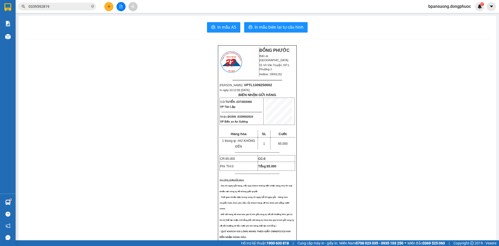
click at [111, 6] on button at bounding box center [108, 6] width 9 height 9
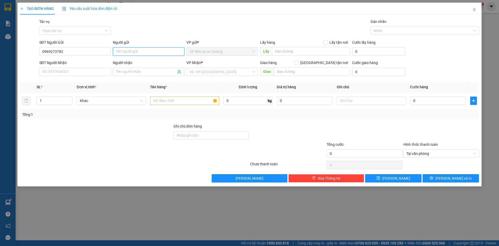
click at [130, 52] on input "Người gửi" at bounding box center [148, 51] width 71 height 8
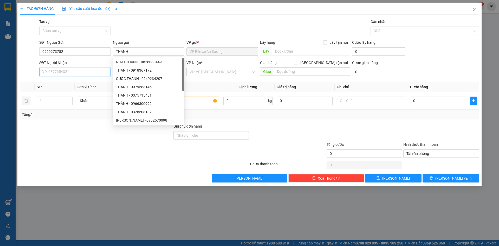
click at [79, 75] on input "SĐT Người Nhận" at bounding box center [74, 72] width 71 height 8
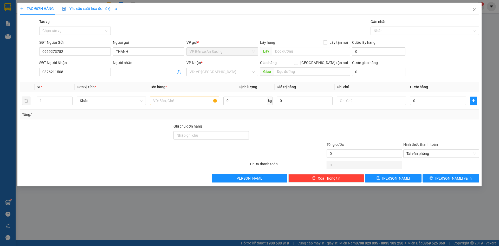
click at [137, 75] on span at bounding box center [148, 72] width 71 height 8
click at [206, 71] on input "search" at bounding box center [220, 72] width 62 height 8
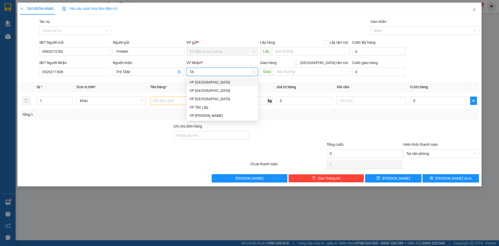
click at [212, 83] on div "VP [GEOGRAPHIC_DATA]" at bounding box center [221, 82] width 65 height 6
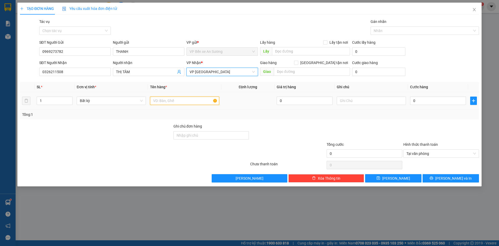
click at [174, 100] on input "text" at bounding box center [184, 100] width 69 height 8
click at [353, 100] on input "text" at bounding box center [371, 100] width 69 height 8
click at [417, 103] on input "0" at bounding box center [438, 100] width 56 height 8
click at [312, 125] on div at bounding box center [287, 132] width 77 height 18
click at [323, 125] on div at bounding box center [287, 132] width 77 height 18
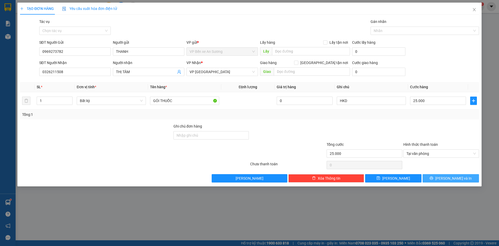
click at [438, 176] on button "[PERSON_NAME] và In" at bounding box center [450, 178] width 56 height 8
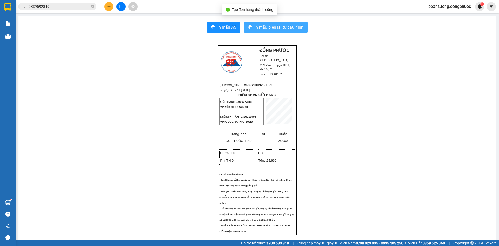
click at [269, 27] on span "In mẫu biên lai tự cấu hình" at bounding box center [278, 27] width 49 height 6
click at [111, 7] on button at bounding box center [108, 6] width 9 height 9
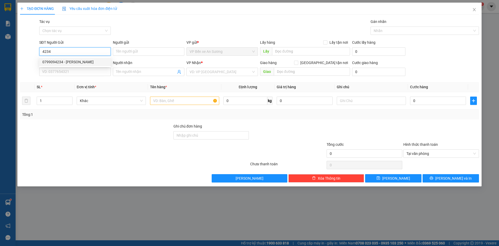
click at [81, 62] on div "0799094234 - HƯNG THỊNH PHÁT" at bounding box center [74, 62] width 65 height 6
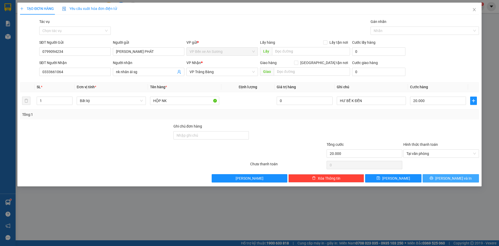
click at [466, 179] on button "[PERSON_NAME] và In" at bounding box center [450, 178] width 56 height 8
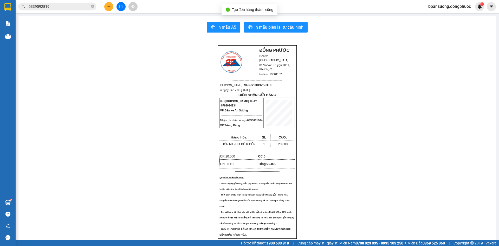
click at [289, 28] on span "In mẫu biên lai tự cấu hình" at bounding box center [278, 27] width 49 height 6
click at [107, 8] on button at bounding box center [108, 6] width 9 height 9
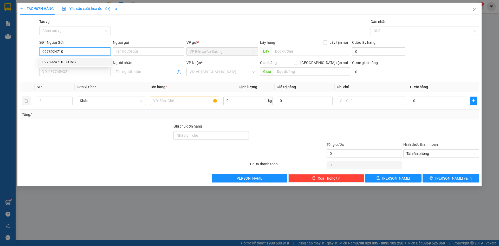
click at [74, 61] on div "0978924710 - CÔNG" at bounding box center [74, 62] width 65 height 6
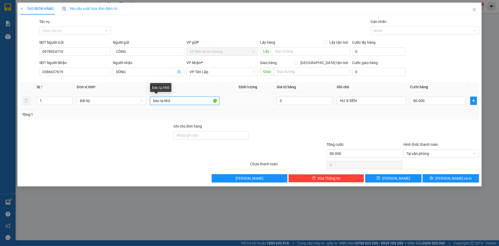
click at [186, 103] on input "bao tp khô" at bounding box center [184, 100] width 69 height 8
click at [185, 103] on input "bao tp khô" at bounding box center [184, 100] width 69 height 8
click at [219, 116] on div "Tổng: 1" at bounding box center [249, 114] width 454 height 6
click at [429, 102] on input "80.000" at bounding box center [438, 100] width 56 height 8
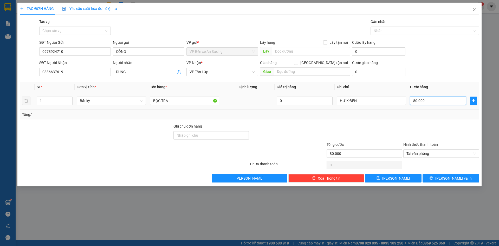
click at [429, 102] on input "80.000" at bounding box center [438, 100] width 56 height 8
click at [423, 115] on div "Tổng: 1" at bounding box center [249, 114] width 454 height 6
click at [440, 177] on button "[PERSON_NAME] và In" at bounding box center [450, 178] width 56 height 8
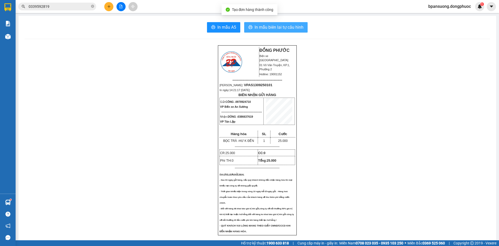
click at [269, 31] on button "In mẫu biên lai tự cấu hình" at bounding box center [275, 27] width 63 height 10
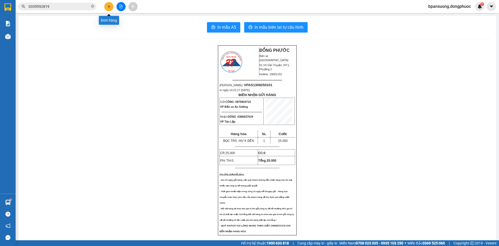
click at [108, 6] on icon "plus" at bounding box center [109, 7] width 4 height 4
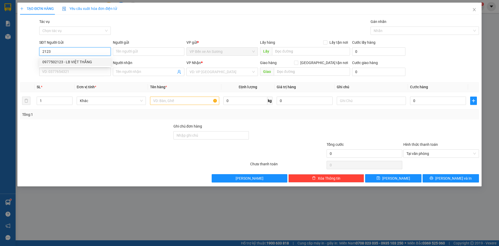
click at [79, 63] on div "0977502123 - LB VIỆT THẮNG" at bounding box center [74, 62] width 65 height 6
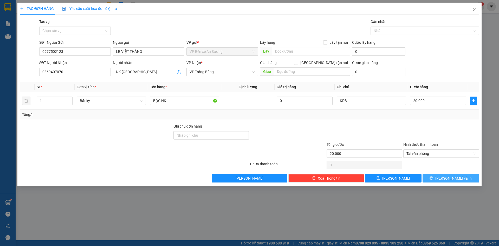
click at [454, 176] on span "[PERSON_NAME] và In" at bounding box center [453, 178] width 36 height 6
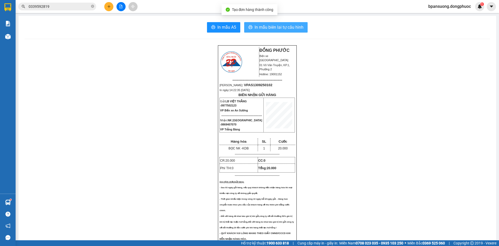
click at [287, 27] on span "In mẫu biên lai tự cấu hình" at bounding box center [278, 27] width 49 height 6
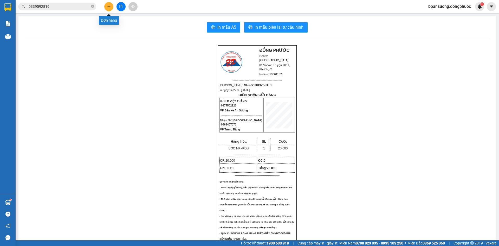
click at [109, 7] on icon "plus" at bounding box center [109, 7] width 4 height 4
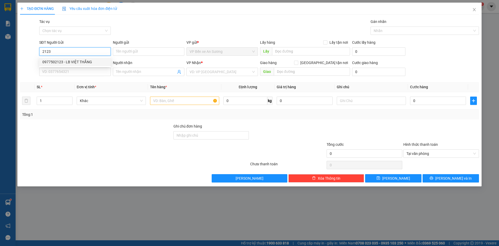
click at [83, 61] on div "0977502123 - LB VIỆT THẮNG" at bounding box center [74, 62] width 65 height 6
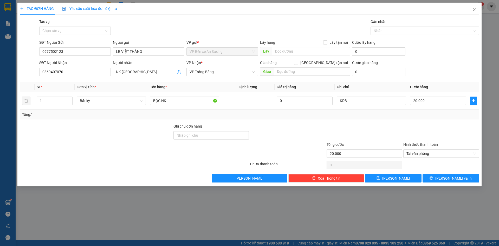
click at [181, 71] on icon "user-add" at bounding box center [179, 72] width 4 height 4
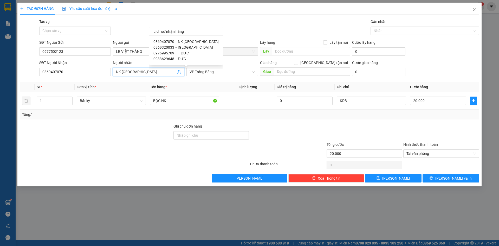
click at [169, 47] on span "0869320033" at bounding box center [163, 47] width 21 height 4
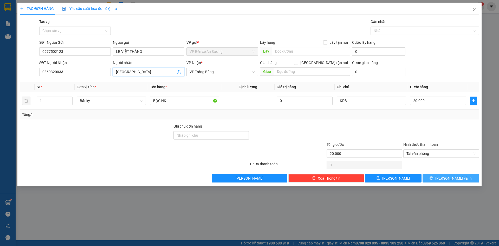
click at [439, 177] on button "[PERSON_NAME] và In" at bounding box center [450, 178] width 56 height 8
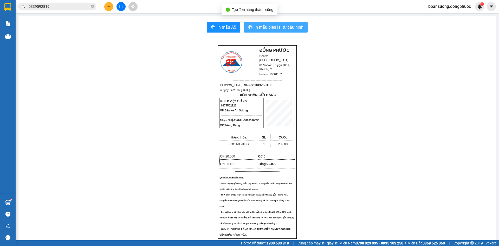
click at [296, 29] on span "In mẫu biên lai tự cấu hình" at bounding box center [278, 27] width 49 height 6
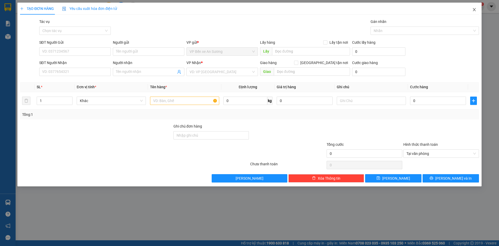
click at [473, 10] on icon "close" at bounding box center [474, 10] width 4 height 4
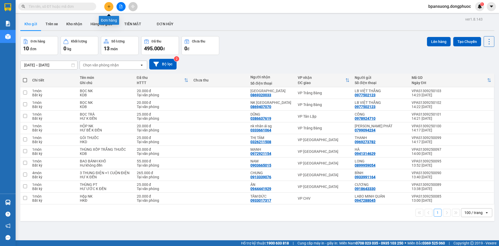
click at [108, 7] on icon "plus" at bounding box center [109, 7] width 4 height 4
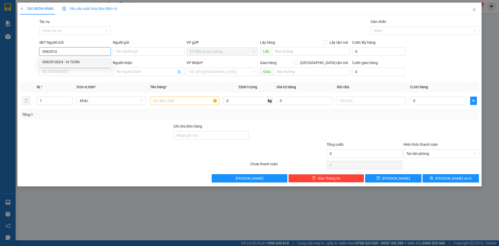
click at [81, 60] on div "0963510024 - VI TOÀN" at bounding box center [74, 62] width 65 height 6
type input "0963510024"
type input "VI TOÀN"
type input "0948565252"
type input "TUYỀN"
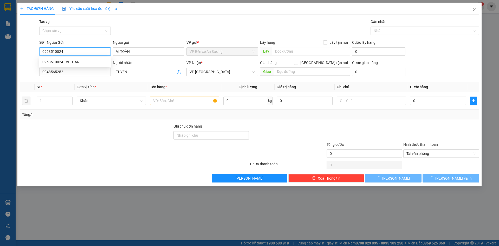
type input "25.000"
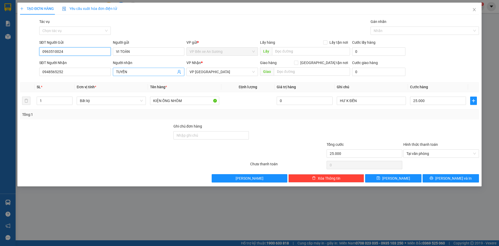
type input "0963510024"
click at [178, 72] on icon "user-add" at bounding box center [178, 72] width 3 height 4
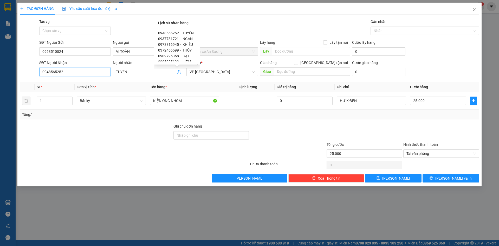
click at [92, 74] on input "0948565252" at bounding box center [74, 72] width 71 height 8
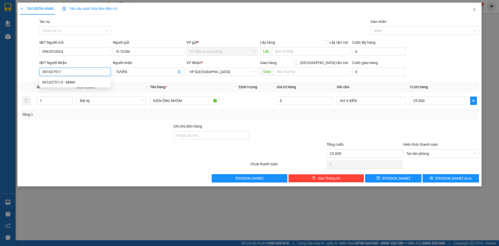
type input "0916375113"
click at [89, 81] on div "0916375113 - MINH" at bounding box center [74, 82] width 65 height 6
type input "MINH"
type input "20.000"
type input "0916375113"
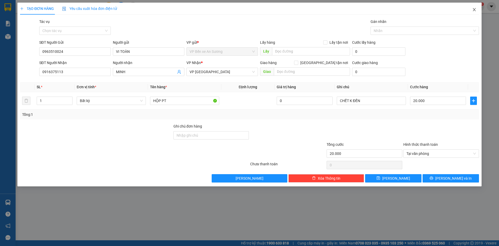
click at [474, 10] on icon "close" at bounding box center [473, 9] width 3 height 3
click at [474, 10] on div "bpansuong.dongphuoc 1" at bounding box center [454, 6] width 60 height 9
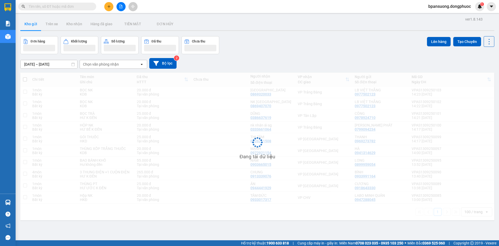
click at [109, 8] on button at bounding box center [108, 6] width 9 height 9
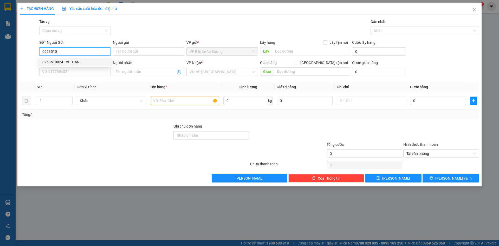
click at [55, 60] on div "0963510024 - VI TOÀN" at bounding box center [74, 62] width 65 height 6
type input "0963510024"
type input "VI TOÀN"
type input "0948565252"
type input "TUYỀN"
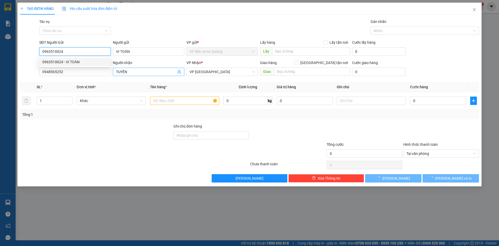
type input "25.000"
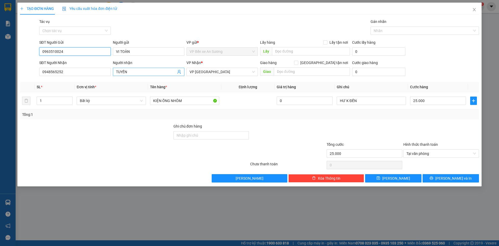
type input "0963510024"
click at [180, 72] on icon "user-add" at bounding box center [179, 72] width 4 height 4
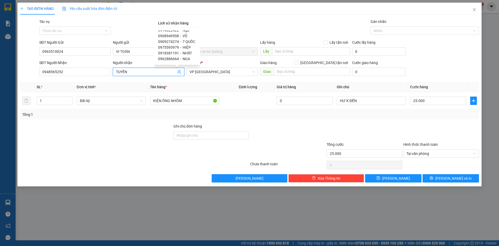
scroll to position [0, 0]
click at [78, 70] on input "0948565252" at bounding box center [74, 72] width 71 height 8
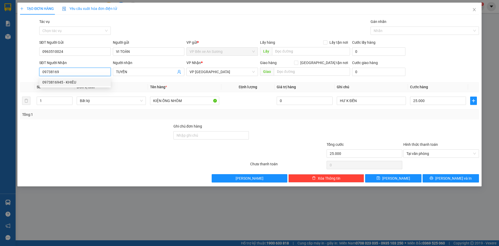
click at [74, 82] on div "0973816945 - KHIÊU" at bounding box center [74, 82] width 65 height 6
type input "0973816945"
type input "KHIÊU"
type input "50.000"
type input "0973816945"
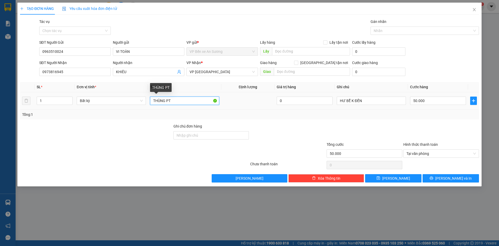
click at [196, 100] on input "THÙNG PT" at bounding box center [184, 100] width 69 height 8
type input "TẤM PT"
click at [258, 117] on div "Tổng: 1" at bounding box center [249, 114] width 454 height 6
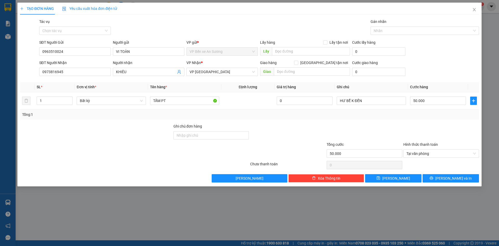
click at [259, 114] on div "Tổng: 1" at bounding box center [249, 114] width 454 height 6
drag, startPoint x: 452, startPoint y: 179, endPoint x: 204, endPoint y: 162, distance: 249.0
click at [200, 165] on div "Transit Pickup Surcharge Ids Transit Deliver Surcharge Ids Transit Deliver Surc…" at bounding box center [249, 100] width 459 height 163
click at [428, 101] on input "50.000" at bounding box center [438, 100] width 56 height 8
type input "2"
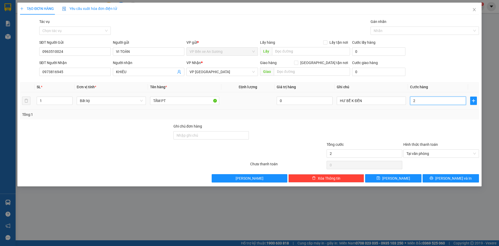
type input "20"
click at [403, 113] on div "Tổng: 1" at bounding box center [249, 114] width 454 height 6
type input "20.000"
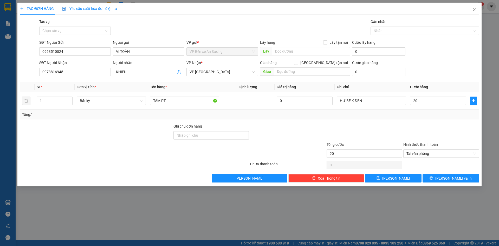
type input "20.000"
click at [448, 182] on div "TẠO ĐƠN HÀNG Yêu cầu xuất hóa đơn điện tử Transit Pickup Surcharge Ids Transit …" at bounding box center [249, 94] width 464 height 183
click at [446, 178] on span "[PERSON_NAME] và In" at bounding box center [453, 178] width 36 height 6
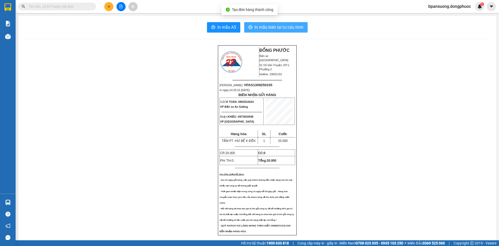
click at [291, 27] on span "In mẫu biên lai tự cấu hình" at bounding box center [278, 27] width 49 height 6
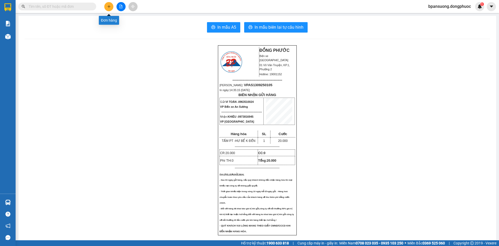
click at [107, 7] on button at bounding box center [108, 6] width 9 height 9
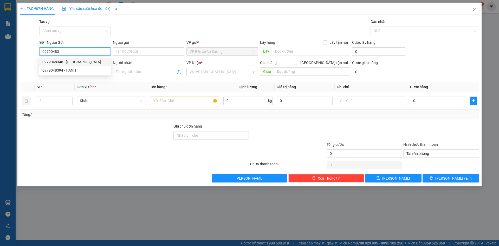
click at [62, 63] on div "0979048348 - ĐỨC" at bounding box center [74, 62] width 65 height 6
type input "0979048348"
type input "ĐỨC"
type input "0971790239"
type input "THANH PHAN"
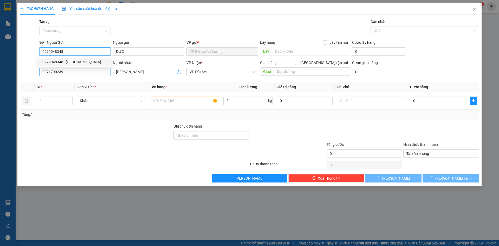
type input "30.000"
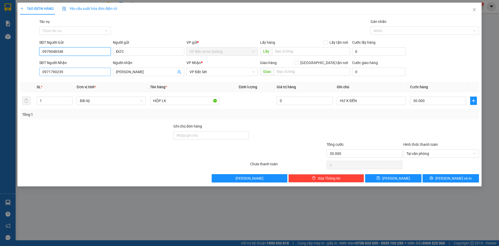
type input "0979048348"
click at [93, 74] on input "0971790239" at bounding box center [74, 72] width 71 height 8
click at [92, 74] on input "0971790239" at bounding box center [74, 72] width 71 height 8
type input "0329788715"
click at [145, 72] on input "THANH PHAN" at bounding box center [146, 72] width 60 height 6
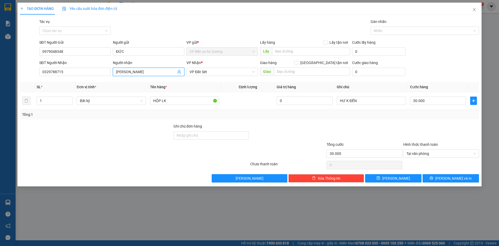
click at [145, 74] on input "THANH PHAN" at bounding box center [146, 72] width 60 height 6
click at [145, 73] on input "THANH PHAN" at bounding box center [146, 72] width 60 height 6
click at [144, 73] on input "THANH PHAN" at bounding box center [146, 72] width 60 height 6
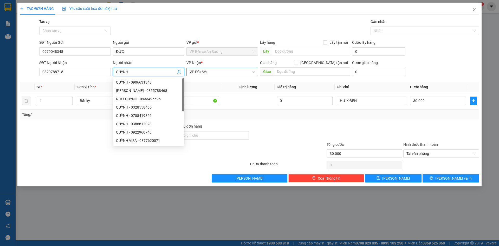
click at [214, 73] on span "VP Đất Sét" at bounding box center [221, 72] width 65 height 8
type input "QUỲNH"
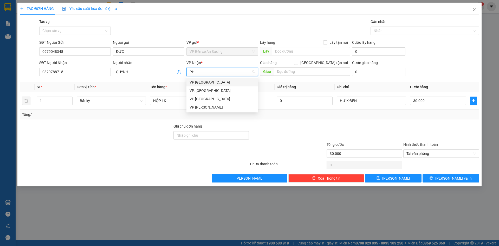
type input "PHU"
click at [211, 83] on div "VP [GEOGRAPHIC_DATA]" at bounding box center [221, 82] width 65 height 6
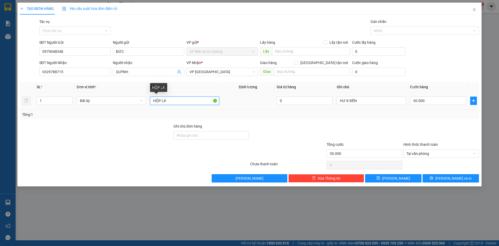
click at [179, 103] on input "HỘP LK" at bounding box center [184, 100] width 69 height 8
type input "KIỆN DẸP CATON"
click at [430, 102] on input "30.000" at bounding box center [438, 100] width 56 height 8
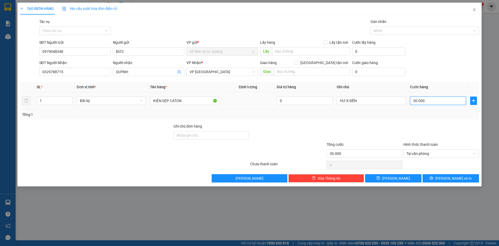
click at [430, 102] on input "30.000" at bounding box center [438, 100] width 56 height 8
type input "3"
type input "35"
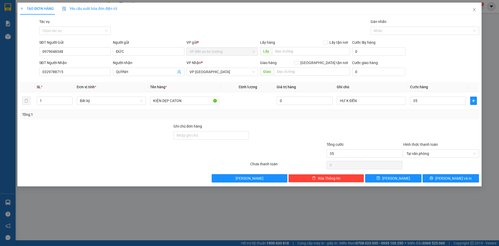
click at [381, 122] on div "Transit Pickup Surcharge Ids Transit Deliver Surcharge Ids Transit Deliver Surc…" at bounding box center [249, 100] width 459 height 163
type input "35.000"
click at [390, 122] on div "Transit Pickup Surcharge Ids Transit Deliver Surcharge Ids Transit Deliver Surc…" at bounding box center [249, 100] width 459 height 163
click at [456, 181] on button "[PERSON_NAME] và In" at bounding box center [450, 178] width 56 height 8
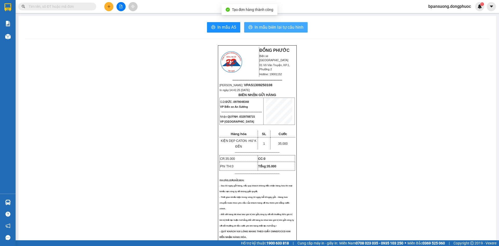
click at [285, 25] on span "In mẫu biên lai tự cấu hình" at bounding box center [278, 27] width 49 height 6
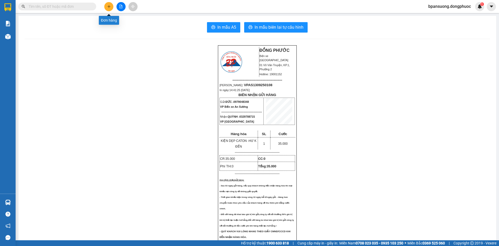
click at [110, 7] on icon "plus" at bounding box center [109, 7] width 4 height 4
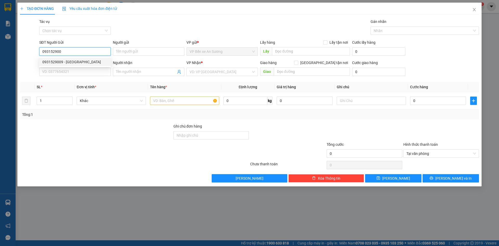
click at [82, 61] on div "0931529009 - PHÁP" at bounding box center [74, 62] width 65 height 6
type input "0931529009"
type input "PHÁP"
type input "0384831350"
type input "ĐẠT"
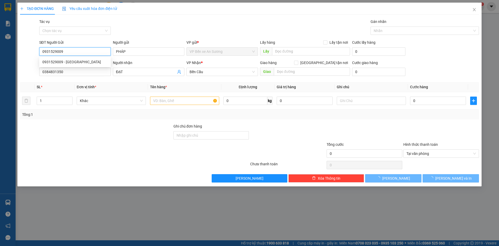
type input "30.000"
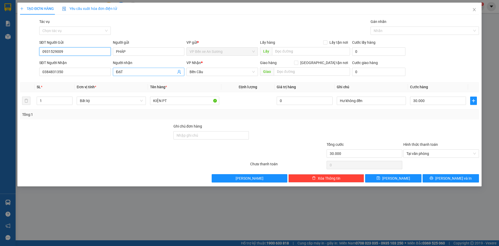
type input "0931529009"
click at [179, 71] on icon "user-add" at bounding box center [179, 72] width 4 height 4
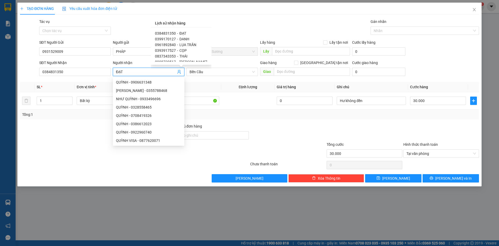
click at [182, 39] on span "DANH" at bounding box center [184, 39] width 10 height 4
type input "0399170127"
type input "DANH"
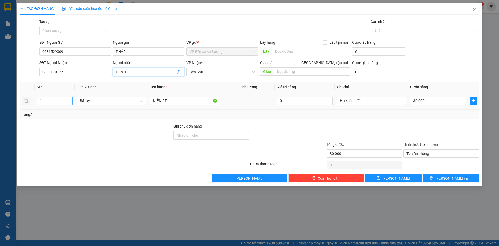
click at [55, 102] on input "1" at bounding box center [54, 101] width 35 height 8
type input "2"
click at [70, 99] on icon "up" at bounding box center [70, 99] width 2 height 2
click at [431, 101] on input "30.000" at bounding box center [438, 100] width 56 height 8
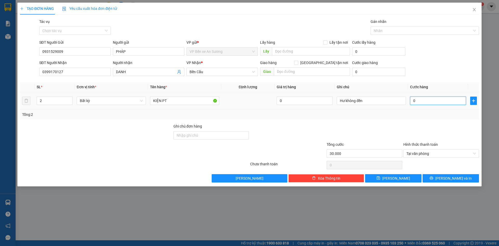
type input "0"
type input "9"
type input "95"
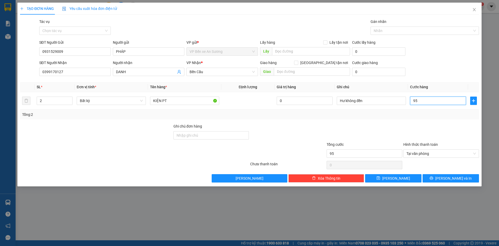
type input "95"
click at [430, 119] on div "Tổng: 2" at bounding box center [249, 114] width 459 height 10
type input "95.000"
click at [450, 179] on span "[PERSON_NAME] và In" at bounding box center [453, 178] width 36 height 6
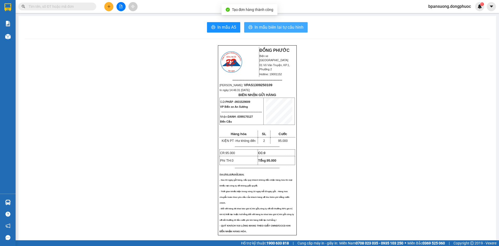
click at [264, 27] on span "In mẫu biên lai tự cấu hình" at bounding box center [278, 27] width 49 height 6
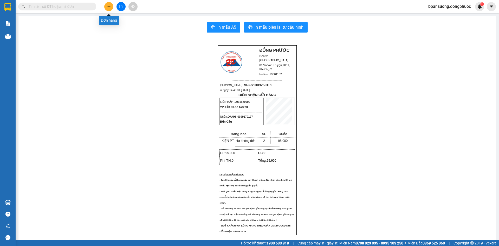
click at [113, 12] on div "Kết quả tìm kiếm ( 0 ) Bộ lọc No Data bpansuong.dongphuoc 1" at bounding box center [249, 6] width 499 height 13
click at [108, 8] on icon "plus" at bounding box center [109, 7] width 4 height 4
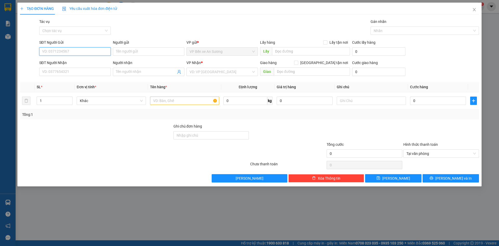
click at [62, 52] on input "SĐT Người Gửi" at bounding box center [74, 51] width 71 height 8
click at [82, 59] on div "0786768179 - DUY VỸ" at bounding box center [74, 62] width 65 height 6
type input "0786768179"
type input "DUY VỸ"
type input "02766515678"
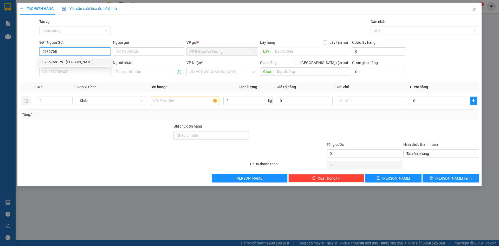
type input "SMILE HT"
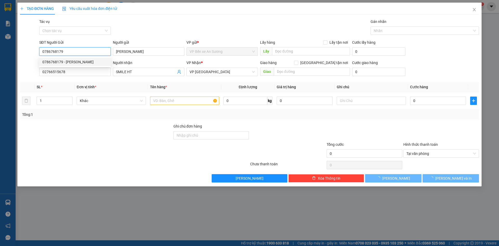
type input "20.000"
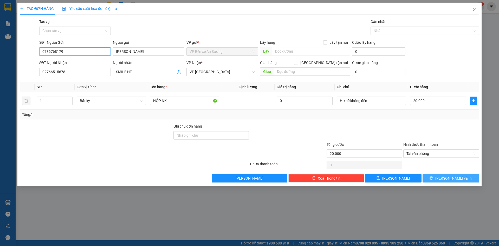
type input "0786768179"
click at [433, 180] on icon "printer" at bounding box center [431, 178] width 4 height 4
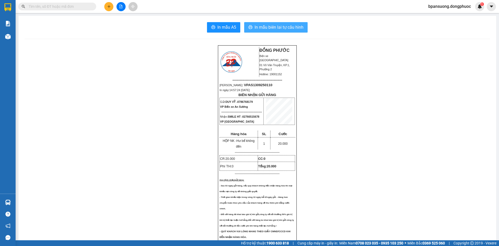
click at [267, 25] on span "In mẫu biên lai tự cấu hình" at bounding box center [278, 27] width 49 height 6
click at [108, 8] on icon "plus" at bounding box center [109, 7] width 4 height 4
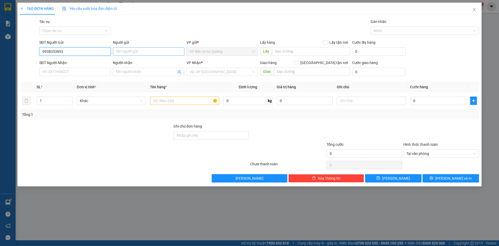
type input "0938353853"
click at [144, 52] on input "Người gửi" at bounding box center [148, 51] width 71 height 8
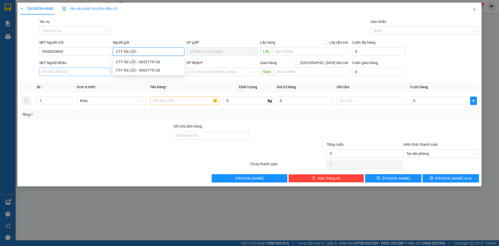
type input "CTY TÀI LỘC"
click at [76, 72] on input "SĐT Người Nhận" at bounding box center [74, 72] width 71 height 8
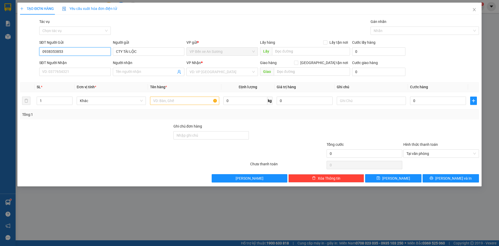
drag, startPoint x: 74, startPoint y: 52, endPoint x: 62, endPoint y: 54, distance: 12.7
click at [62, 54] on input "0938353853" at bounding box center [74, 51] width 71 height 8
click at [61, 70] on input "SĐT Người Nhận" at bounding box center [74, 72] width 71 height 8
type input "09381353853"
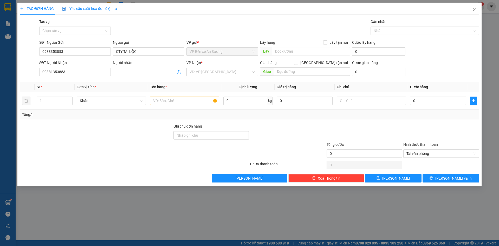
click at [149, 75] on span at bounding box center [148, 72] width 71 height 8
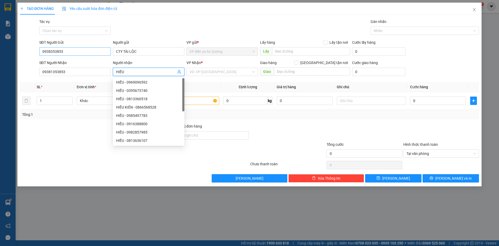
type input "HIẾU"
click at [83, 50] on input "0938353853" at bounding box center [74, 51] width 71 height 8
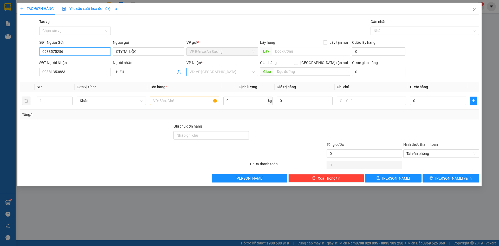
type input "0938575256"
click at [206, 73] on input "search" at bounding box center [220, 72] width 62 height 8
type input "HOA"
click at [204, 80] on div "[PERSON_NAME]" at bounding box center [221, 82] width 65 height 6
click at [163, 104] on input "text" at bounding box center [184, 100] width 69 height 8
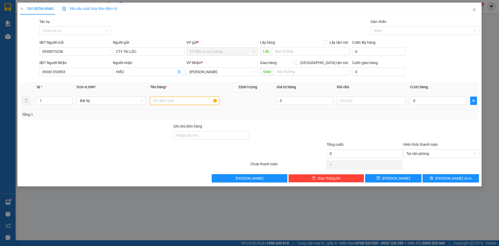
click at [163, 104] on input "text" at bounding box center [184, 100] width 69 height 8
type input "THÙNG DUNG DỊCH"
click at [351, 99] on input "text" at bounding box center [371, 100] width 69 height 8
type input "HKD"
click at [426, 101] on input "0" at bounding box center [438, 100] width 56 height 8
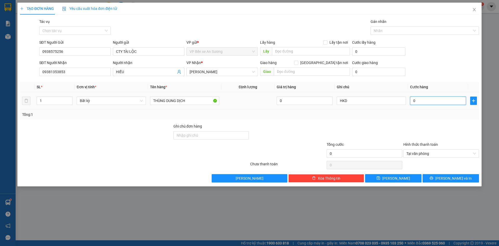
type input "4"
type input "45"
click at [403, 125] on div at bounding box center [441, 132] width 77 height 18
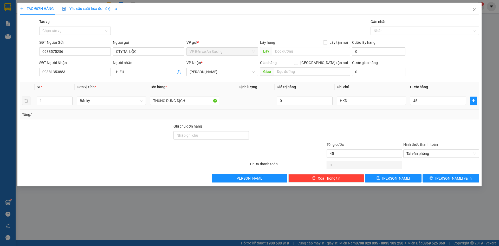
type input "45.000"
click at [451, 181] on button "[PERSON_NAME] và In" at bounding box center [450, 178] width 56 height 8
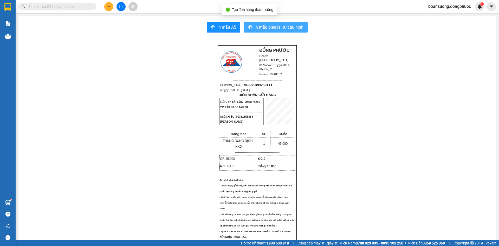
click at [254, 26] on span "In mẫu biên lai tự cấu hình" at bounding box center [278, 27] width 49 height 6
click at [111, 8] on button at bounding box center [108, 6] width 9 height 9
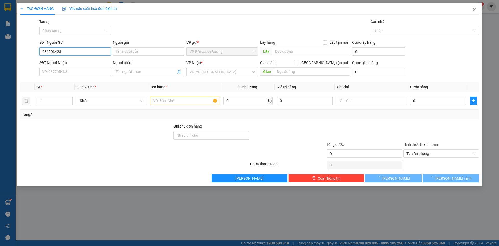
type input "0369034281"
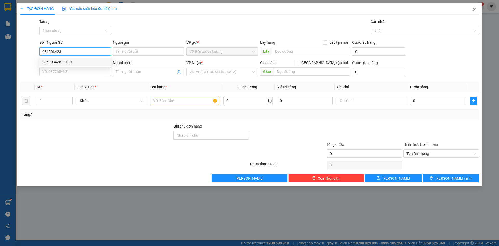
click at [74, 61] on div "0369034281 - HAI" at bounding box center [74, 62] width 65 height 6
type input "HAI"
type input "0908165216"
type input "cty thiên bách-TRÍ"
type input "20.000"
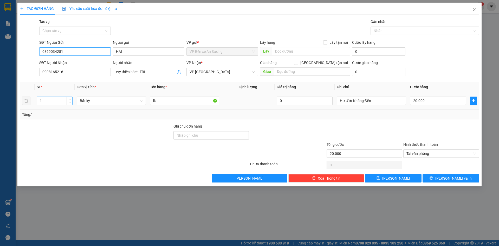
type input "0369034281"
click at [57, 102] on input "1" at bounding box center [54, 101] width 35 height 8
type input "2"
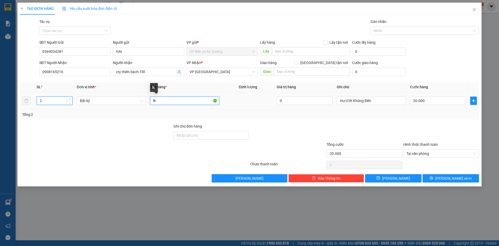
click at [161, 100] on input "lk" at bounding box center [184, 100] width 69 height 8
type input "0"
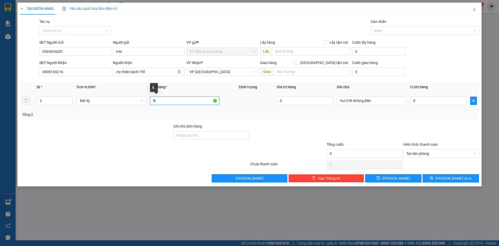
click at [161, 100] on input "lk" at bounding box center [184, 100] width 69 height 8
type input "2 THUNG ÓC VÍT"
drag, startPoint x: 262, startPoint y: 107, endPoint x: 268, endPoint y: 107, distance: 5.3
click at [263, 107] on td at bounding box center [247, 100] width 53 height 17
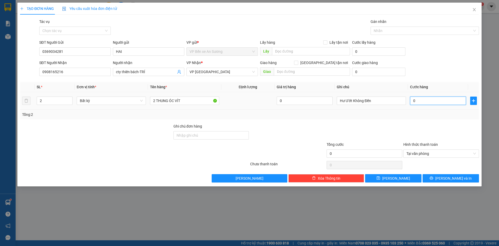
click at [423, 103] on input "0" at bounding box center [438, 100] width 56 height 8
type input "1"
type input "11"
type input "110"
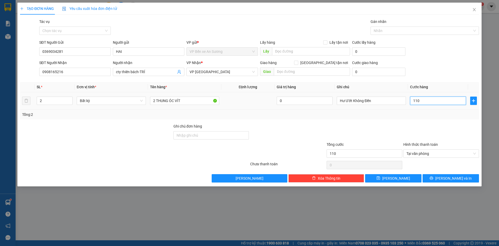
type input "110"
type input "110.000"
click at [412, 108] on td "110.000" at bounding box center [438, 100] width 60 height 17
click at [435, 175] on button "[PERSON_NAME] và In" at bounding box center [450, 178] width 56 height 8
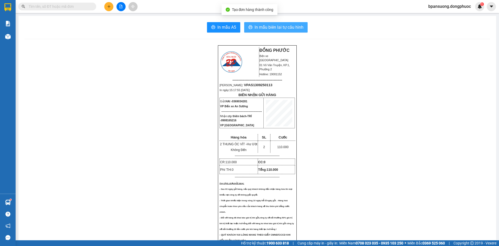
click at [280, 27] on span "In mẫu biên lai tự cấu hình" at bounding box center [278, 27] width 49 height 6
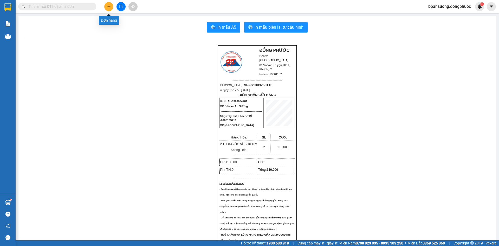
click at [107, 5] on icon "plus" at bounding box center [109, 7] width 4 height 4
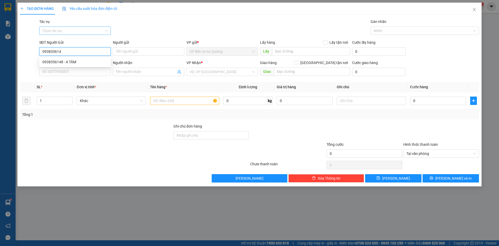
type input "0938356148"
click at [64, 61] on div "0938356148 - A TÂM" at bounding box center [74, 62] width 65 height 6
type input "A TÂM"
type input "0912052157"
type input "HÒA"
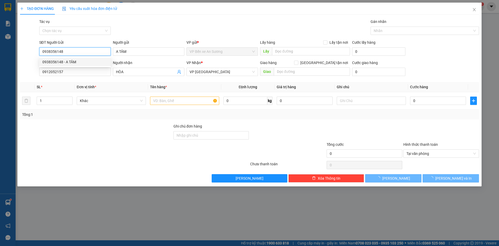
type input "30.000"
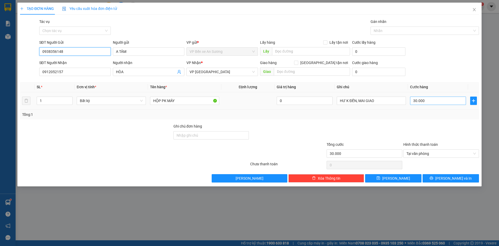
type input "0938356148"
click at [434, 102] on input "30.000" at bounding box center [438, 100] width 56 height 8
type input "2"
type input "25"
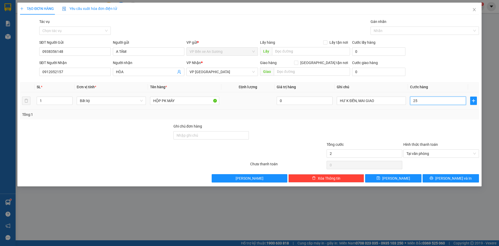
type input "25"
type input "25.000"
click at [370, 117] on div "Tổng: 1" at bounding box center [249, 114] width 459 height 10
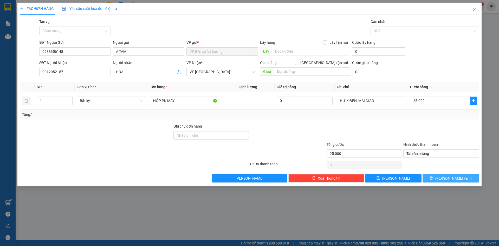
click at [449, 177] on span "[PERSON_NAME] và In" at bounding box center [453, 178] width 36 height 6
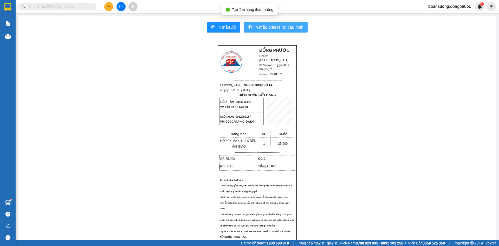
click at [280, 26] on span "In mẫu biên lai tự cấu hình" at bounding box center [278, 27] width 49 height 6
click at [37, 6] on input "text" at bounding box center [59, 7] width 61 height 6
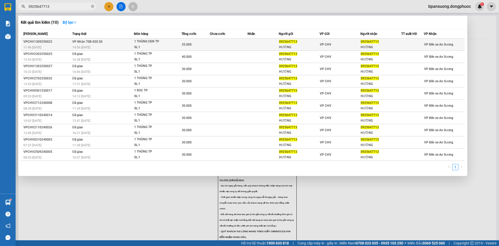
type input "0925647713"
click at [224, 43] on td at bounding box center [229, 44] width 38 height 12
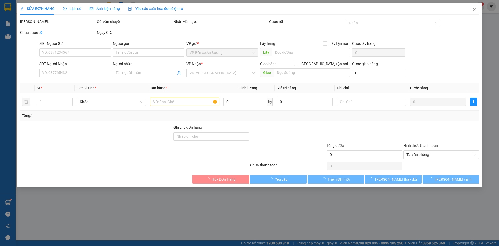
type input "0925647713"
type input "HƯỜNG"
type input "0925647713"
type input "HƯỜNG"
type input "35.000"
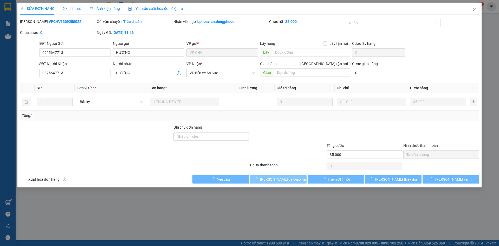
click at [282, 178] on span "Lưu và Giao hàng" at bounding box center [285, 179] width 50 height 6
click at [283, 178] on span "Lưu và Giao hàng" at bounding box center [285, 179] width 50 height 6
click at [283, 179] on span "Lưu và Giao hàng" at bounding box center [285, 179] width 50 height 6
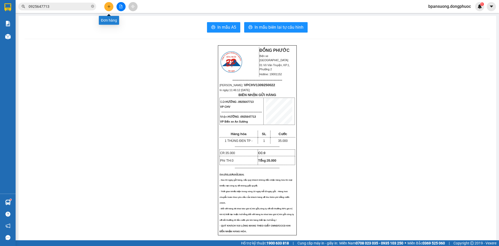
click at [109, 8] on button at bounding box center [108, 6] width 9 height 9
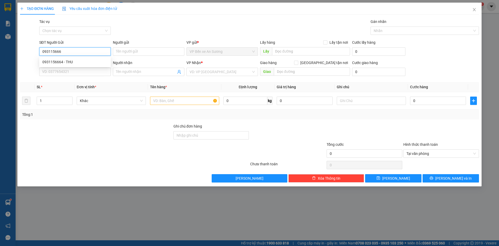
type input "0931156664"
click at [45, 62] on div "0931156664 - THU" at bounding box center [74, 62] width 65 height 6
type input "THU"
type input "0362172804"
type input "THẢO"
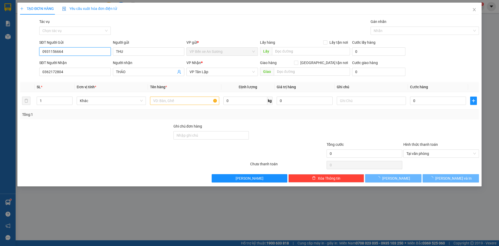
type input "235.000"
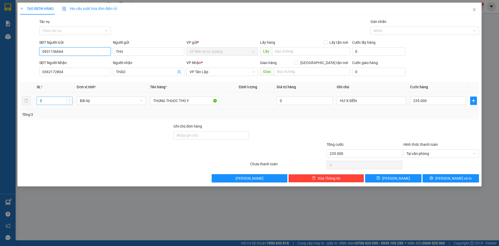
type input "0931156664"
click at [44, 101] on input "3" at bounding box center [54, 101] width 35 height 8
type input "2"
click at [434, 98] on input "235.000" at bounding box center [438, 100] width 56 height 8
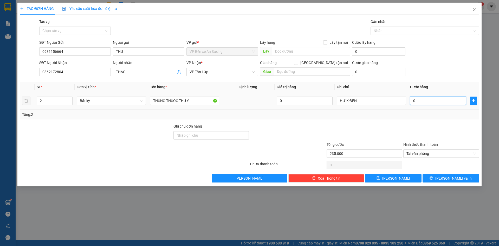
type input "0"
type input "1"
type input "13"
type input "135"
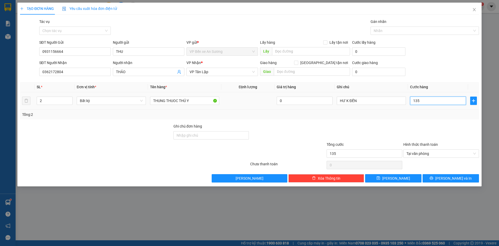
type input "135"
type input "135.000"
click at [423, 124] on div at bounding box center [441, 132] width 77 height 18
click at [449, 176] on span "[PERSON_NAME] và In" at bounding box center [453, 178] width 36 height 6
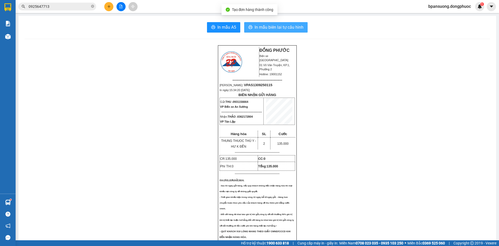
click at [287, 27] on span "In mẫu biên lai tự cấu hình" at bounding box center [278, 27] width 49 height 6
click at [91, 6] on span "0925647713" at bounding box center [57, 7] width 78 height 8
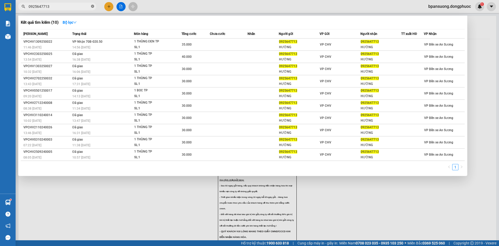
click at [92, 6] on icon "close-circle" at bounding box center [92, 6] width 3 height 3
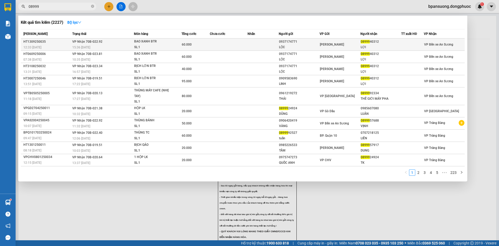
type input "08999"
click at [98, 46] on div "15:36 - 13/09" at bounding box center [102, 47] width 61 height 6
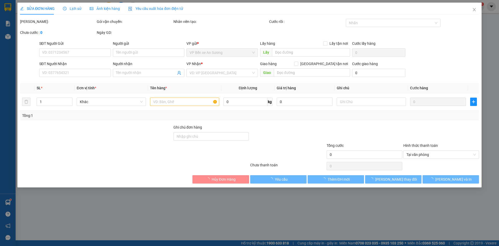
type input "0937174771"
type input "LỘC"
type input "0899940312"
type input "LỢI"
type input "60.000"
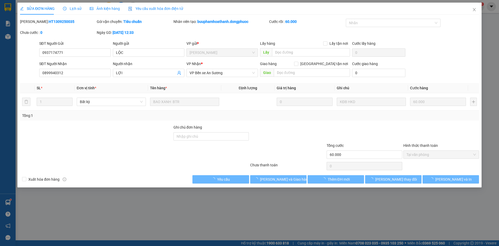
click at [276, 180] on span "Lưu và Giao hàng" at bounding box center [285, 179] width 50 height 6
click at [278, 179] on span "Lưu và Giao hàng" at bounding box center [285, 179] width 50 height 6
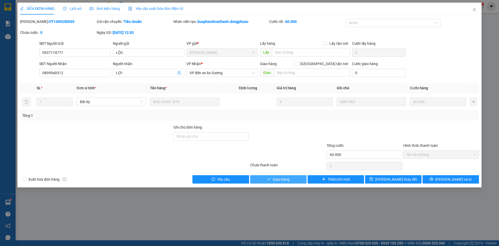
click at [278, 179] on span "Giao hàng" at bounding box center [281, 179] width 17 height 6
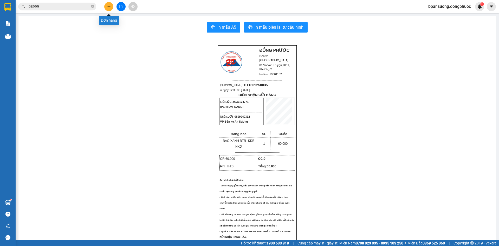
click at [112, 7] on button at bounding box center [108, 6] width 9 height 9
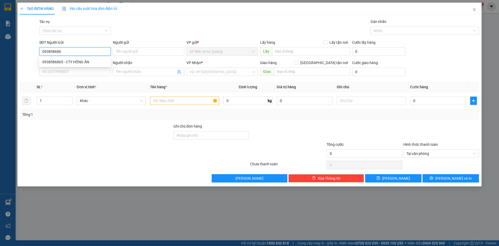
type input "0938586865"
click at [80, 62] on div "0938586865 - CTY HỒNG ÂN" at bounding box center [74, 62] width 65 height 6
type input "CTY HỒNG ÂN"
type input "0988484292"
type input "LONG"
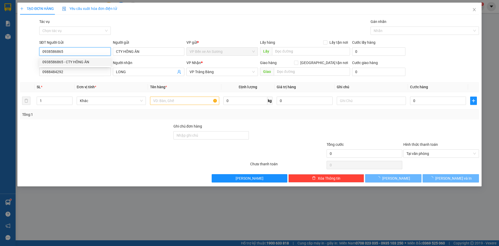
type input "20.000"
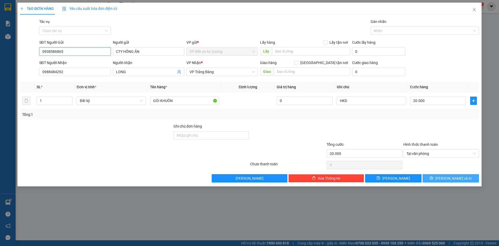
type input "0938586865"
click at [433, 178] on icon "printer" at bounding box center [431, 178] width 4 height 4
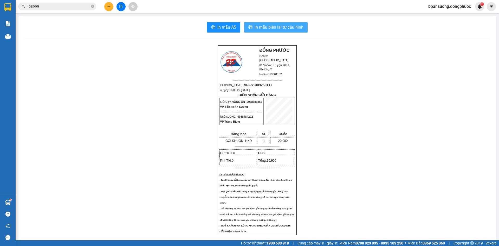
click at [268, 27] on span "In mẫu biên lai tự cấu hình" at bounding box center [278, 27] width 49 height 6
click at [109, 10] on button at bounding box center [108, 6] width 9 height 9
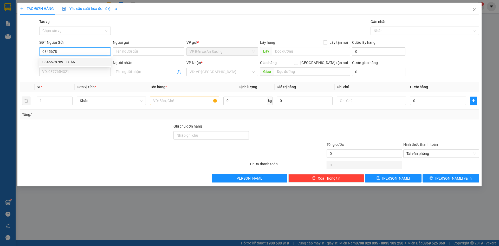
click at [56, 61] on div "0845678789 - TOÀN" at bounding box center [74, 62] width 65 height 6
type input "0845678789"
type input "TOÀN"
type input "0918571212"
type input "KHOA"
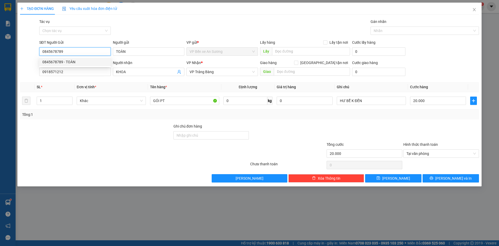
type input "20.000"
type input "0845678789"
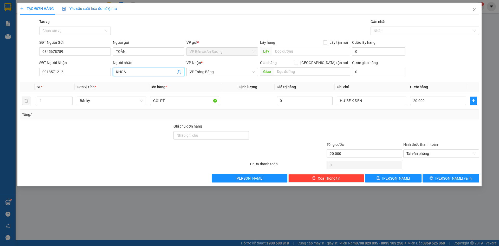
click at [179, 72] on icon "user-add" at bounding box center [179, 72] width 4 height 4
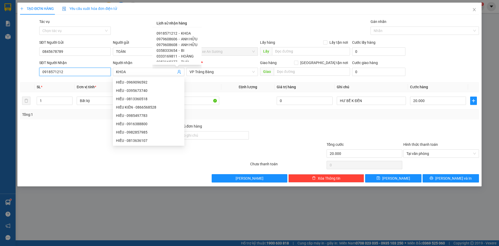
click at [102, 74] on input "0918571212" at bounding box center [74, 72] width 71 height 8
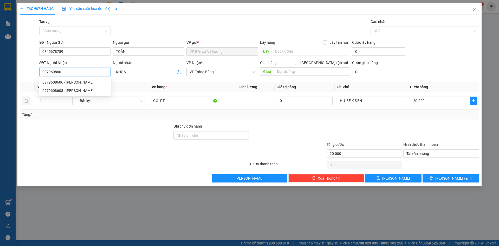
type input "0979608606"
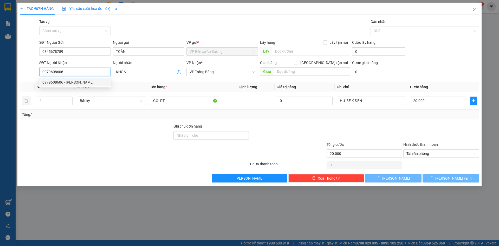
click at [59, 81] on div "0979608606 - ANH HỮU" at bounding box center [74, 82] width 65 height 6
type input "ANH HỮU"
type input "55.000"
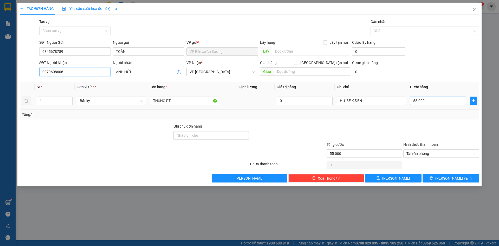
type input "0979608606"
click at [430, 103] on input "55.000" at bounding box center [438, 100] width 56 height 8
type input "3"
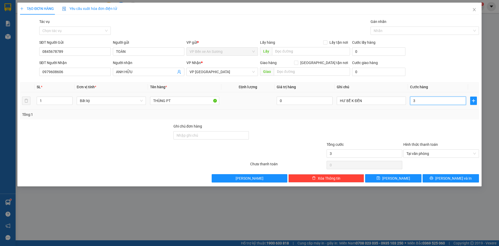
type input "35"
click at [385, 121] on div "Transit Pickup Surcharge Ids Transit Deliver Surcharge Ids Transit Deliver Surc…" at bounding box center [249, 100] width 459 height 163
type input "35.000"
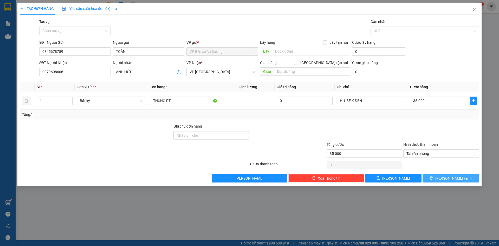
click at [433, 178] on icon "printer" at bounding box center [431, 178] width 4 height 4
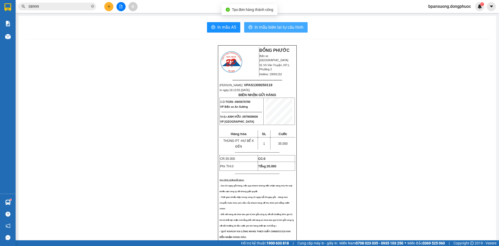
click at [291, 25] on span "In mẫu biên lai tự cấu hình" at bounding box center [278, 27] width 49 height 6
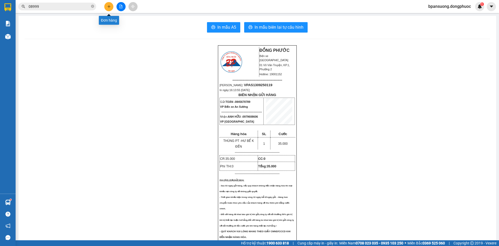
click at [110, 6] on icon "plus" at bounding box center [109, 7] width 4 height 4
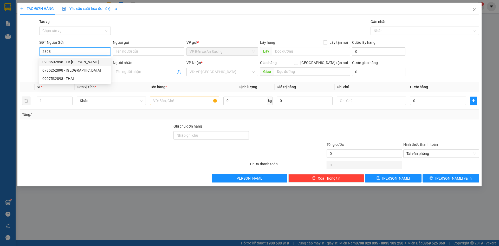
click at [60, 62] on div "0908502898 - LB HÀ PHAN" at bounding box center [74, 62] width 65 height 6
type input "0908502898"
type input "LB [PERSON_NAME]"
type input "0966071771"
type input "Á CHÂU"
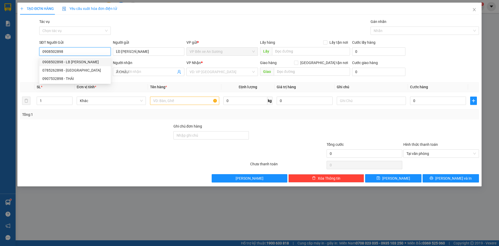
type input "20.000"
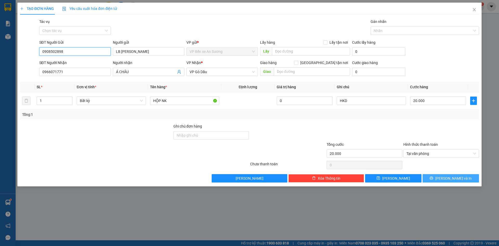
type input "0908502898"
click at [447, 180] on span "[PERSON_NAME] và In" at bounding box center [453, 178] width 36 height 6
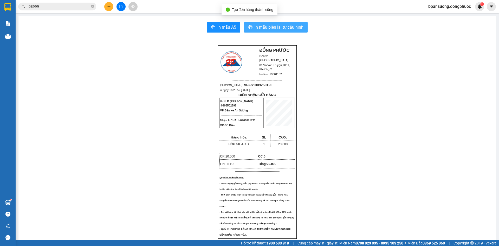
click at [298, 28] on span "In mẫu biên lai tự cấu hình" at bounding box center [278, 27] width 49 height 6
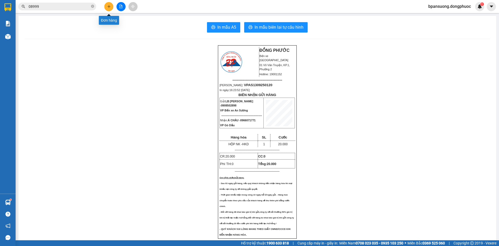
click at [110, 8] on icon "plus" at bounding box center [109, 7] width 4 height 4
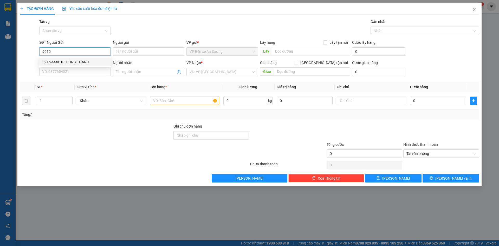
drag, startPoint x: 69, startPoint y: 60, endPoint x: 73, endPoint y: 59, distance: 3.8
click at [70, 60] on div "0915999010 - ĐÔNG THẠNH" at bounding box center [74, 62] width 65 height 6
type input "0915999010"
type input "ĐÔNG THẠNH"
type input "0908628983"
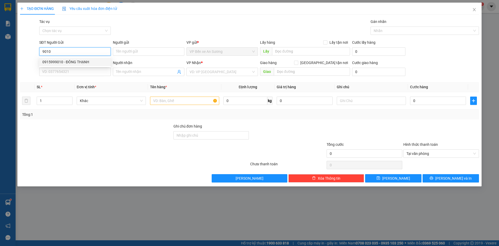
type input "PHƯƠNG"
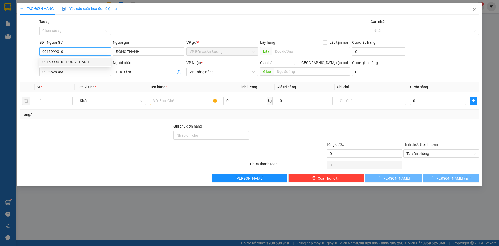
type input "20.000"
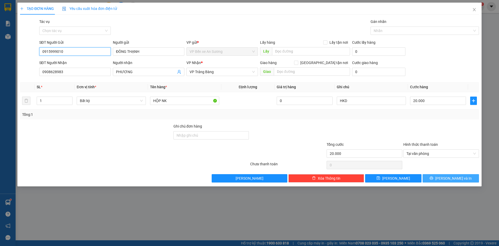
type input "0915999010"
click at [445, 178] on button "[PERSON_NAME] và In" at bounding box center [450, 178] width 56 height 8
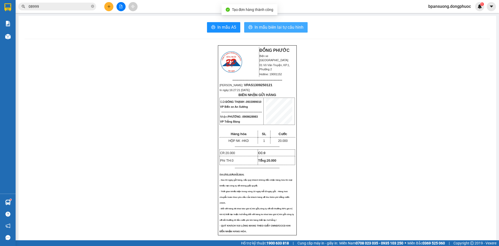
click at [283, 27] on span "In mẫu biên lai tự cấu hình" at bounding box center [278, 27] width 49 height 6
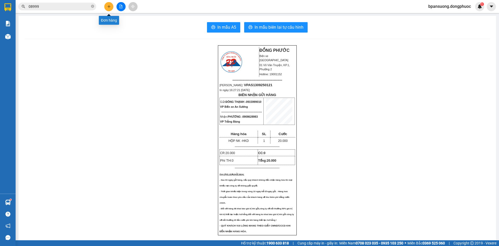
click at [109, 8] on icon "plus" at bounding box center [109, 7] width 4 height 4
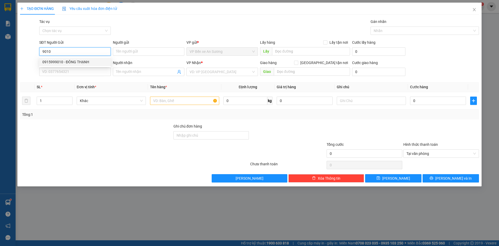
click at [65, 62] on div "0915999010 - ĐÔNG THẠNH" at bounding box center [74, 62] width 65 height 6
type input "0915999010"
type input "ĐÔNG THẠNH"
type input "0908628983"
type input "PHƯƠNG"
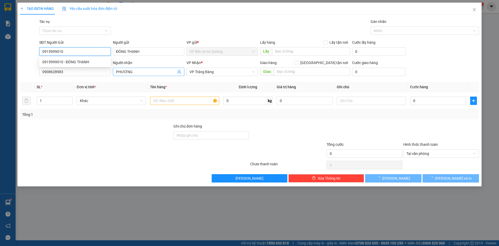
type input "20.000"
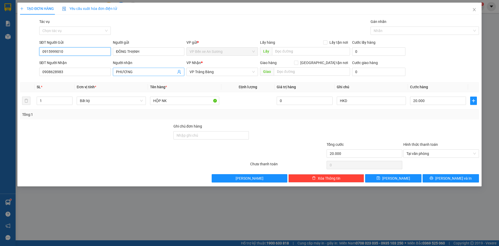
type input "0915999010"
click at [178, 72] on icon "user-add" at bounding box center [178, 72] width 3 height 4
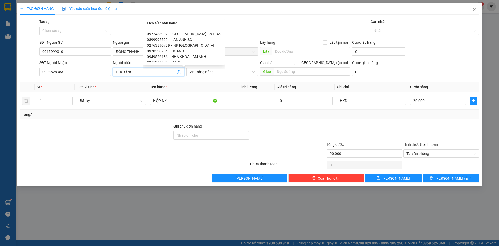
scroll to position [25, 0]
click at [87, 75] on input "0908628983" at bounding box center [74, 72] width 71 height 8
click at [86, 75] on input "0908628983" at bounding box center [74, 72] width 71 height 8
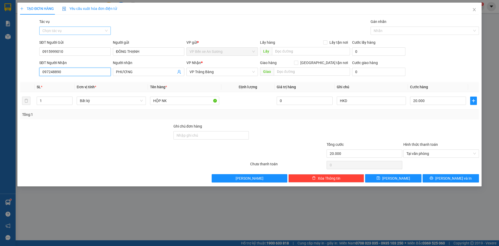
type input "0972488902"
click at [83, 83] on div "0972488902 - SÀI GÒN AN HÒA" at bounding box center [74, 82] width 65 height 6
type input "[GEOGRAPHIC_DATA] AN HÒA"
type input "0972488902"
click at [433, 179] on icon "printer" at bounding box center [431, 178] width 4 height 4
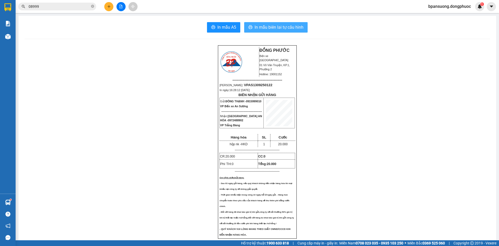
click at [281, 26] on span "In mẫu biên lai tự cấu hình" at bounding box center [278, 27] width 49 height 6
click at [111, 9] on button at bounding box center [108, 6] width 9 height 9
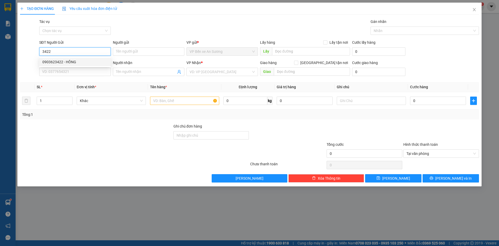
click at [74, 61] on div "0903623422 - HỒNG" at bounding box center [74, 62] width 65 height 6
type input "0903623422"
type input "HỒNG"
type input "0933721286"
type input "VÂN"
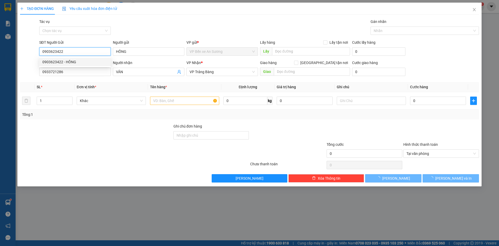
type input "20.000"
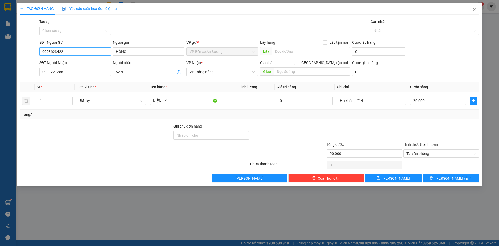
type input "0903623422"
click at [178, 73] on icon "user-add" at bounding box center [178, 72] width 3 height 4
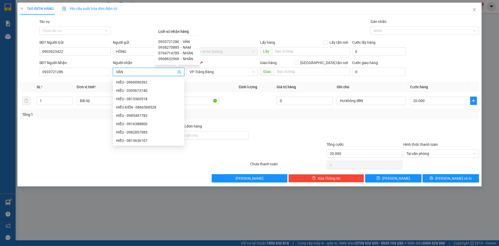
click at [184, 46] on span "NAM" at bounding box center [187, 47] width 8 height 4
type input "0938270885"
type input "NAM"
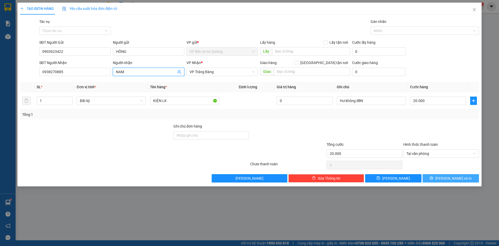
click at [444, 180] on button "[PERSON_NAME] và In" at bounding box center [450, 178] width 56 height 8
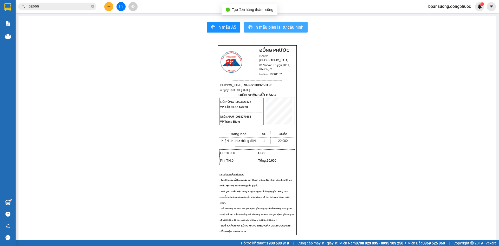
click at [269, 28] on span "In mẫu biên lai tự cấu hình" at bounding box center [278, 27] width 49 height 6
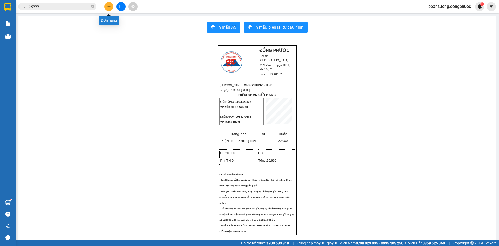
click at [107, 8] on icon "plus" at bounding box center [109, 7] width 4 height 4
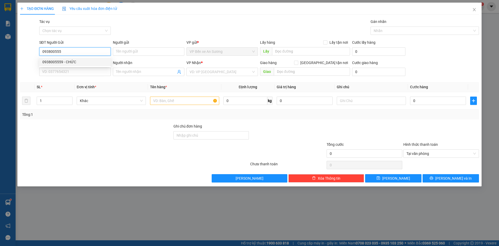
click at [50, 62] on div "0938005559 - CHỨC" at bounding box center [74, 62] width 65 height 6
type input "0938005559"
type input "CHỨC"
type input "0971922825"
type input "NAM"
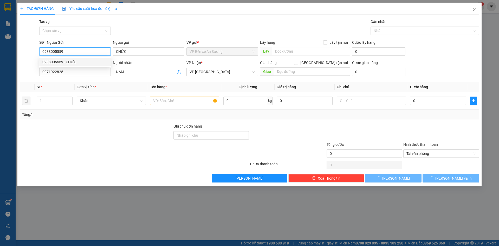
type input "25.000"
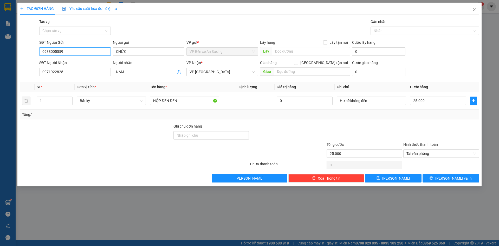
type input "0938005559"
click at [177, 72] on icon "user-add" at bounding box center [179, 72] width 4 height 4
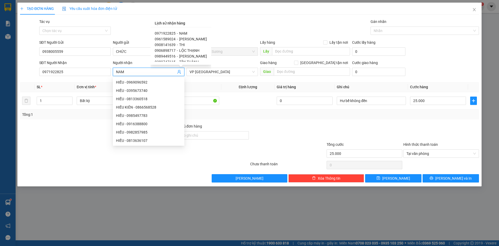
click at [188, 38] on span "[PERSON_NAME]" at bounding box center [193, 39] width 28 height 4
type input "0961589024"
type input "[PERSON_NAME]"
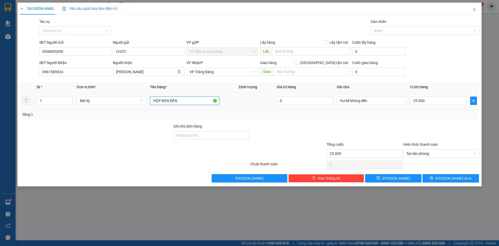
click at [186, 101] on input "HỘP ĐEN ĐÈN" at bounding box center [184, 100] width 69 height 8
type input "THÙNG CAMERA"
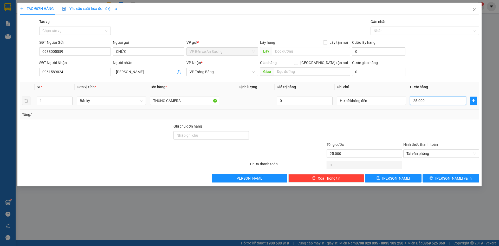
click at [435, 97] on input "25.000" at bounding box center [438, 100] width 56 height 8
type input "3"
drag, startPoint x: 403, startPoint y: 118, endPoint x: 400, endPoint y: 116, distance: 4.2
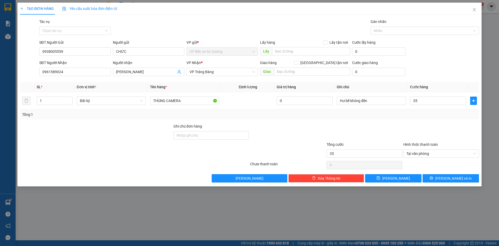
click at [402, 118] on div "Tổng: 1" at bounding box center [249, 114] width 459 height 10
click at [471, 177] on button "[PERSON_NAME] và In" at bounding box center [450, 178] width 56 height 8
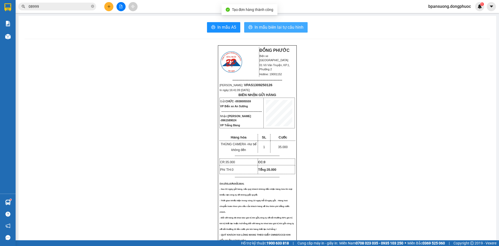
click at [304, 29] on button "In mẫu biên lai tự cấu hình" at bounding box center [275, 27] width 63 height 10
click at [109, 7] on icon "plus" at bounding box center [109, 7] width 4 height 4
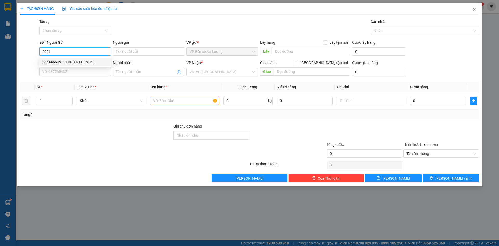
click at [67, 61] on div "0364466091 - LABO DT DENTAL" at bounding box center [74, 62] width 65 height 6
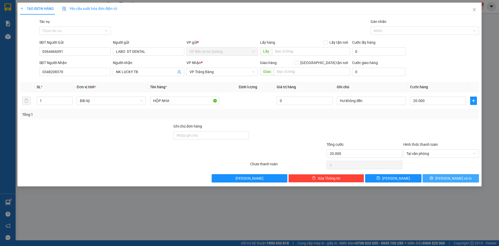
click at [445, 176] on button "[PERSON_NAME] và In" at bounding box center [450, 178] width 56 height 8
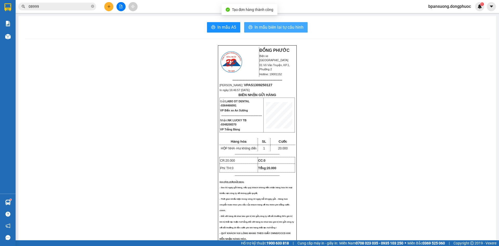
click at [249, 24] on button "In mẫu biên lai tự cấu hình" at bounding box center [275, 27] width 63 height 10
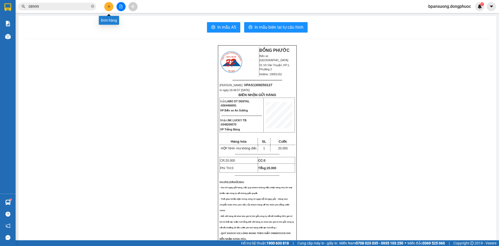
click at [107, 6] on icon "plus" at bounding box center [109, 7] width 4 height 4
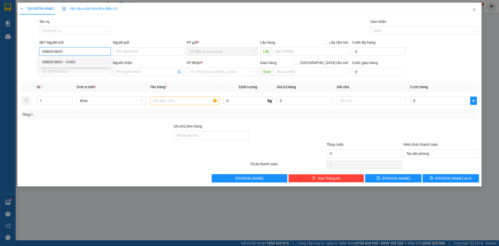
click at [67, 64] on div "0986518651 - CHÂU" at bounding box center [74, 62] width 65 height 6
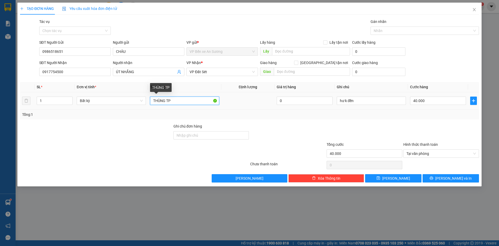
click at [193, 102] on input "THÙNG TP" at bounding box center [184, 100] width 69 height 8
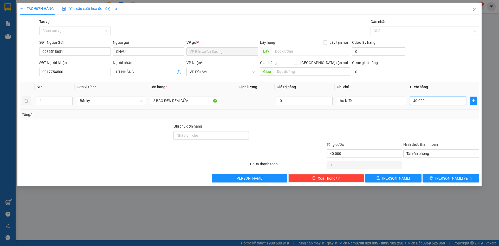
click at [451, 102] on input "40.000" at bounding box center [438, 100] width 56 height 8
click at [435, 121] on div "Transit Pickup Surcharge Ids Transit Deliver Surcharge Ids Transit Deliver Surc…" at bounding box center [249, 100] width 459 height 163
click at [46, 101] on input "1" at bounding box center [54, 101] width 35 height 8
click at [70, 99] on icon "up" at bounding box center [70, 99] width 2 height 2
click at [461, 181] on button "[PERSON_NAME] và In" at bounding box center [450, 178] width 56 height 8
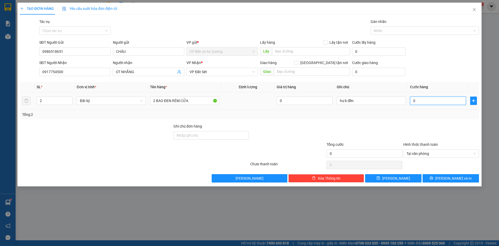
click at [428, 101] on input "0" at bounding box center [438, 100] width 56 height 8
click at [418, 128] on div at bounding box center [441, 132] width 77 height 18
click at [462, 178] on button "[PERSON_NAME] và In" at bounding box center [450, 178] width 56 height 8
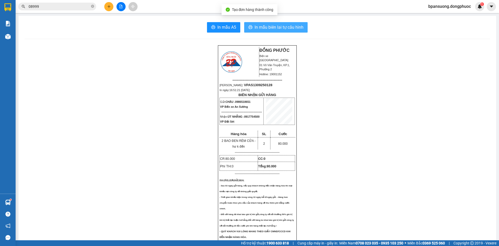
click at [285, 29] on span "In mẫu biên lai tự cấu hình" at bounding box center [278, 27] width 49 height 6
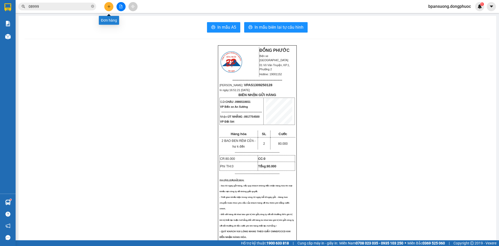
click at [106, 8] on button at bounding box center [108, 6] width 9 height 9
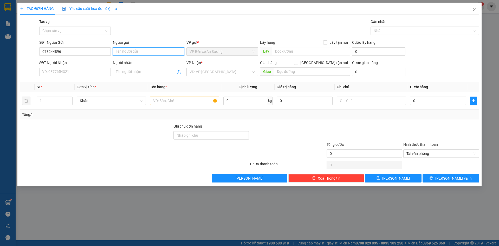
click at [136, 50] on input "Người gửi" at bounding box center [148, 51] width 71 height 8
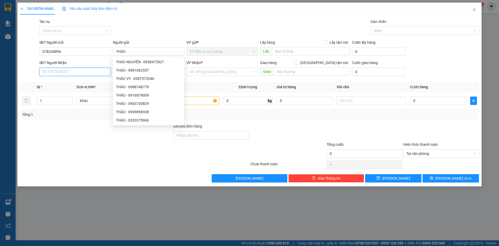
click at [49, 74] on input "SĐT Người Nhận" at bounding box center [74, 72] width 71 height 8
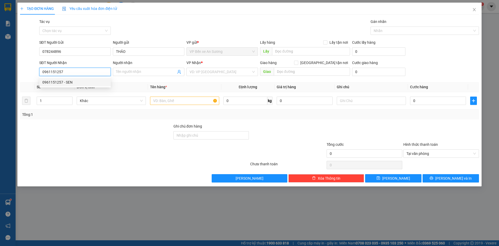
drag, startPoint x: 51, startPoint y: 81, endPoint x: 56, endPoint y: 74, distance: 8.1
click at [52, 78] on div "0961151257 - SEN" at bounding box center [74, 82] width 71 height 8
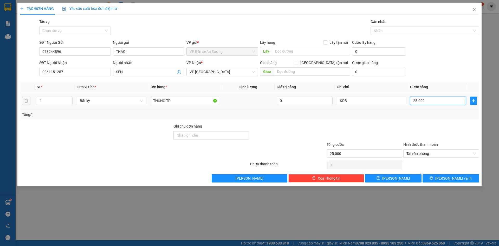
click at [430, 99] on input "25.000" at bounding box center [438, 100] width 56 height 8
click at [397, 129] on div at bounding box center [364, 132] width 77 height 18
click at [178, 101] on input "THÙNG TP" at bounding box center [184, 100] width 69 height 8
click at [424, 176] on button "[PERSON_NAME] và In" at bounding box center [450, 178] width 56 height 8
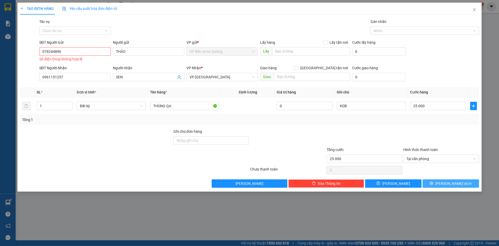
click at [461, 183] on button "[PERSON_NAME] và In" at bounding box center [450, 183] width 56 height 8
click at [56, 51] on input "078244896" at bounding box center [74, 51] width 71 height 8
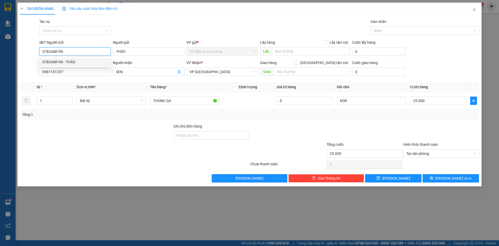
click at [56, 62] on div "0782448196 - THẢO" at bounding box center [74, 62] width 65 height 6
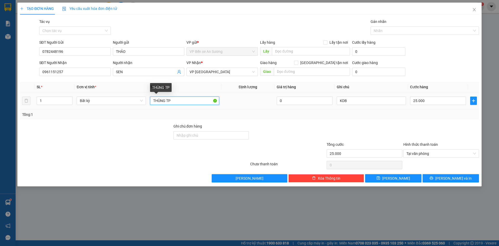
click at [186, 100] on input "THÙNG TP" at bounding box center [184, 100] width 69 height 8
drag, startPoint x: 345, startPoint y: 206, endPoint x: 365, endPoint y: 216, distance: 22.3
click at [363, 216] on div "TẠO ĐƠN HÀNG Yêu cầu xuất hóa đơn điện tử Transit Pickup Surcharge Ids Transit …" at bounding box center [249, 123] width 499 height 246
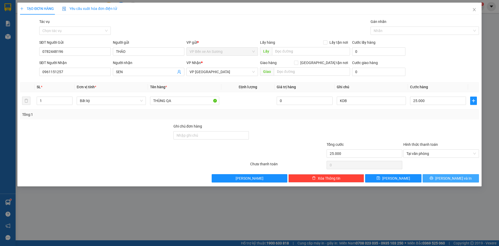
click at [439, 179] on button "[PERSON_NAME] và In" at bounding box center [450, 178] width 56 height 8
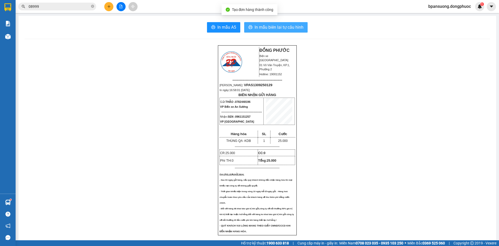
click at [288, 26] on span "In mẫu biên lai tự cấu hình" at bounding box center [278, 27] width 49 height 6
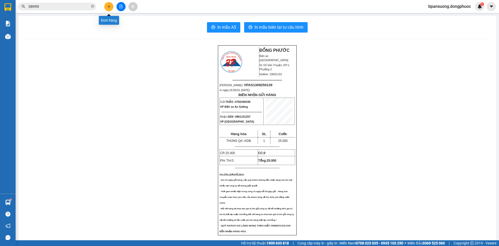
click at [107, 6] on icon "plus" at bounding box center [109, 7] width 4 height 4
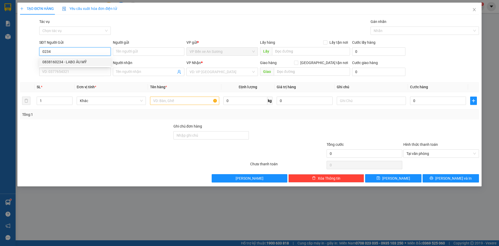
click at [82, 62] on div "0838160234 - LABO ÂU MỸ" at bounding box center [74, 62] width 65 height 6
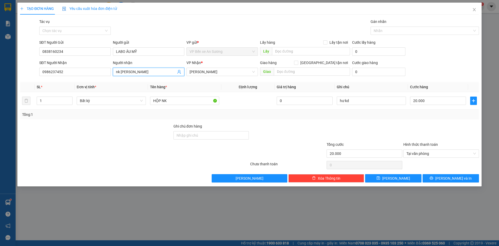
click at [180, 72] on icon "user-add" at bounding box center [178, 72] width 3 height 4
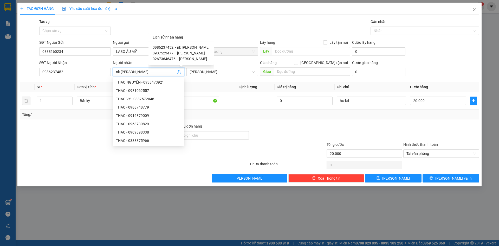
click at [186, 52] on span "[PERSON_NAME]" at bounding box center [191, 53] width 28 height 4
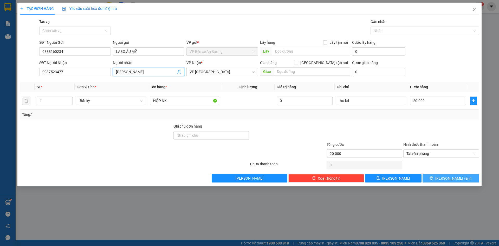
click at [459, 178] on span "[PERSON_NAME] và In" at bounding box center [453, 178] width 36 height 6
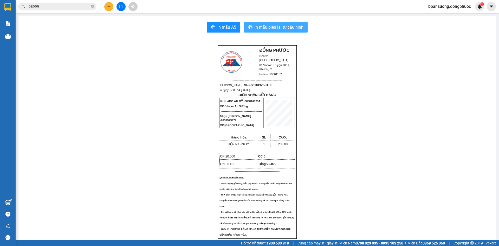
click at [282, 28] on span "In mẫu biên lai tự cấu hình" at bounding box center [278, 27] width 49 height 6
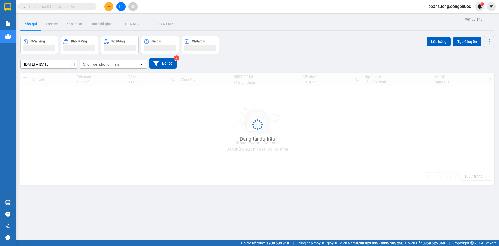
click at [70, 7] on input "text" at bounding box center [59, 7] width 61 height 6
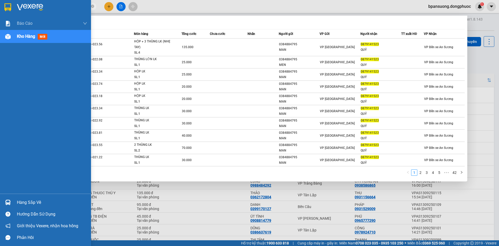
type input "0879141523"
click at [2, 200] on div "Hàng sắp về" at bounding box center [45, 202] width 91 height 12
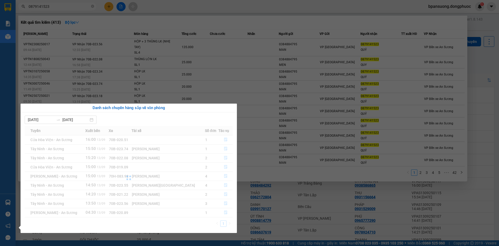
click at [19, 203] on div "Danh sách chuyến hàng sắp về văn phòng 07/09/2025 13/09/2025 Tuyến Xuất bến Xe …" at bounding box center [127, 167] width 220 height 129
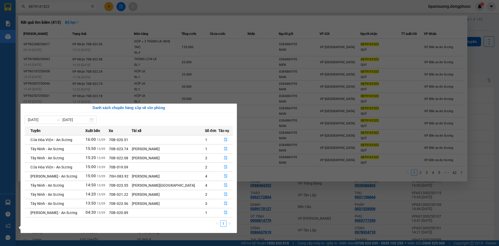
drag, startPoint x: 173, startPoint y: 6, endPoint x: 110, endPoint y: 14, distance: 63.0
click at [172, 6] on section "Kết quả tìm kiếm ( 413 ) Bộ lọc Mã ĐH Trạng thái Món hàng Tổng cước Chưa cước N…" at bounding box center [249, 123] width 499 height 246
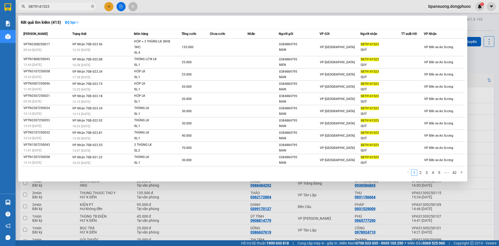
click at [106, 9] on div at bounding box center [249, 123] width 499 height 246
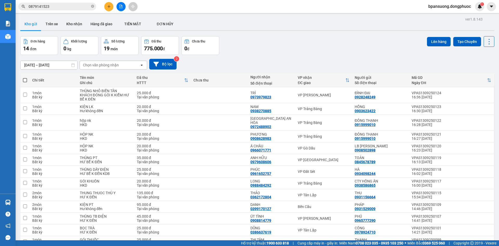
click at [107, 6] on icon "plus" at bounding box center [109, 7] width 4 height 4
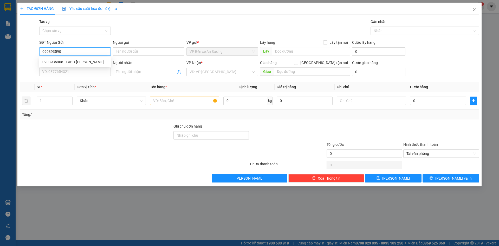
type input "0903935908"
click at [88, 61] on div "0903935908 - LABO LÝ THƯỜNG KIỆT" at bounding box center [74, 62] width 65 height 6
type input "LABO LÝ THƯỜNG KIỆT"
type input "0988141061"
type input "BS.THIỆN"
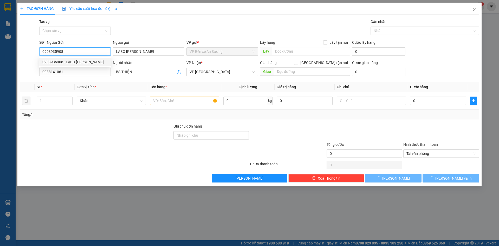
type input "25.000"
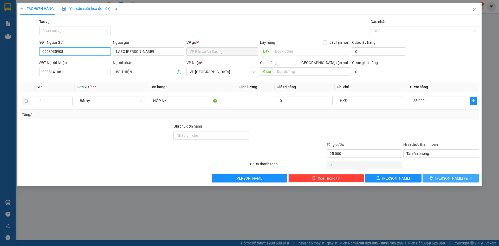
type input "0903935908"
click at [444, 176] on button "[PERSON_NAME] và In" at bounding box center [450, 178] width 56 height 8
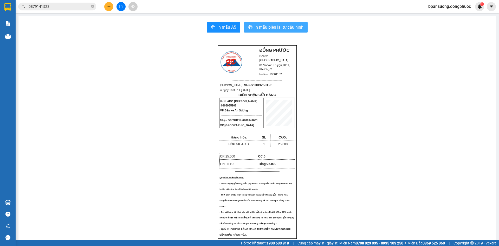
click at [274, 25] on span "In mẫu biên lai tự cấu hình" at bounding box center [278, 27] width 49 height 6
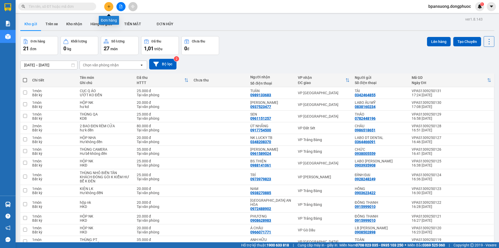
click at [109, 6] on icon "plus" at bounding box center [109, 6] width 0 height 3
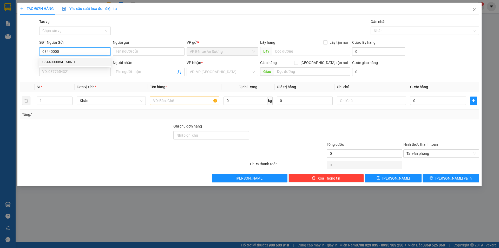
click at [65, 62] on div "0844000054 - MINH" at bounding box center [74, 62] width 65 height 6
type input "0844000054"
type input "MINH"
type input "0909573899"
type input "NHANH"
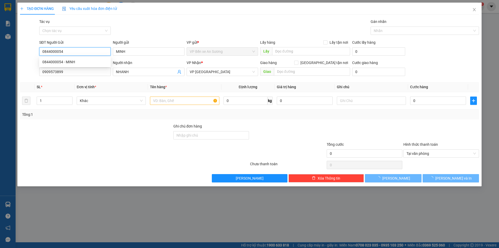
type input "35.000"
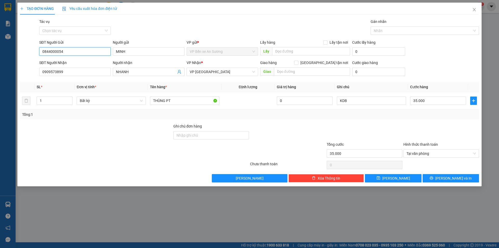
type input "0844000054"
click at [456, 177] on span "[PERSON_NAME] và In" at bounding box center [453, 178] width 36 height 6
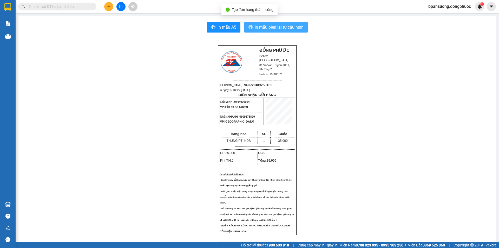
click at [290, 26] on span "In mẫu biên lai tự cấu hình" at bounding box center [279, 27] width 49 height 6
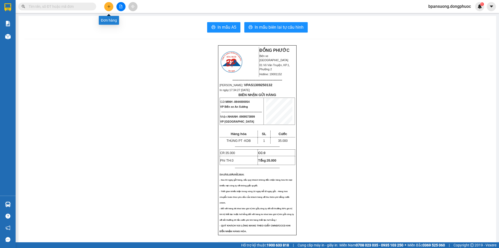
click at [109, 6] on icon "plus" at bounding box center [109, 7] width 4 height 4
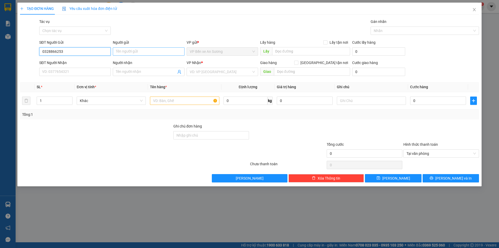
type input "0328866253"
click at [137, 49] on input "Người gửi" at bounding box center [148, 51] width 71 height 8
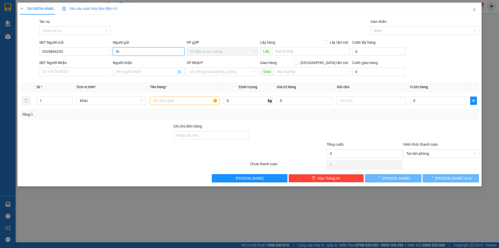
type input "t"
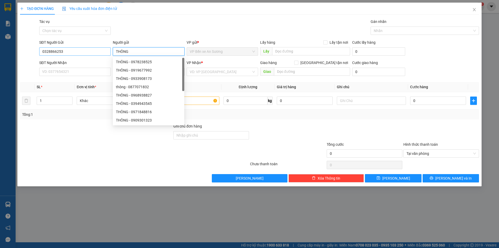
type input "THÔNG"
drag, startPoint x: 88, startPoint y: 50, endPoint x: 21, endPoint y: 55, distance: 68.0
click at [21, 55] on div "SĐT Người Gửi 0328866253 0328866253 Người gửi THÔNG VP gửi * VP Bến xe An Sương…" at bounding box center [249, 48] width 460 height 18
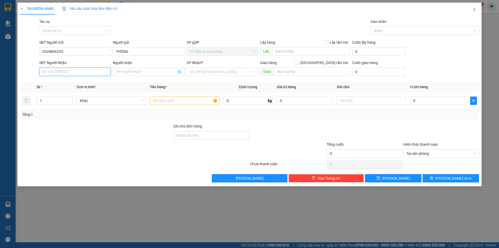
click at [75, 69] on input "SĐT Người Nhận" at bounding box center [74, 72] width 71 height 8
paste input "0328866253"
type input "0328866253"
drag, startPoint x: 134, startPoint y: 48, endPoint x: 113, endPoint y: 54, distance: 21.7
click at [113, 54] on input "THÔNG" at bounding box center [148, 51] width 71 height 8
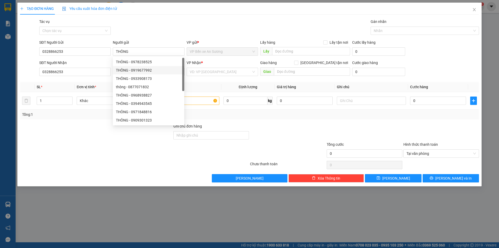
click at [108, 81] on div "Transit Pickup Surcharge Ids Transit Deliver Surcharge Ids Transit Deliver Surc…" at bounding box center [249, 100] width 459 height 163
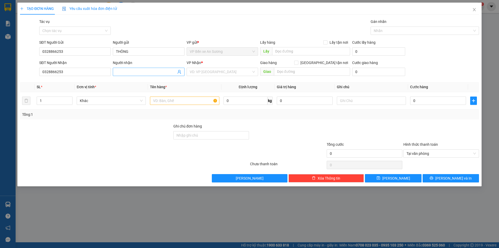
click at [124, 72] on input "Người nhận" at bounding box center [146, 72] width 60 height 6
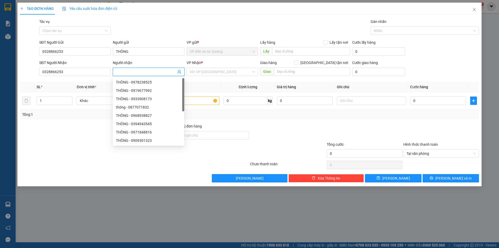
paste input "THÔNG"
type input "THÔNG"
click at [204, 73] on input "search" at bounding box center [221, 72] width 62 height 8
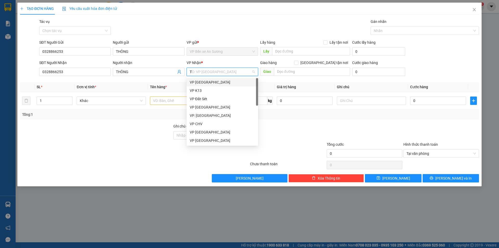
type input "TA"
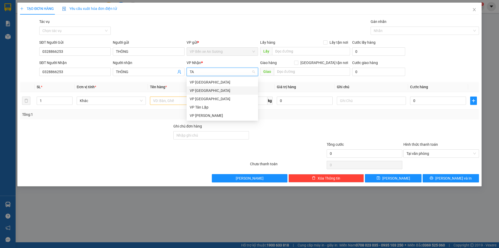
click at [206, 89] on div "VP [GEOGRAPHIC_DATA]" at bounding box center [222, 91] width 65 height 6
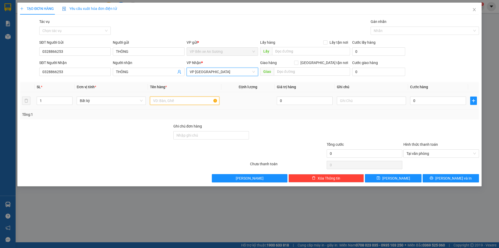
click at [197, 99] on input "text" at bounding box center [184, 100] width 69 height 8
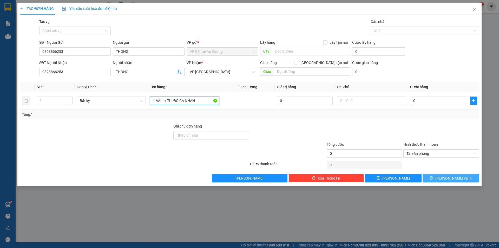
type input "1 VALI + TÚI ĐỒ CÁ NHÂN"
click at [455, 179] on span "[PERSON_NAME] và In" at bounding box center [453, 178] width 36 height 6
click at [47, 103] on input "1" at bounding box center [54, 101] width 35 height 8
click at [70, 99] on icon "up" at bounding box center [70, 99] width 2 height 1
type input "2"
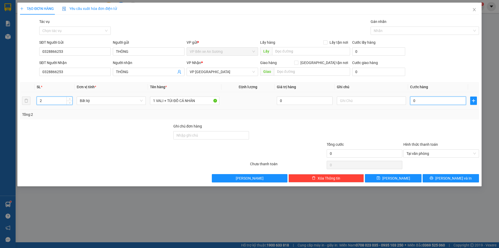
click at [417, 99] on input "0" at bounding box center [438, 100] width 56 height 8
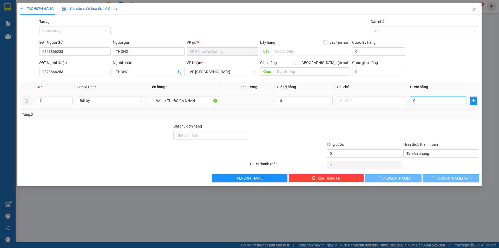
type input "7"
type input "70"
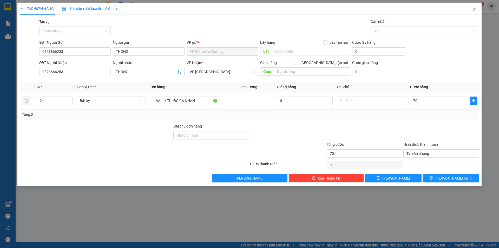
type input "70.000"
click at [403, 114] on div "Tổng: 2" at bounding box center [249, 114] width 455 height 6
click at [433, 177] on icon "printer" at bounding box center [431, 177] width 3 height 3
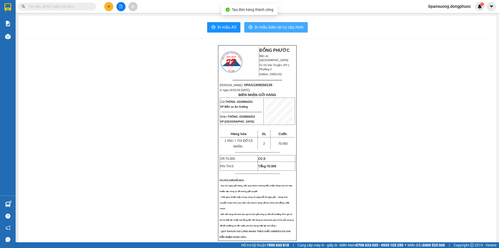
click at [285, 29] on span "In mẫu biên lai tự cấu hình" at bounding box center [279, 27] width 49 height 6
click at [110, 9] on button at bounding box center [108, 6] width 9 height 9
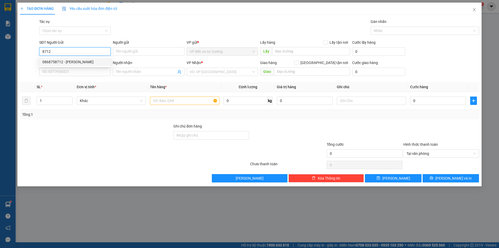
click at [69, 63] on div "0868758712 - CƯỜNG" at bounding box center [74, 62] width 65 height 6
type input "0868758712"
type input "CƯỜNG"
type input "0356457280"
type input "NHA KHOA HẠNH PHÚC"
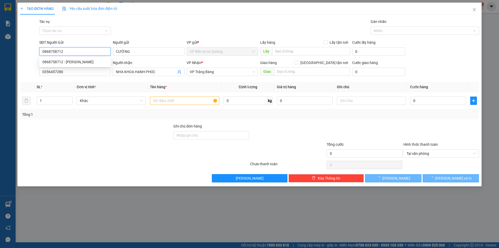
type input "20.000"
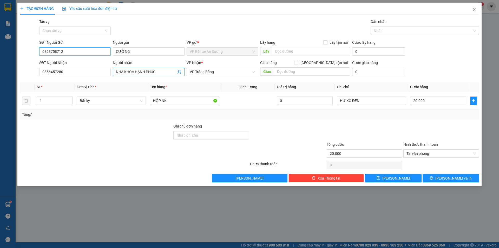
type input "0868758712"
click at [179, 73] on icon "user-add" at bounding box center [179, 72] width 4 height 4
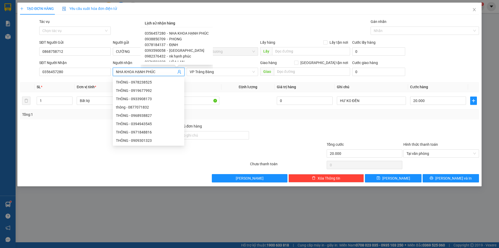
click at [172, 45] on span "ĐỊNH" at bounding box center [173, 45] width 9 height 4
type input "0378184137"
type input "ĐỊNH"
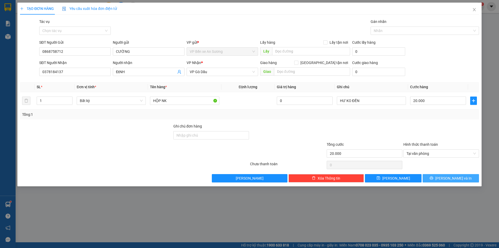
click at [433, 176] on icon "printer" at bounding box center [432, 178] width 4 height 4
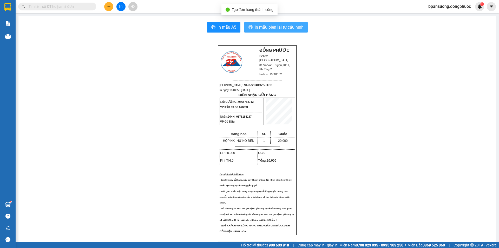
click at [279, 31] on button "In mẫu biên lai tự cấu hình" at bounding box center [275, 27] width 63 height 10
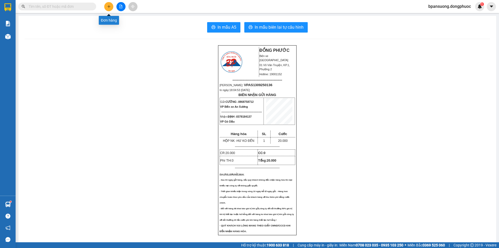
click at [109, 5] on icon "plus" at bounding box center [109, 7] width 4 height 4
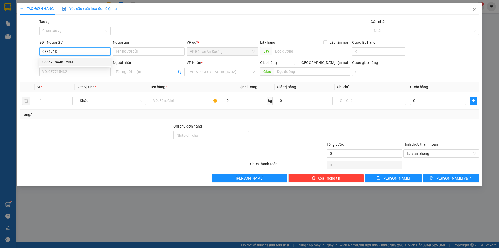
click at [64, 63] on div "0886718446 - VÂN" at bounding box center [74, 62] width 65 height 6
type input "0886718446"
type input "VÂN"
type input "0949798976"
type input "sỹ"
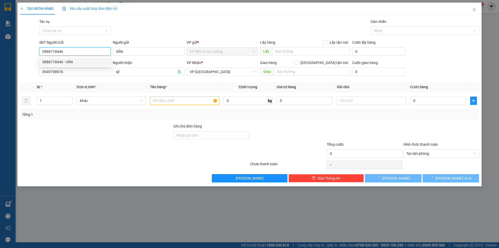
type input "70.000"
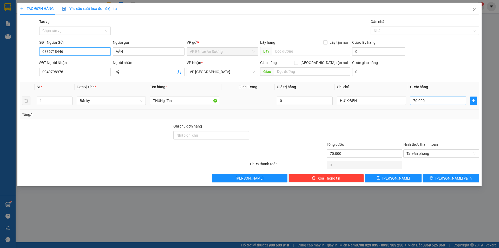
type input "0886718446"
click at [441, 99] on input "70.000" at bounding box center [438, 100] width 56 height 8
type input "5"
type input "55"
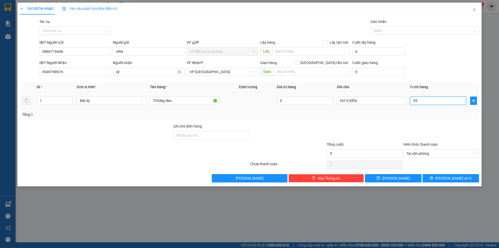
type input "55"
type input "55.000"
drag, startPoint x: 430, startPoint y: 113, endPoint x: 426, endPoint y: 87, distance: 27.0
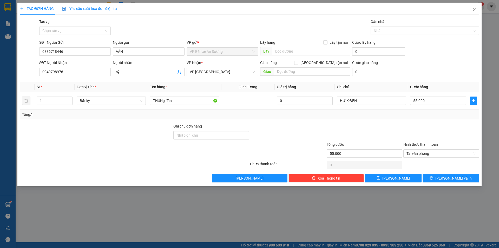
click at [431, 113] on div "Tổng: 1" at bounding box center [249, 114] width 455 height 6
click at [451, 177] on span "[PERSON_NAME] và In" at bounding box center [453, 178] width 36 height 6
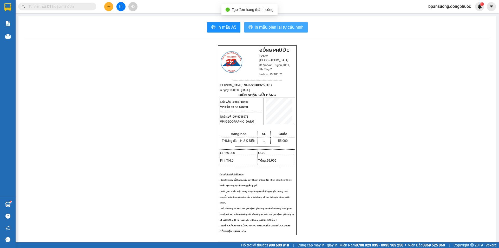
click at [295, 27] on span "In mẫu biên lai tự cấu hình" at bounding box center [279, 27] width 49 height 6
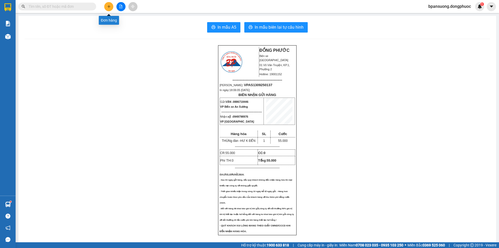
click at [107, 6] on icon "plus" at bounding box center [109, 7] width 4 height 4
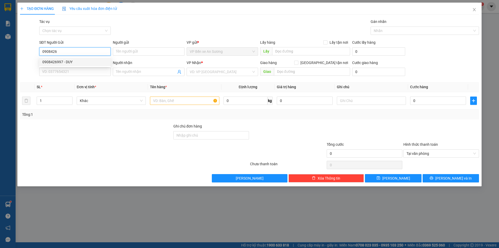
click at [73, 58] on div "0908426997 - DUY" at bounding box center [74, 62] width 71 height 8
type input "0908426997"
type input "DUY"
type input "0902434392"
type input "THẮM"
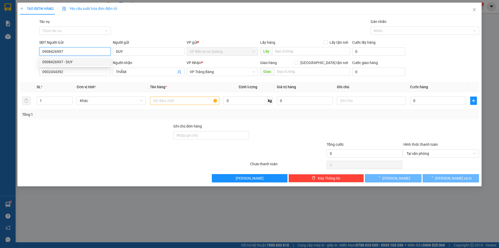
type input "35.000"
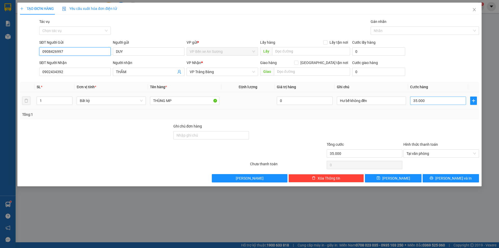
type input "0908426997"
click at [432, 99] on input "35.000" at bounding box center [438, 100] width 56 height 8
type input "4"
type input "45"
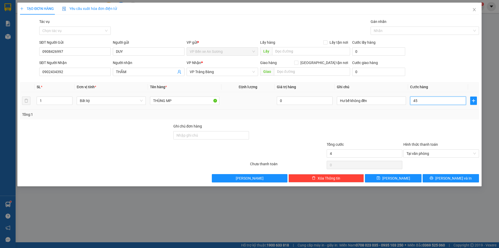
type input "45"
click at [415, 123] on div at bounding box center [441, 132] width 77 height 18
type input "45.000"
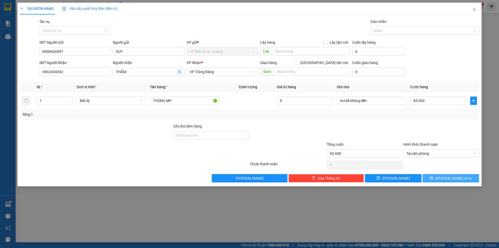
click at [450, 179] on span "[PERSON_NAME] và In" at bounding box center [453, 178] width 36 height 6
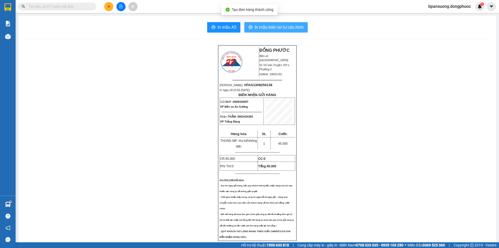
click at [274, 27] on span "In mẫu biên lai tự cấu hình" at bounding box center [279, 27] width 49 height 6
click at [83, 9] on span at bounding box center [57, 7] width 78 height 8
click at [78, 6] on input "text" at bounding box center [59, 7] width 61 height 6
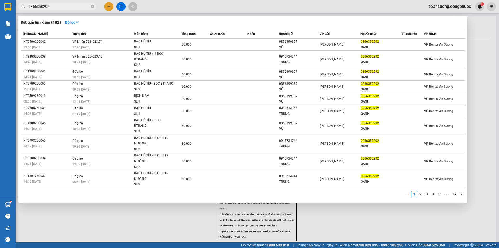
type input "0366350292"
click at [106, 8] on div at bounding box center [249, 124] width 499 height 248
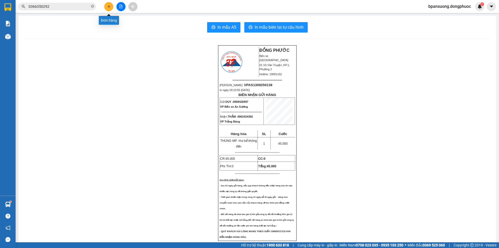
click at [106, 8] on button at bounding box center [108, 6] width 9 height 9
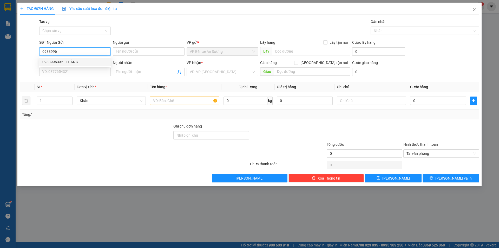
click at [74, 63] on div "0933996332 - THẮNG" at bounding box center [74, 62] width 65 height 6
type input "0933996332"
type input "THẮNG"
type input "0912855031"
type input "KHƯƠNG"
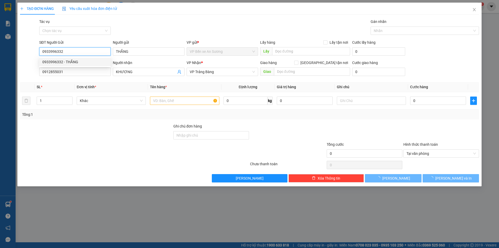
type input "20.000"
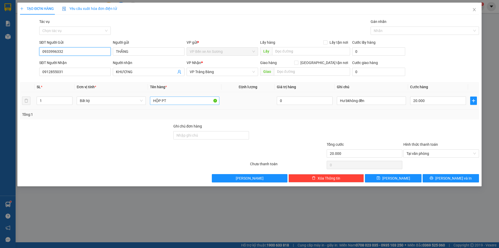
type input "0933996332"
click at [174, 102] on input "HỘP PT" at bounding box center [184, 100] width 69 height 8
type input "THUNG PT"
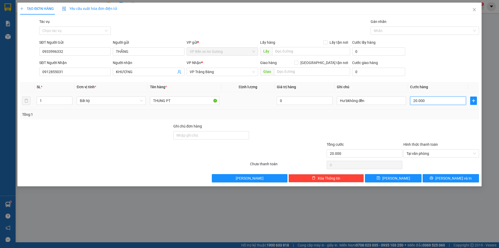
click at [437, 104] on input "20.000" at bounding box center [438, 100] width 56 height 8
type input "7"
type input "75"
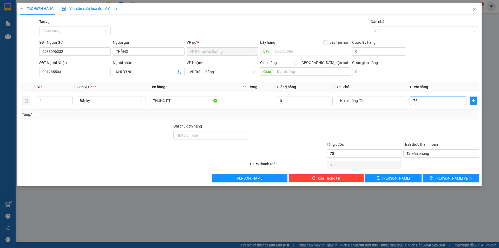
type input "75"
type input "75.000"
click at [425, 124] on div at bounding box center [441, 132] width 77 height 18
drag, startPoint x: 449, startPoint y: 177, endPoint x: 447, endPoint y: 174, distance: 3.8
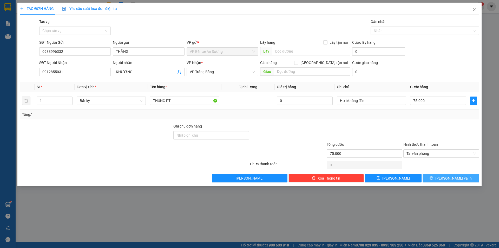
click at [449, 177] on span "[PERSON_NAME] và In" at bounding box center [453, 178] width 36 height 6
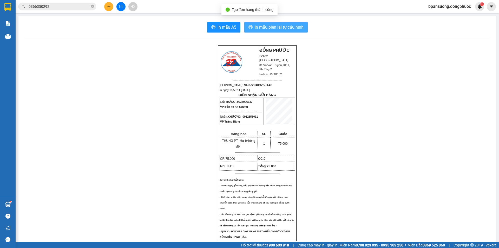
click at [291, 28] on span "In mẫu biên lai tự cấu hình" at bounding box center [279, 27] width 49 height 6
click at [263, 27] on span "In mẫu biên lai tự cấu hình" at bounding box center [279, 27] width 49 height 6
click at [266, 28] on span "In mẫu biên lai tự cấu hình" at bounding box center [279, 27] width 49 height 6
click at [201, 28] on div "In mẫu A5 In mẫu biên lai tự cấu hình" at bounding box center [257, 27] width 465 height 10
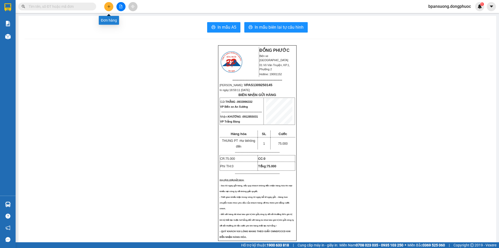
click at [111, 5] on button at bounding box center [108, 6] width 9 height 9
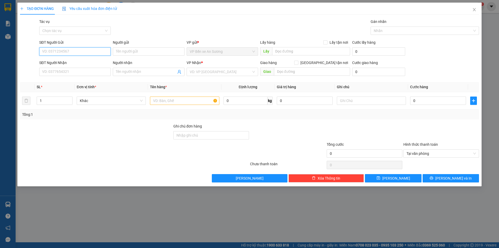
click at [78, 49] on input "SĐT Người Gửi" at bounding box center [74, 51] width 71 height 8
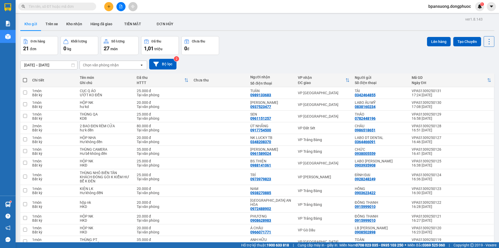
click at [235, 39] on div "Đơn hàng 21 đơn Khối lượng 0 kg Số lượng 27 món Đã thu 1,01 triệu Chưa thu 0 đ …" at bounding box center [257, 45] width 474 height 19
drag, startPoint x: 61, startPoint y: 9, endPoint x: 58, endPoint y: 8, distance: 2.8
click at [58, 8] on span at bounding box center [57, 7] width 78 height 8
click at [103, 39] on button "Số lượng 27 món" at bounding box center [120, 45] width 38 height 19
click at [37, 23] on button "Kho gửi" at bounding box center [30, 24] width 21 height 12
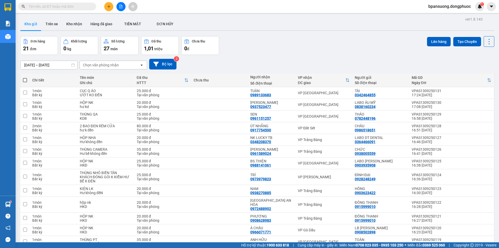
click at [25, 78] on span at bounding box center [25, 80] width 4 height 4
click at [25, 77] on input "checkbox" at bounding box center [25, 77] width 0 height 0
checkbox input "true"
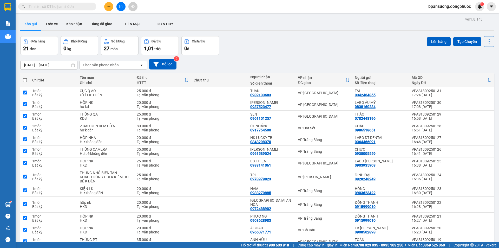
checkbox input "true"
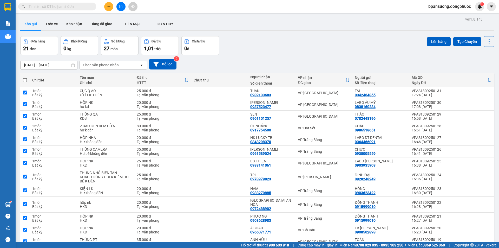
checkbox input "true"
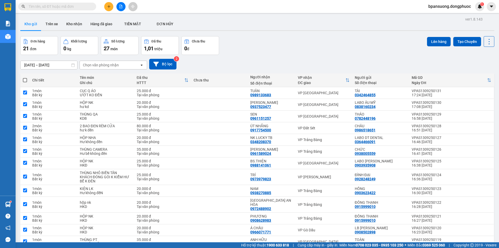
checkbox input "true"
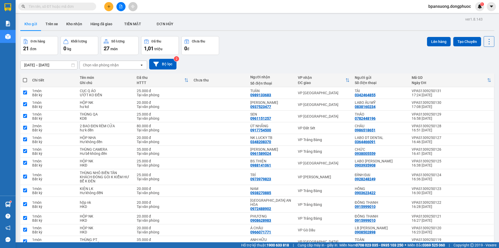
checkbox input "true"
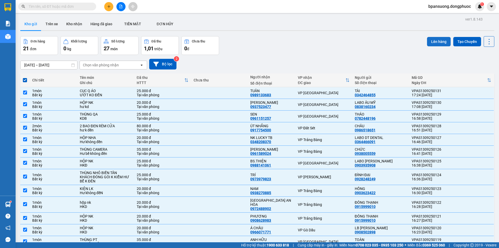
click at [427, 39] on button "Lên hàng" at bounding box center [439, 41] width 24 height 9
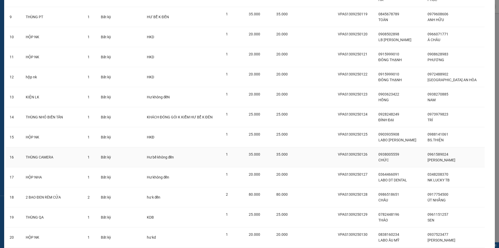
scroll to position [262, 0]
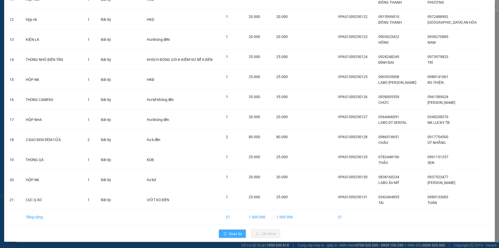
click at [229, 234] on span "Quay lại" at bounding box center [235, 233] width 13 height 6
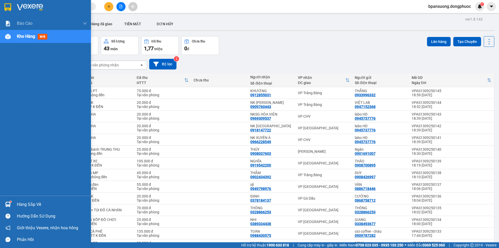
click at [19, 8] on img at bounding box center [30, 7] width 26 height 8
click at [28, 23] on span "Báo cáo" at bounding box center [25, 23] width 16 height 6
click at [47, 24] on div "Báo cáo" at bounding box center [52, 23] width 70 height 13
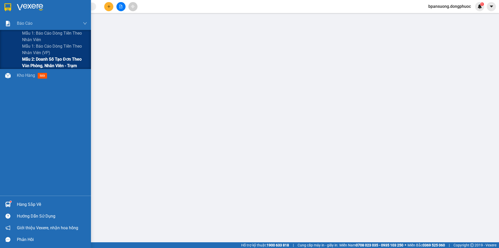
click at [39, 64] on span "Mẫu 2: Doanh số tạo đơn theo Văn phòng, nhân viên - Trạm" at bounding box center [54, 62] width 65 height 13
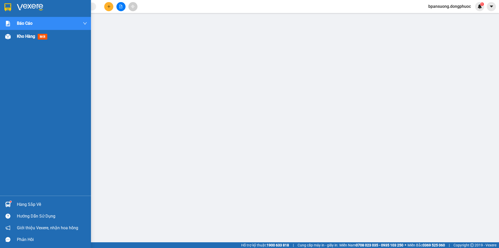
drag, startPoint x: 8, startPoint y: 5, endPoint x: 25, endPoint y: 37, distance: 36.5
click at [8, 5] on img at bounding box center [7, 7] width 7 height 8
click at [31, 8] on img at bounding box center [30, 7] width 26 height 8
click at [9, 7] on img at bounding box center [7, 7] width 7 height 8
click at [6, 3] on div at bounding box center [7, 7] width 9 height 9
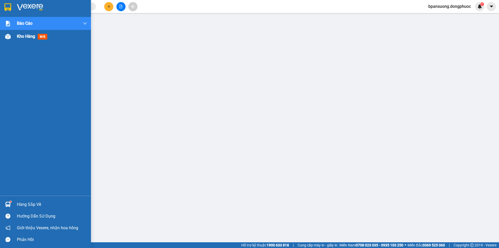
click at [6, 3] on div at bounding box center [7, 7] width 9 height 9
click at [30, 37] on span "Kho hàng" at bounding box center [26, 36] width 18 height 5
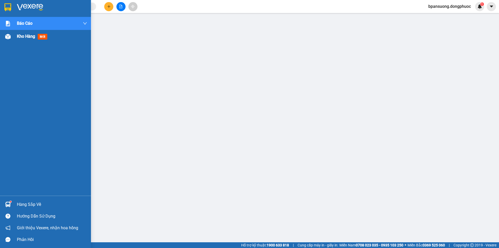
click at [26, 37] on span "Kho hàng" at bounding box center [26, 36] width 18 height 5
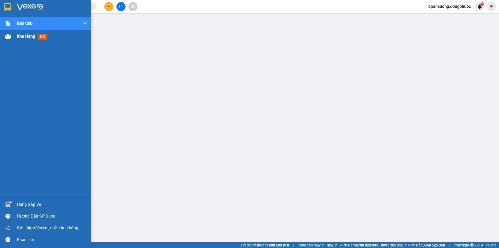
click at [26, 37] on span "Kho hàng" at bounding box center [26, 36] width 18 height 5
click at [25, 37] on span "Kho hàng" at bounding box center [26, 36] width 18 height 5
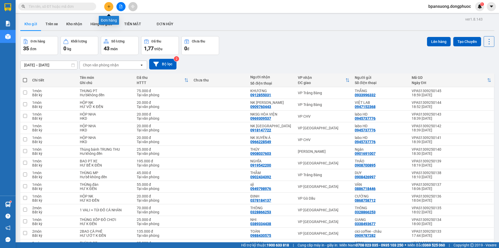
click at [110, 5] on icon "plus" at bounding box center [109, 7] width 4 height 4
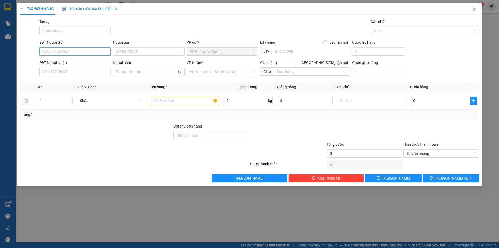
click at [79, 48] on input "SĐT Người Gửi" at bounding box center [74, 51] width 71 height 8
type input "0936059947"
click at [59, 59] on div "0936059947 - THÀNH" at bounding box center [74, 62] width 71 height 8
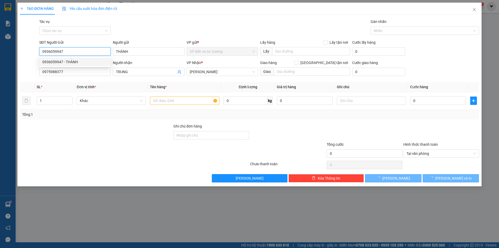
type input "THÀNH"
type input "0975988377"
type input "TRUNG"
type input "20.000"
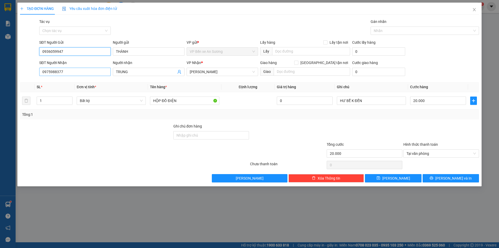
type input "0936059947"
click at [92, 75] on input "0975988377" at bounding box center [74, 72] width 71 height 8
type input "0931898457"
click at [92, 83] on div "0931898457 - HẬU" at bounding box center [74, 82] width 65 height 6
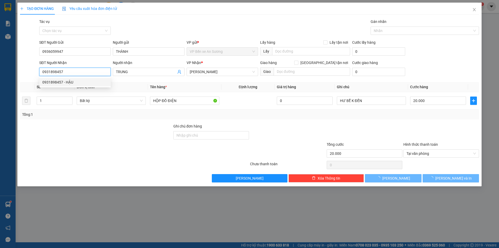
type input "HẬU"
type input "25.000"
type input "0931898457"
click at [103, 80] on div "Transit Pickup Surcharge Ids Transit Deliver Surcharge Ids Transit Deliver Surc…" at bounding box center [249, 100] width 459 height 163
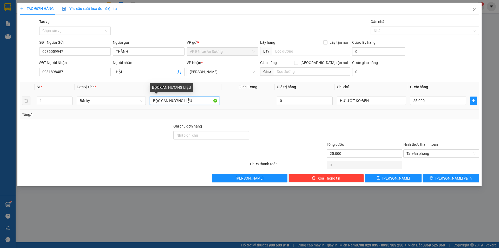
click at [183, 102] on input "BỌC CAN HƯƠNG LIỆU" at bounding box center [184, 100] width 69 height 8
type input "THÙNG LK"
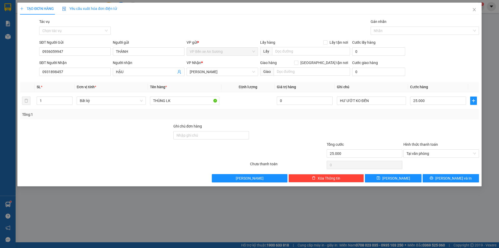
click at [201, 128] on div "Ghi chú đơn hàng" at bounding box center [211, 127] width 76 height 8
click at [302, 117] on div "Transit Pickup Surcharge Ids Transit Deliver Surcharge Ids Transit Deliver Surc…" at bounding box center [249, 100] width 459 height 163
click at [432, 99] on input "25.000" at bounding box center [438, 100] width 56 height 8
type input "3"
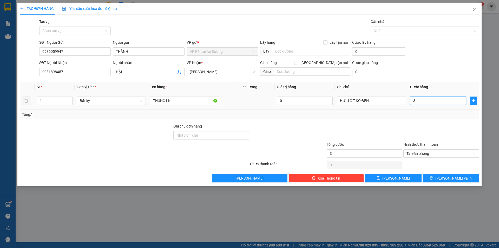
type input "35"
type input "35.000"
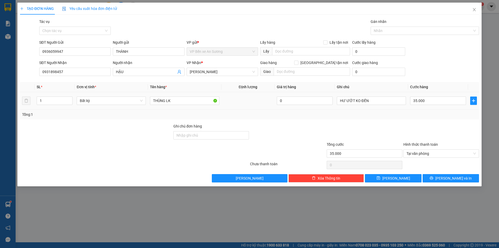
click at [426, 112] on div "Tổng: 1" at bounding box center [249, 114] width 455 height 6
drag, startPoint x: 443, startPoint y: 176, endPoint x: 440, endPoint y: 172, distance: 5.3
click at [433, 176] on icon "printer" at bounding box center [432, 178] width 4 height 4
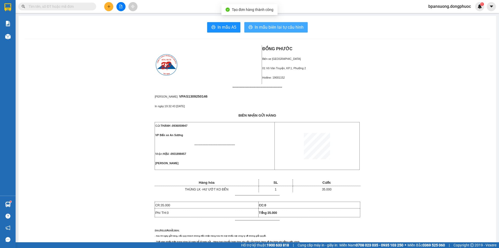
click at [276, 31] on button "In mẫu biên lai tự cấu hình" at bounding box center [275, 27] width 63 height 10
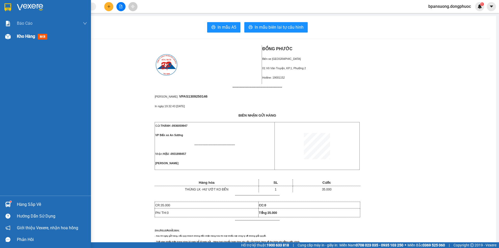
click at [15, 34] on div "Kho hàng mới" at bounding box center [45, 36] width 91 height 13
click at [47, 37] on span "mới" at bounding box center [43, 37] width 10 height 6
click at [35, 36] on span "Kho hàng" at bounding box center [26, 36] width 18 height 5
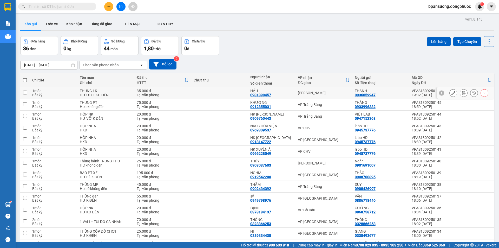
click at [401, 91] on div "THÀNH" at bounding box center [381, 91] width 52 height 4
checkbox input "true"
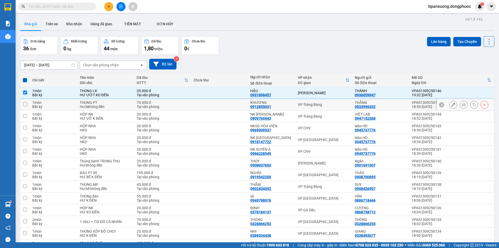
click at [401, 107] on div "THẮNG 0933996332" at bounding box center [381, 104] width 52 height 8
checkbox input "true"
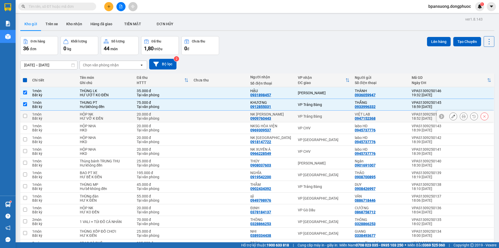
click at [398, 117] on div "VIỆT LAB 0947152368" at bounding box center [381, 116] width 52 height 8
checkbox input "true"
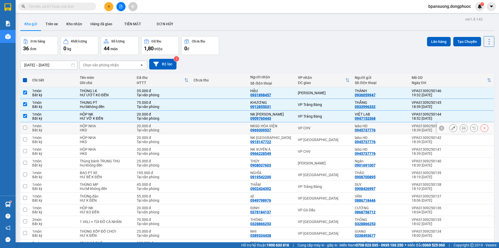
click at [399, 127] on div "labo HD" at bounding box center [381, 126] width 52 height 4
checkbox input "true"
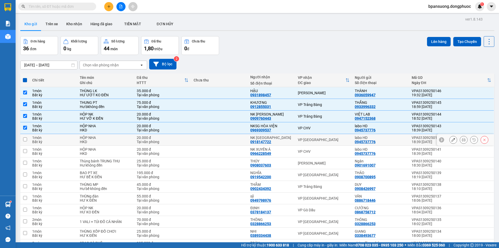
click at [396, 140] on div "labo HD 0945737776" at bounding box center [381, 139] width 52 height 8
checkbox input "true"
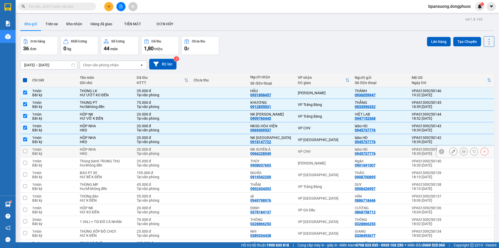
click at [395, 149] on div "labo HD" at bounding box center [381, 149] width 52 height 4
checkbox input "true"
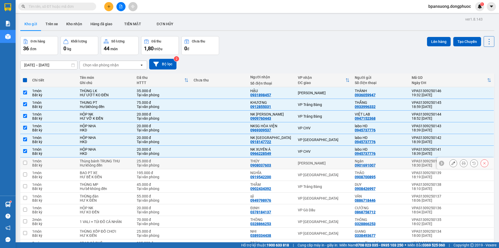
click at [392, 161] on div "Ngân" at bounding box center [381, 161] width 52 height 4
checkbox input "true"
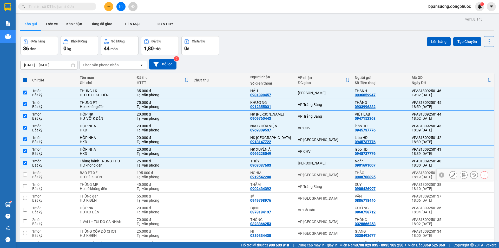
click at [394, 172] on div "THẢO" at bounding box center [381, 172] width 52 height 4
checkbox input "true"
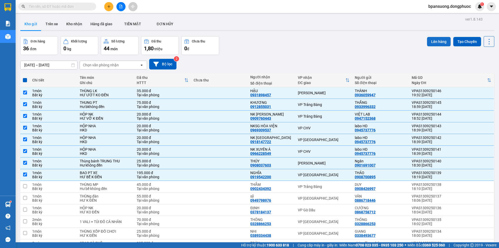
click at [433, 40] on button "Lên hàng" at bounding box center [439, 41] width 24 height 9
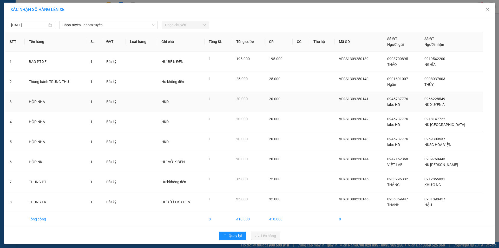
scroll to position [2, 0]
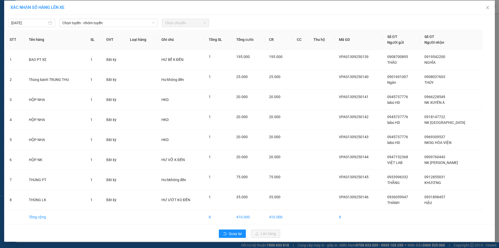
click at [266, 228] on div "Quay lại Lên hàng" at bounding box center [249, 234] width 488 height 14
click at [238, 235] on span "Quay lại" at bounding box center [235, 233] width 13 height 6
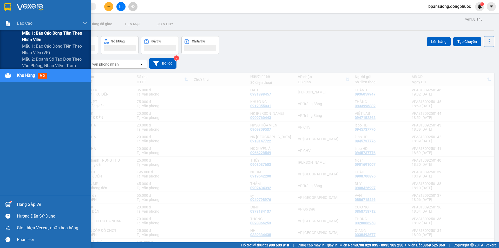
click at [16, 24] on div "Báo cáo" at bounding box center [45, 23] width 91 height 13
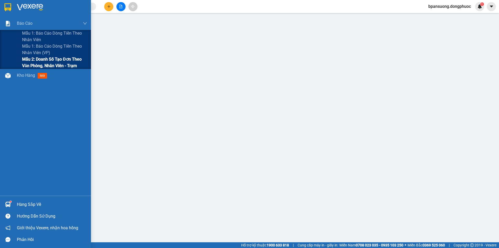
drag, startPoint x: 31, startPoint y: 61, endPoint x: 53, endPoint y: 64, distance: 22.1
click at [31, 61] on span "Mẫu 2: Doanh số tạo đơn theo Văn phòng, nhân viên - Trạm" at bounding box center [54, 62] width 65 height 13
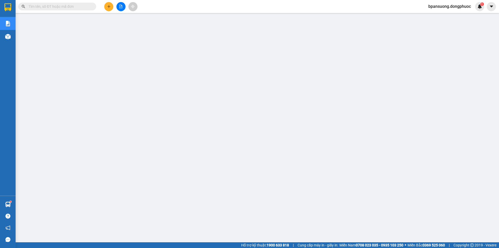
click at [60, 3] on span at bounding box center [57, 7] width 78 height 8
click at [59, 5] on input "text" at bounding box center [59, 7] width 61 height 6
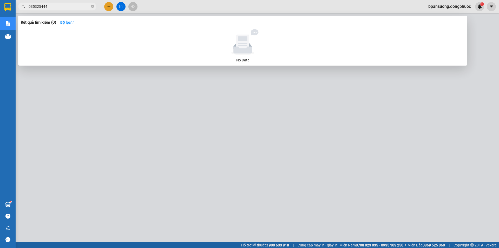
type input "0353254440"
click at [93, 6] on icon "close-circle" at bounding box center [92, 6] width 3 height 3
click at [93, 6] on span at bounding box center [92, 7] width 3 height 6
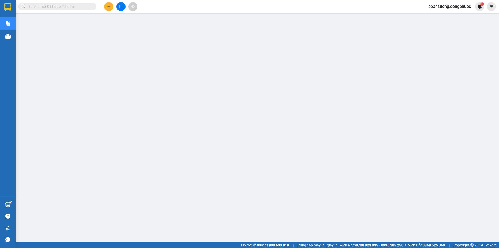
click at [85, 8] on input "text" at bounding box center [59, 7] width 61 height 6
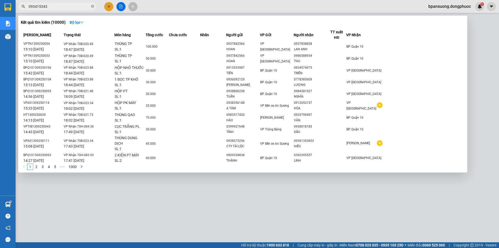
type input "0934153438"
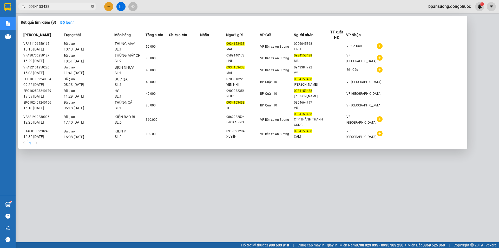
click at [92, 8] on icon "close-circle" at bounding box center [92, 6] width 3 height 3
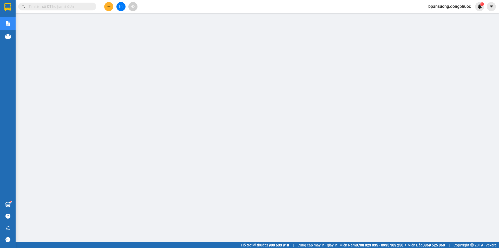
click at [315, 8] on section "Kết quả tìm kiếm ( 8 ) Bộ lọc Mã ĐH Trạng thái Món hàng Tổng cước Chưa cước Nhã…" at bounding box center [249, 124] width 499 height 248
click at [70, 9] on input "text" at bounding box center [59, 7] width 61 height 6
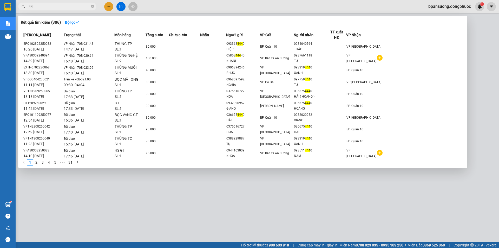
type input "4"
click at [78, 21] on icon "down" at bounding box center [77, 23] width 4 height 4
click at [208, 9] on div at bounding box center [249, 124] width 499 height 248
click at [82, 8] on input "4440" at bounding box center [59, 7] width 61 height 6
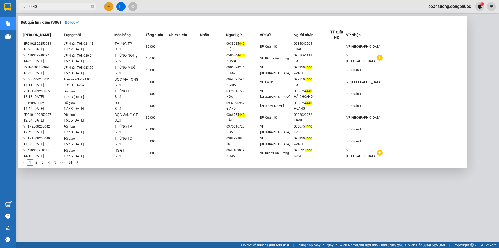
click at [82, 8] on input "4440" at bounding box center [59, 7] width 61 height 6
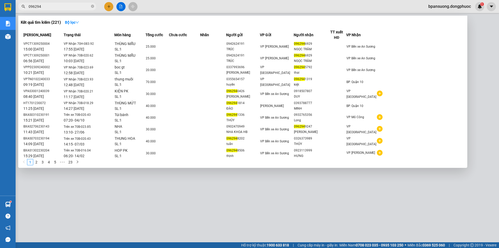
type input "096294"
click at [169, 47] on div "25.000" at bounding box center [157, 47] width 23 height 6
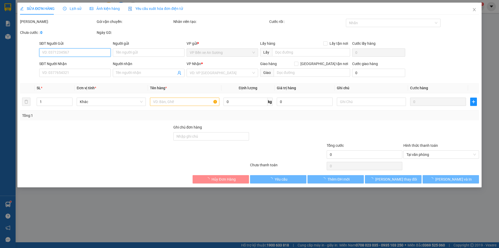
type input "0942624191"
type input "TRÚC"
type input "0962946929"
type input "NGỌC TRÂM"
type input "25.000"
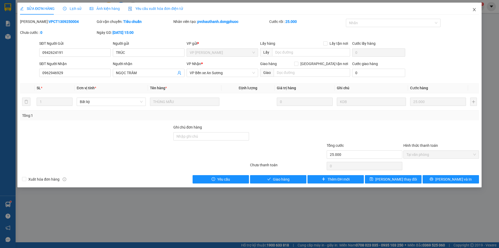
click at [477, 6] on span "Close" at bounding box center [474, 10] width 15 height 15
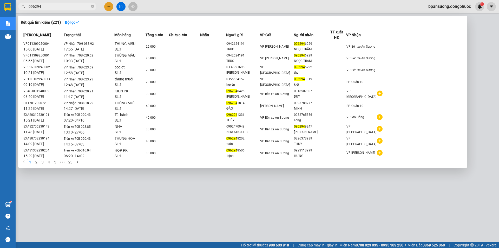
click at [51, 8] on input "096294" at bounding box center [59, 7] width 61 height 6
